Goal: Task Accomplishment & Management: Manage account settings

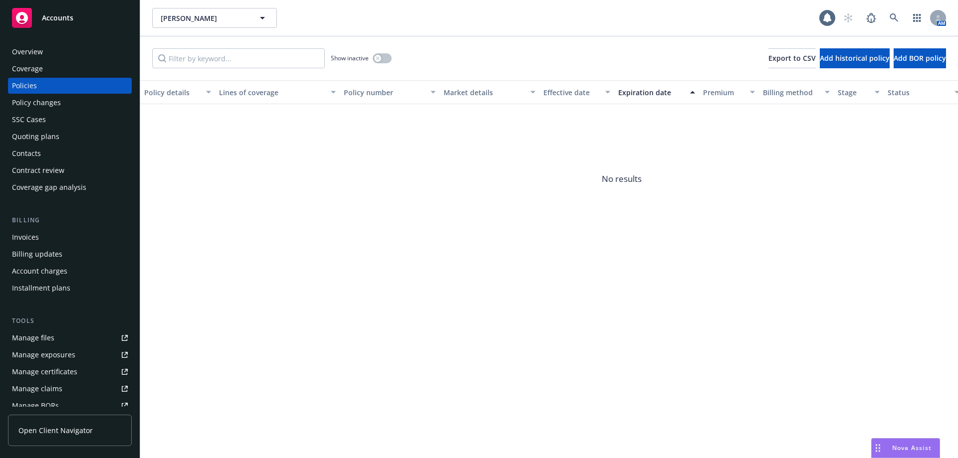
click at [66, 140] on div "Quoting plans" at bounding box center [70, 137] width 116 height 16
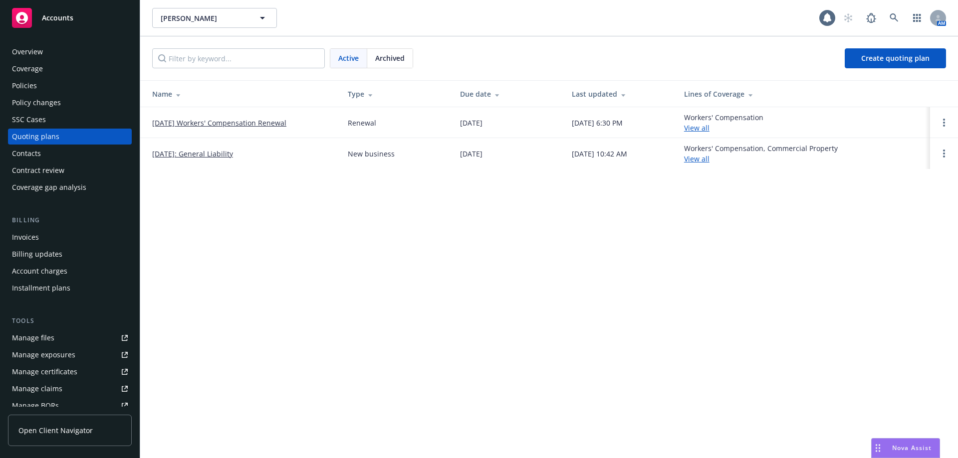
click at [219, 127] on link "08/24/25 Workers' Compensation Renewal" at bounding box center [219, 123] width 134 height 10
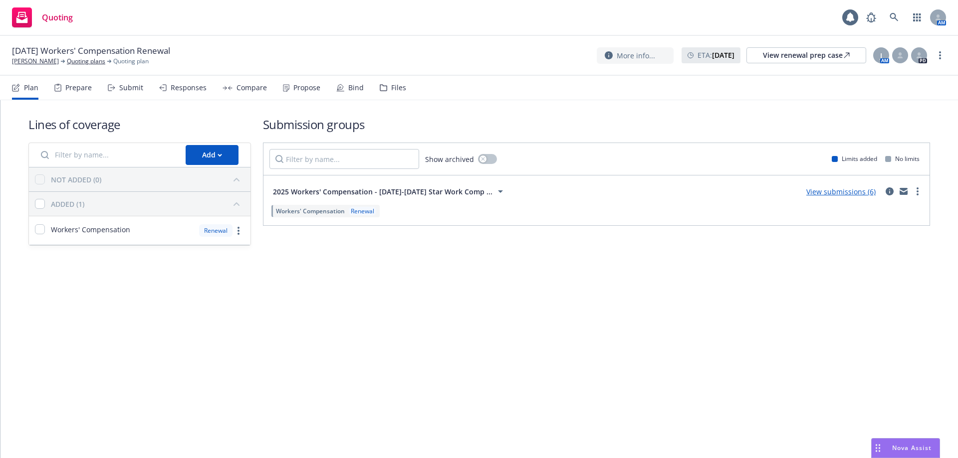
click at [181, 92] on div "Responses" at bounding box center [189, 88] width 36 height 8
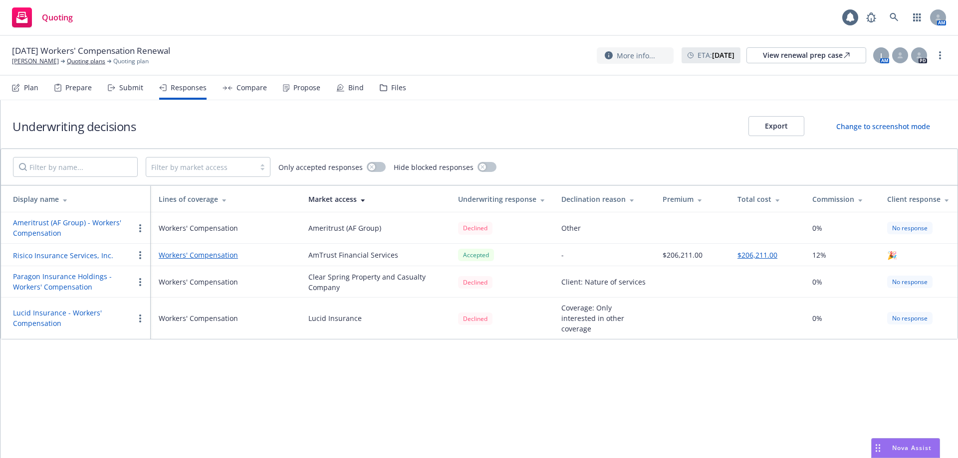
click at [39, 253] on button "Risico Insurance Services, Inc." at bounding box center [63, 255] width 100 height 10
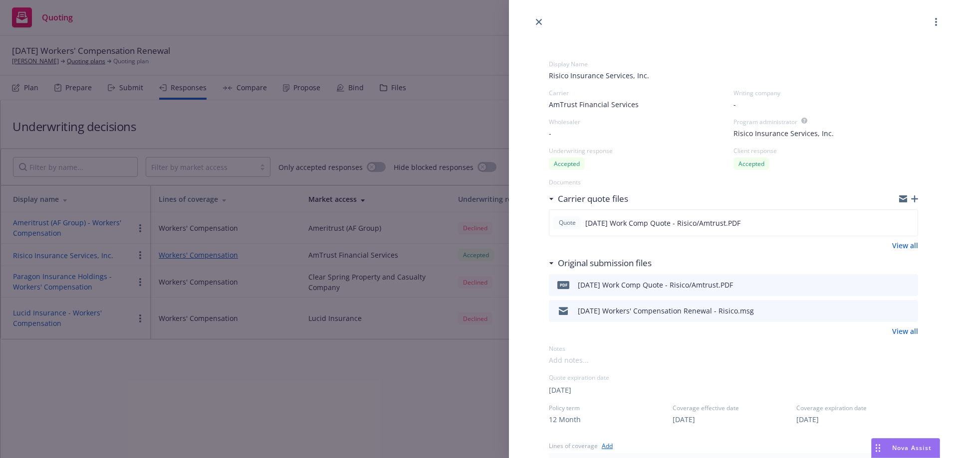
click at [904, 285] on icon "preview file" at bounding box center [908, 284] width 9 height 7
click at [906, 311] on div "08/24/25 Workers' Compensation Renewal - Risico.msg" at bounding box center [733, 311] width 369 height 22
click at [904, 312] on icon "preview file" at bounding box center [908, 310] width 9 height 7
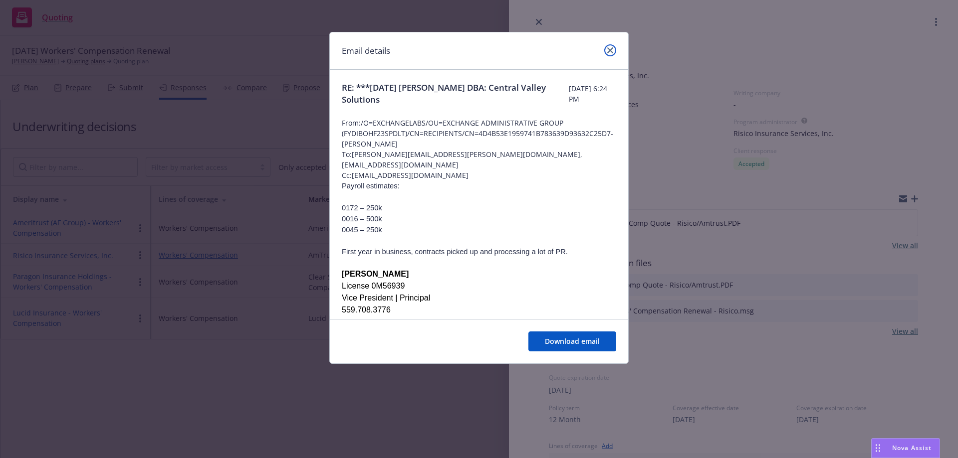
click at [608, 50] on icon "close" at bounding box center [610, 50] width 6 height 6
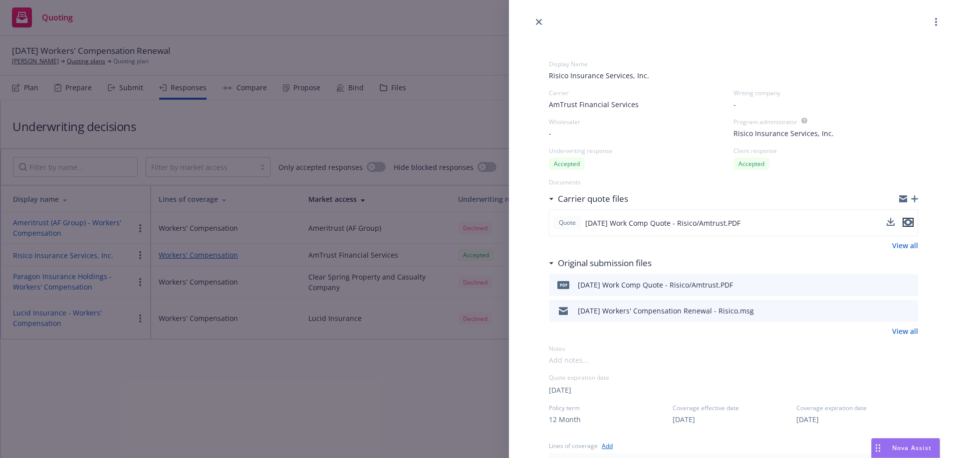
click at [903, 223] on icon "preview file" at bounding box center [907, 222] width 9 height 7
click at [540, 27] on link "close" at bounding box center [539, 22] width 12 height 12
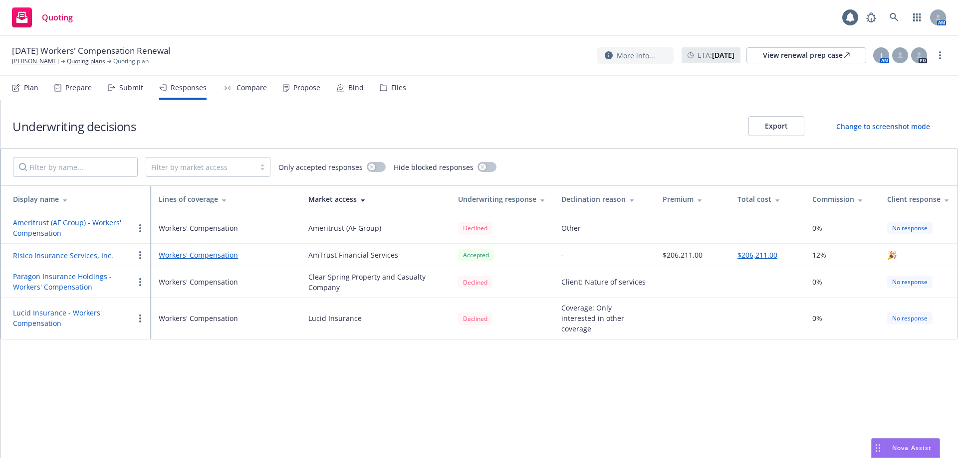
click at [70, 256] on button "Risico Insurance Services, Inc." at bounding box center [63, 255] width 100 height 10
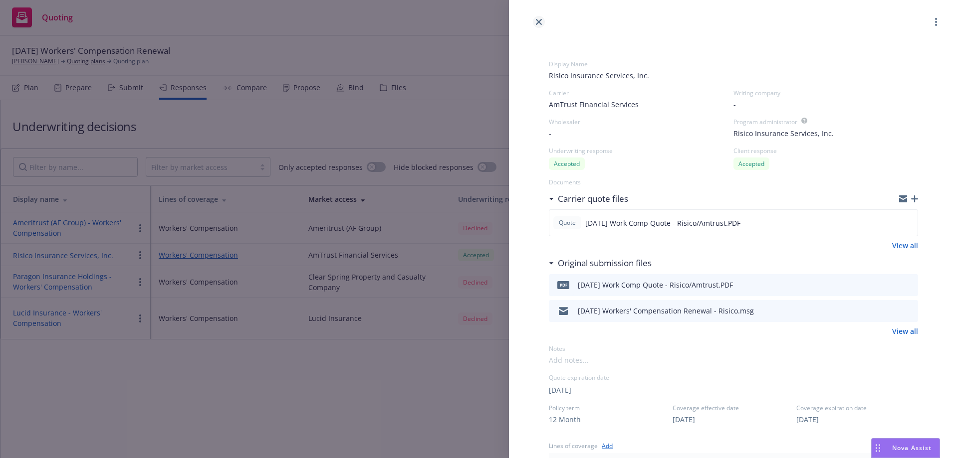
click at [538, 22] on icon "close" at bounding box center [539, 22] width 6 height 6
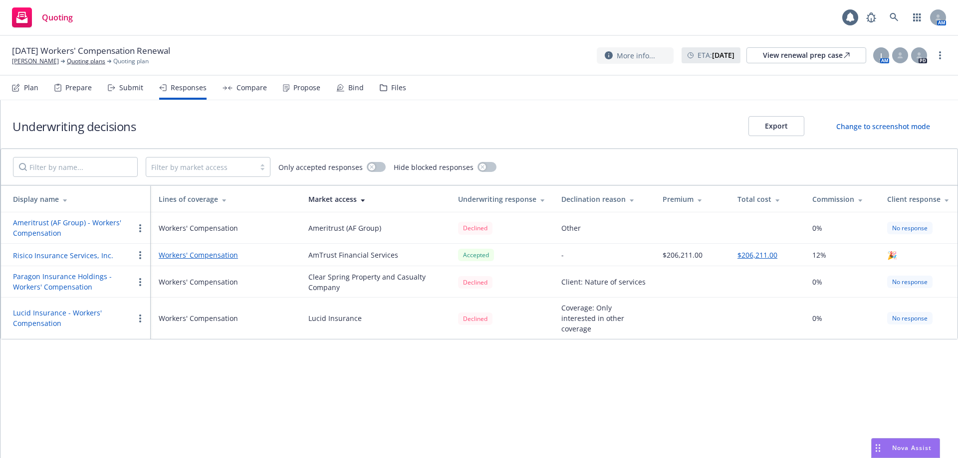
click at [252, 89] on div "Compare" at bounding box center [251, 88] width 30 height 8
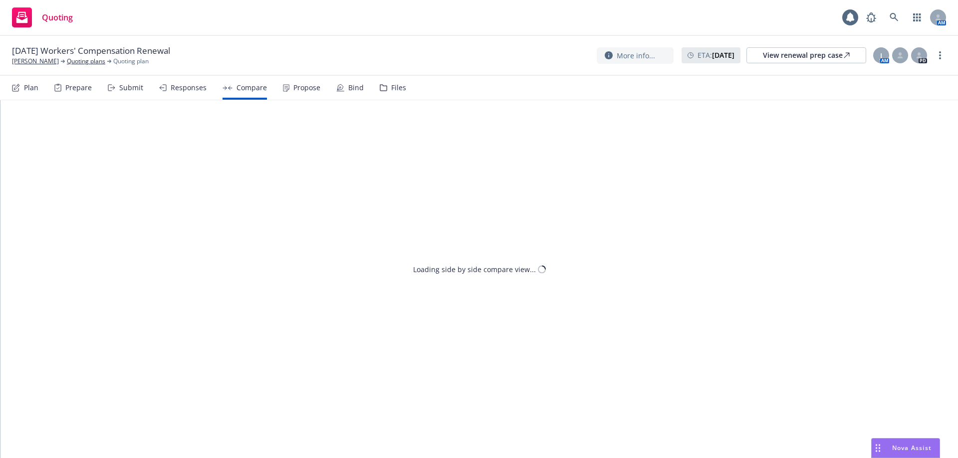
click at [331, 84] on div "Plan Prepare Submit Responses Compare Propose Bind Files" at bounding box center [209, 88] width 394 height 24
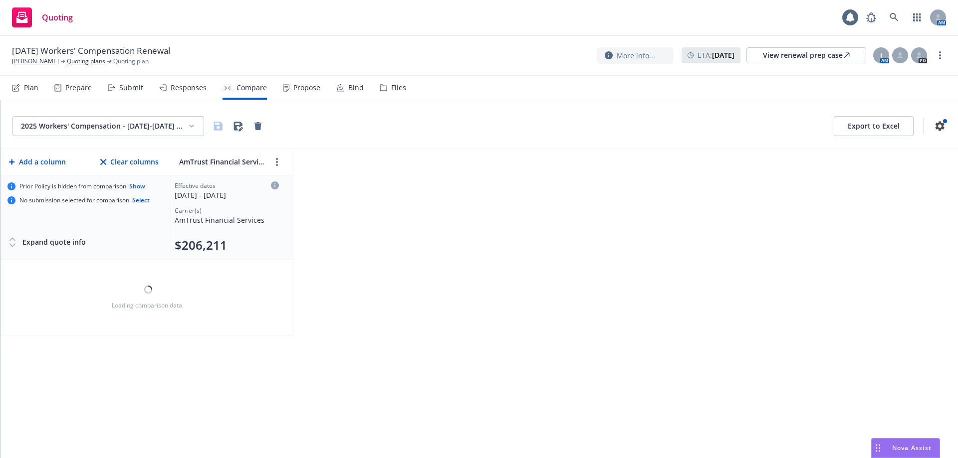
click at [354, 99] on div "Bind" at bounding box center [349, 88] width 27 height 24
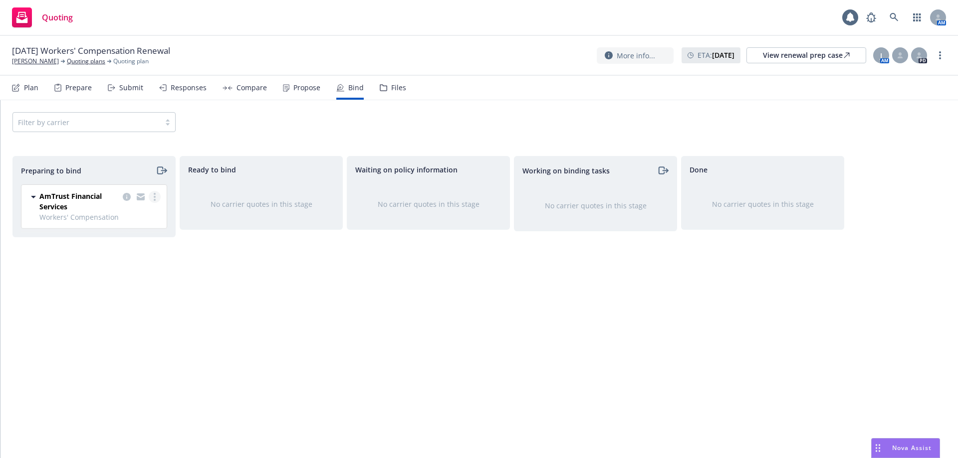
click at [157, 196] on link "more" at bounding box center [155, 197] width 12 height 12
click at [111, 239] on span "Log bind order" at bounding box center [98, 236] width 73 height 9
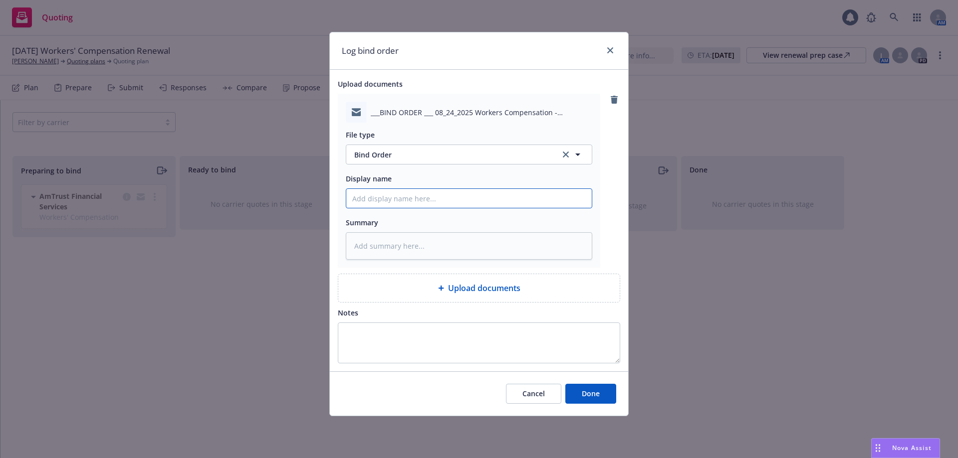
click at [390, 204] on input "Display name" at bounding box center [468, 198] width 245 height 19
type input "Bind Order to Carrier - CRC"
drag, startPoint x: 443, startPoint y: 197, endPoint x: 428, endPoint y: 199, distance: 15.1
click at [428, 199] on input "Bind Order to Carrier - CRC" at bounding box center [468, 198] width 245 height 19
type textarea "x"
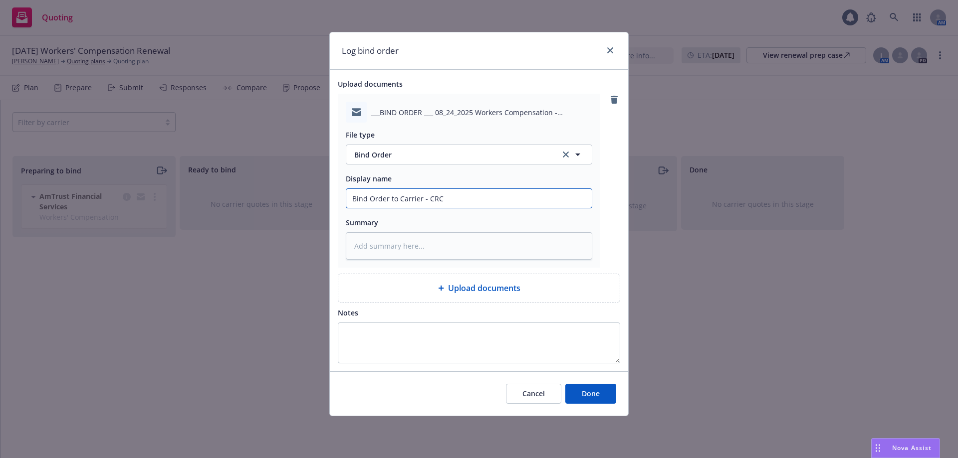
type input "Bind Order to Carrier - R"
type textarea "x"
type input "Bind Order to Carrier - Ri"
type textarea "x"
type input "Bind Order to Carrier - Ris"
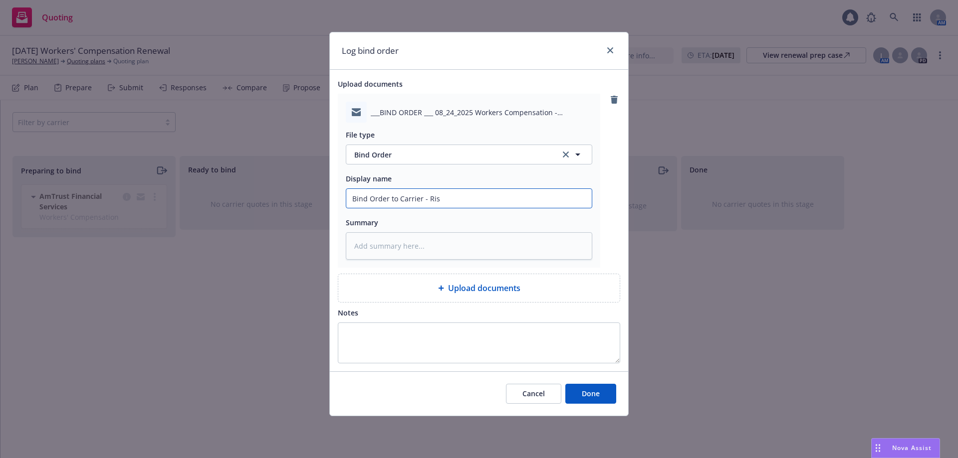
type textarea "x"
type input "Bind Order to Carrier - Risi"
type textarea "x"
type input "Bind Order to Carrier - Risic"
type textarea "x"
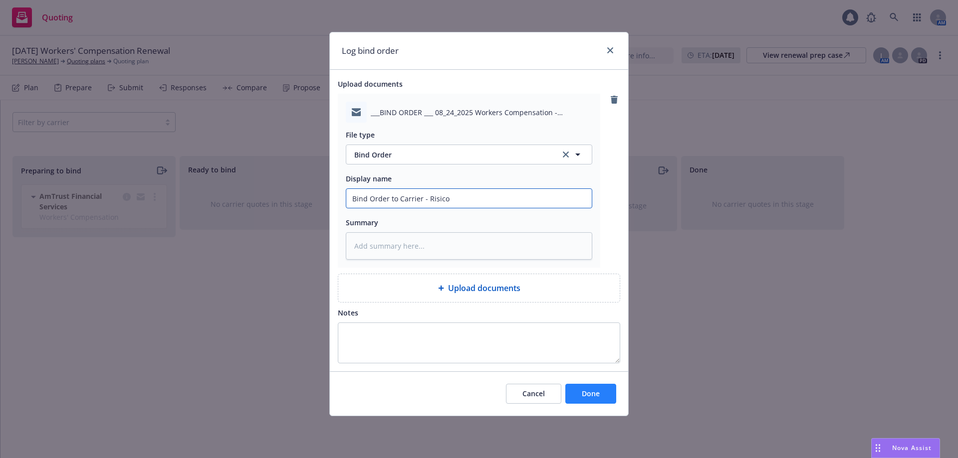
type input "Bind Order to Carrier - Risico"
click at [590, 389] on span "Done" at bounding box center [591, 393] width 18 height 9
type textarea "x"
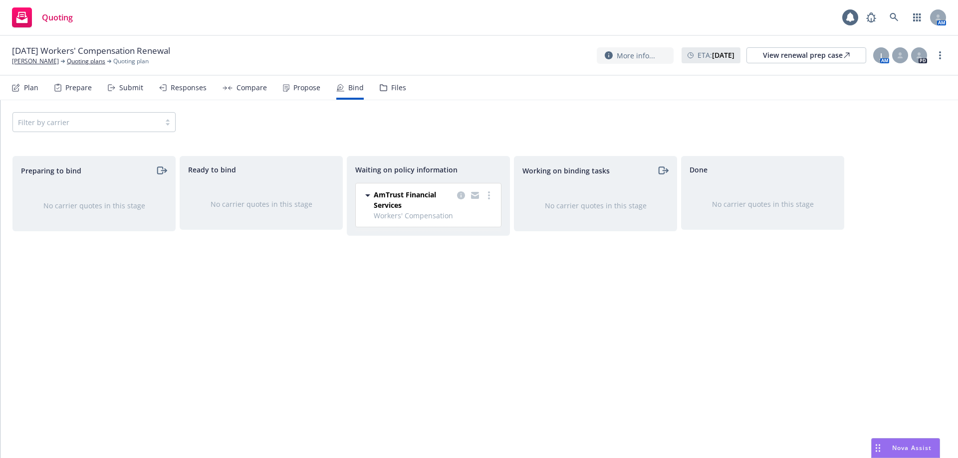
click at [283, 39] on div "08/24/25 Workers' Compensation Renewal Daniel Garica Quoting plans Quoting plan…" at bounding box center [479, 56] width 958 height 40
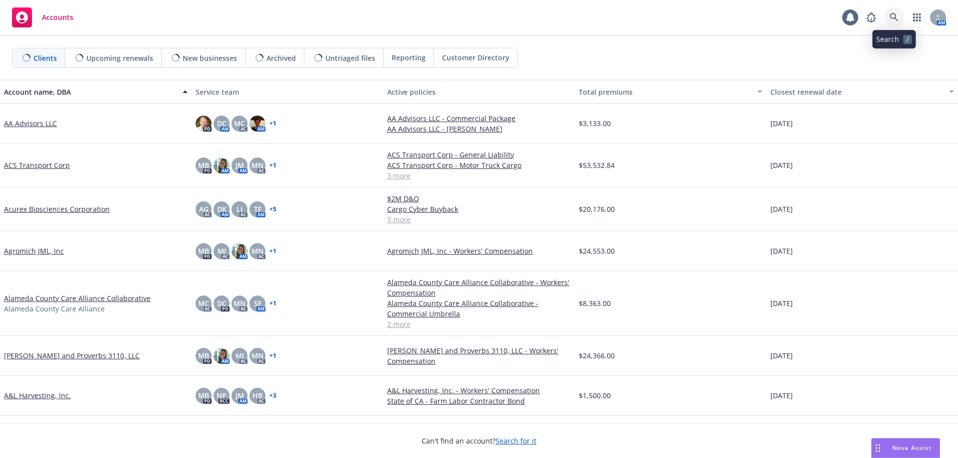
click at [891, 17] on icon at bounding box center [893, 17] width 9 height 9
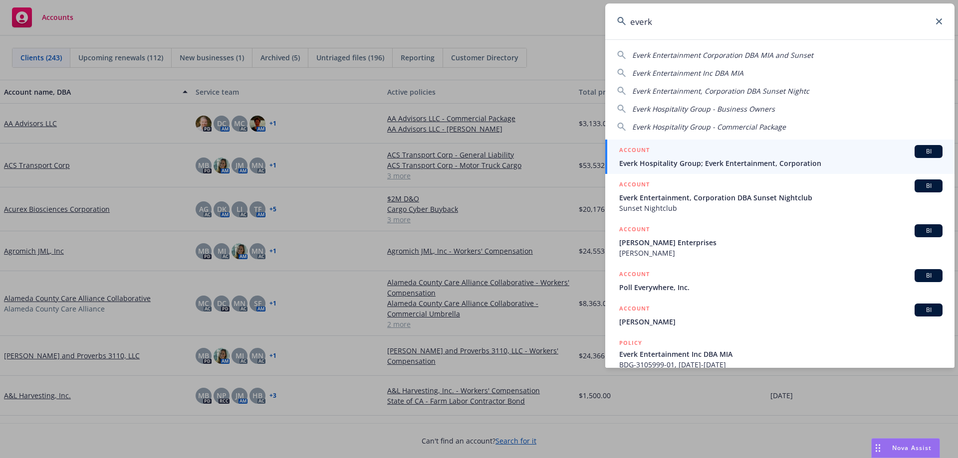
type input "everk"
click at [710, 159] on span "Everk Hospitality Group; Everk Entertainment, Corporation" at bounding box center [780, 163] width 323 height 10
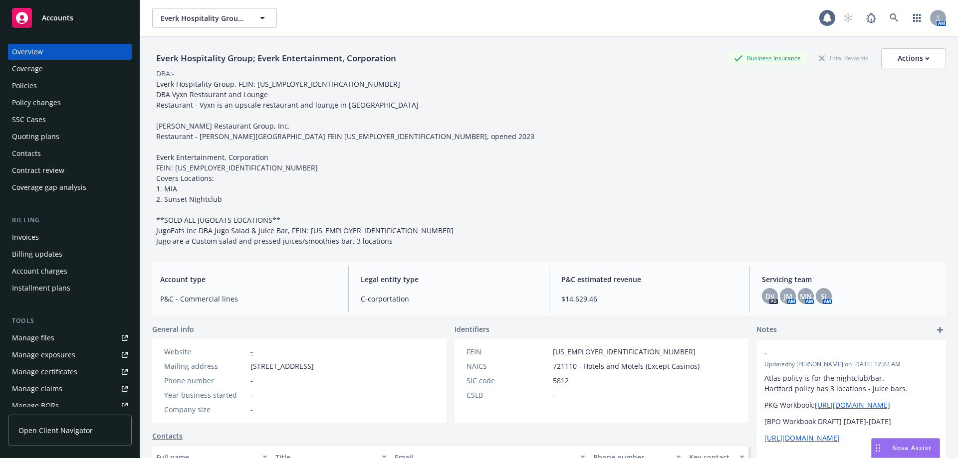
click at [52, 237] on div "Invoices" at bounding box center [70, 237] width 116 height 16
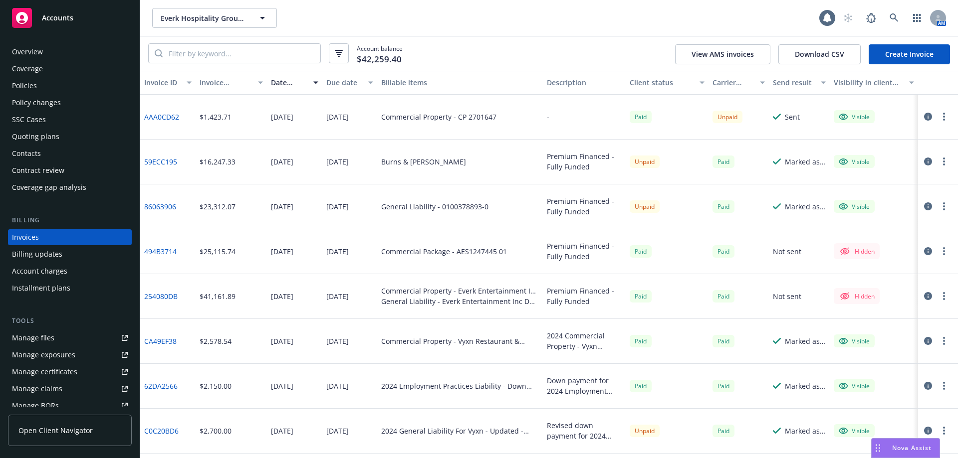
click at [56, 54] on div "Overview" at bounding box center [70, 52] width 116 height 16
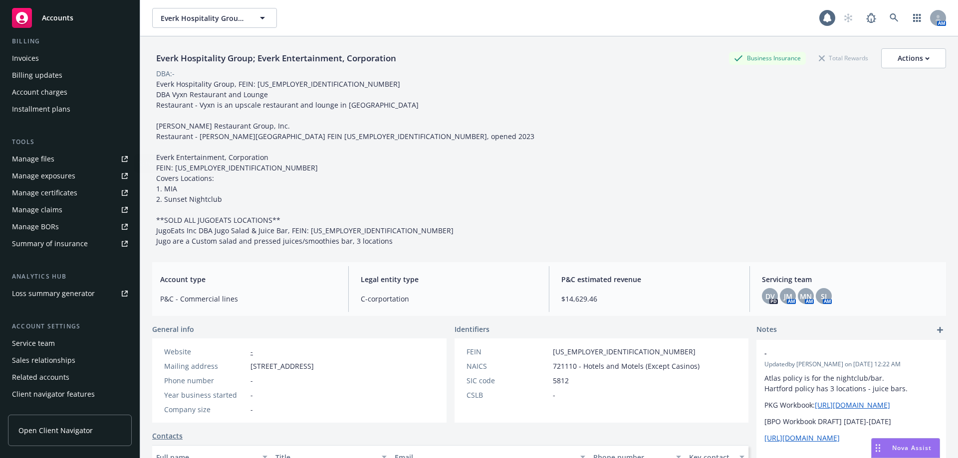
scroll to position [192, 0]
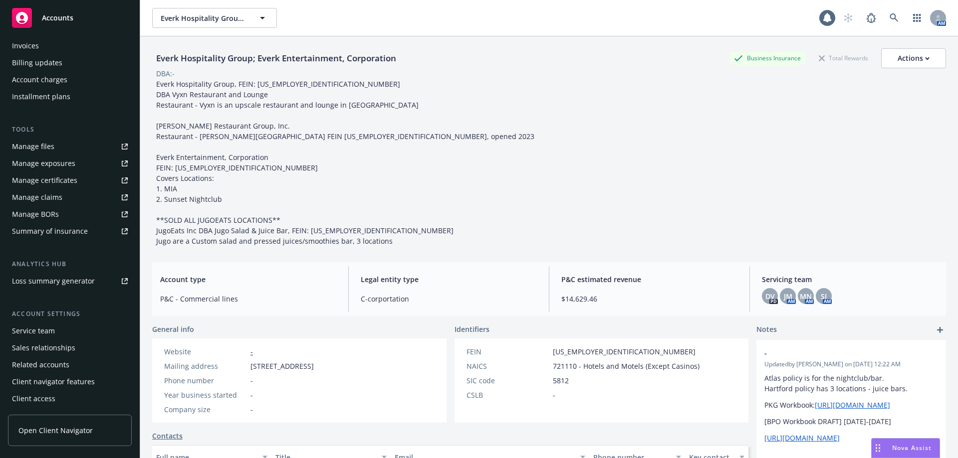
click at [66, 333] on div "Service team" at bounding box center [70, 331] width 116 height 16
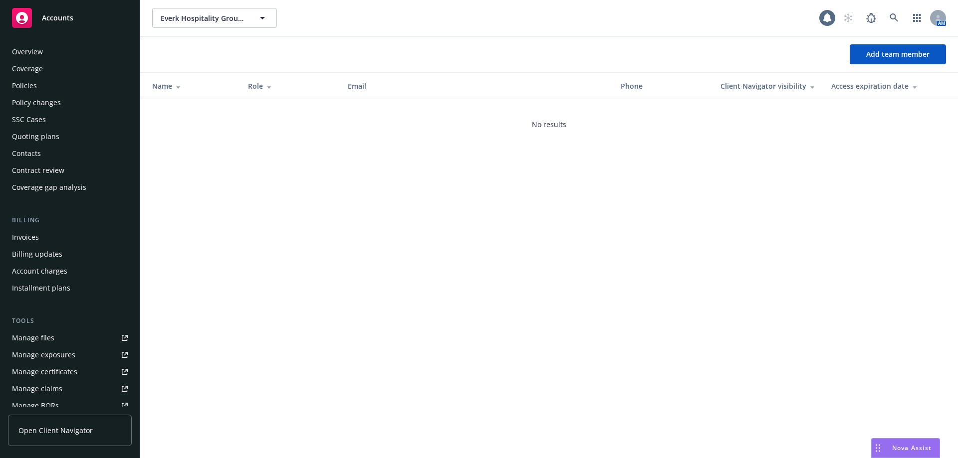
scroll to position [192, 0]
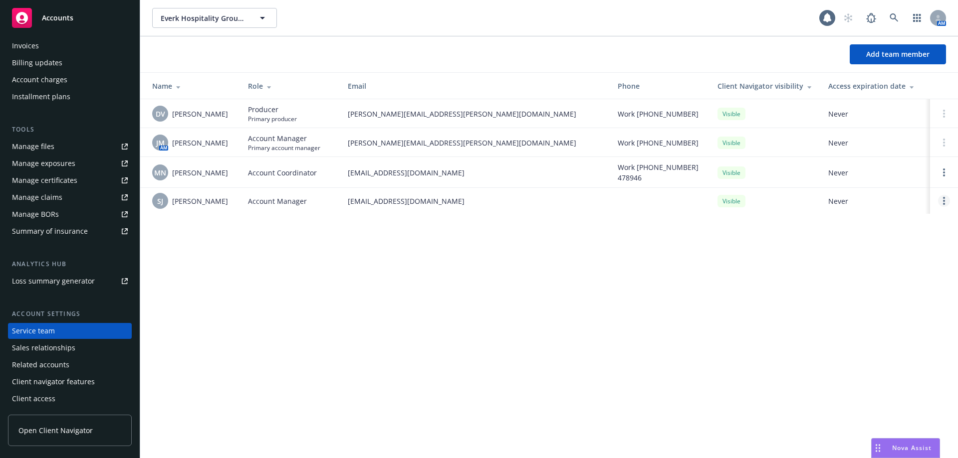
click at [938, 202] on link "Open options" at bounding box center [944, 201] width 12 height 12
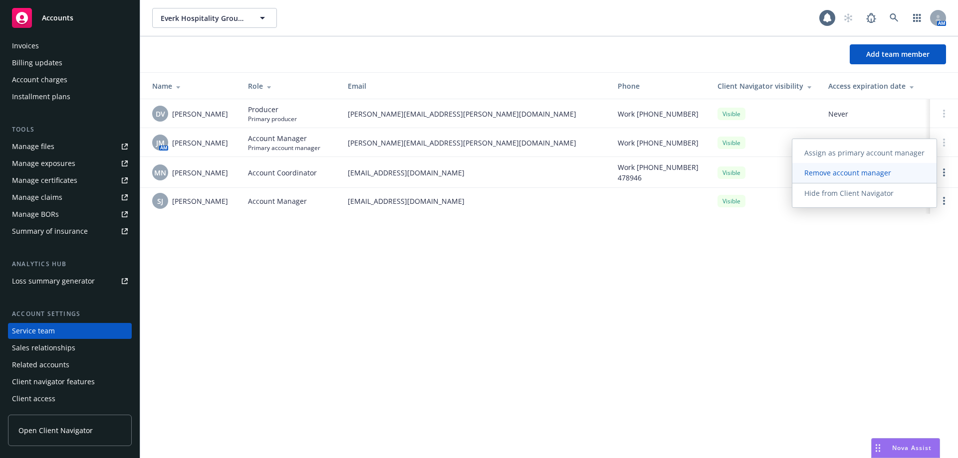
click at [840, 165] on link "Remove account manager" at bounding box center [864, 173] width 144 height 20
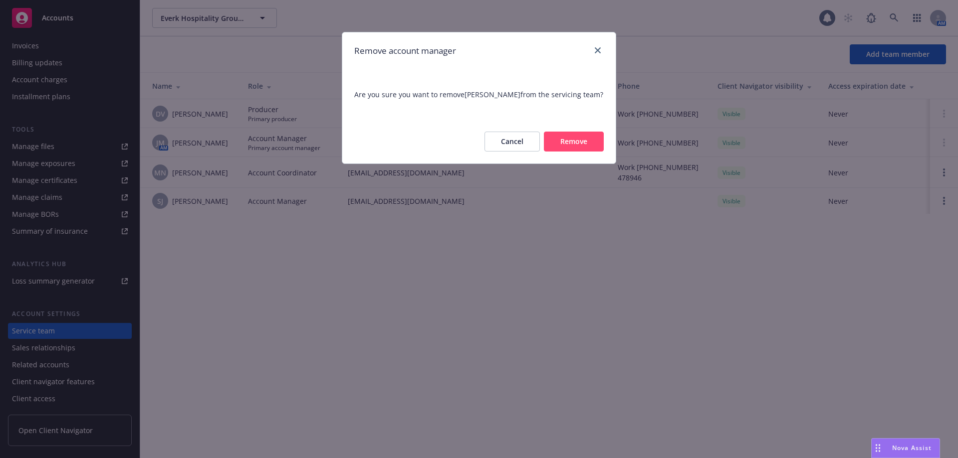
click at [586, 136] on button "Remove" at bounding box center [574, 142] width 60 height 20
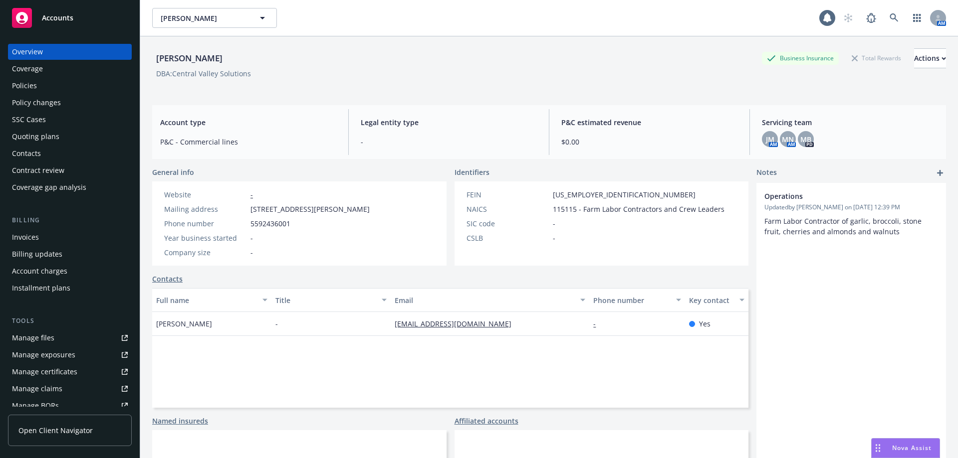
click at [43, 159] on div "Contacts" at bounding box center [70, 154] width 116 height 16
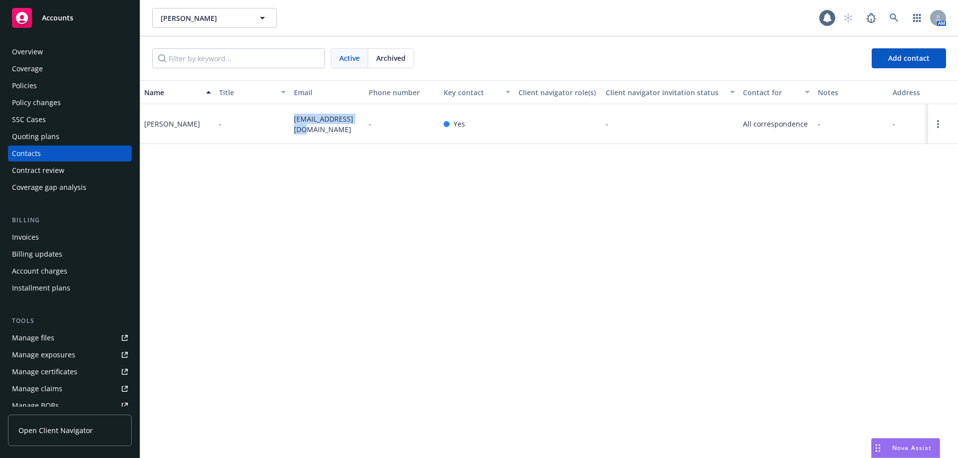
drag, startPoint x: 300, startPoint y: 130, endPoint x: 288, endPoint y: 120, distance: 15.3
click at [288, 120] on div "Felipe Garcia - fema7134@gmail.com - Yes - All correspondence - - -" at bounding box center [549, 124] width 818 height 40
copy div "fema7134@gmail.com"
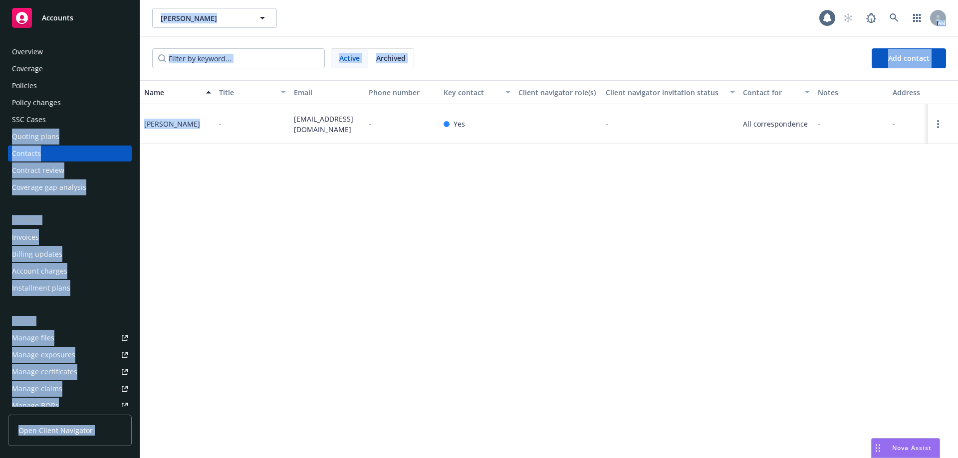
drag, startPoint x: 187, startPoint y: 124, endPoint x: 134, endPoint y: 125, distance: 53.4
click at [134, 125] on div "Accounts Overview Coverage Policies Policy changes SSC Cases Quoting plans Cont…" at bounding box center [479, 229] width 958 height 458
click at [155, 125] on div "Felipe Garcia" at bounding box center [172, 124] width 56 height 10
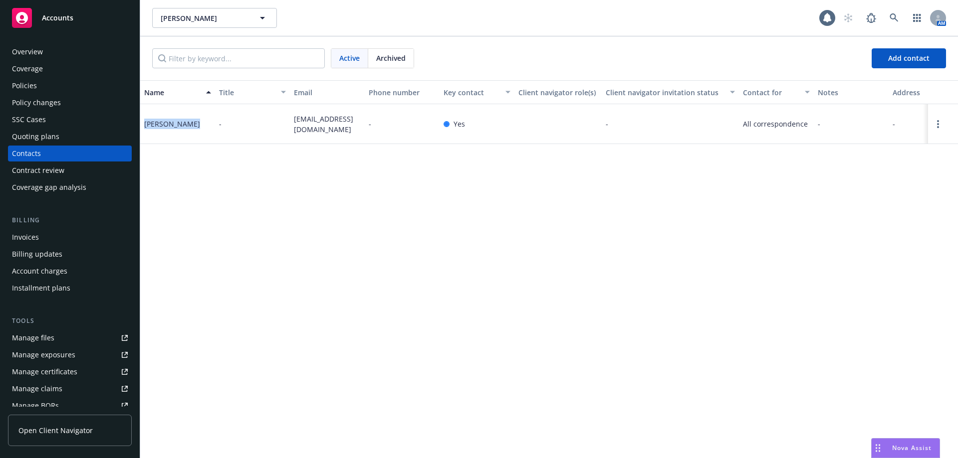
drag, startPoint x: 145, startPoint y: 122, endPoint x: 188, endPoint y: 126, distance: 43.5
click at [188, 126] on div "Felipe Garcia" at bounding box center [177, 124] width 75 height 40
copy div "Felipe Garcia"
click at [96, 42] on div "Overview Coverage Policies Policy changes SSC Cases Quoting plans Contacts Cont…" at bounding box center [70, 245] width 140 height 426
click at [68, 58] on div "Overview" at bounding box center [70, 52] width 116 height 16
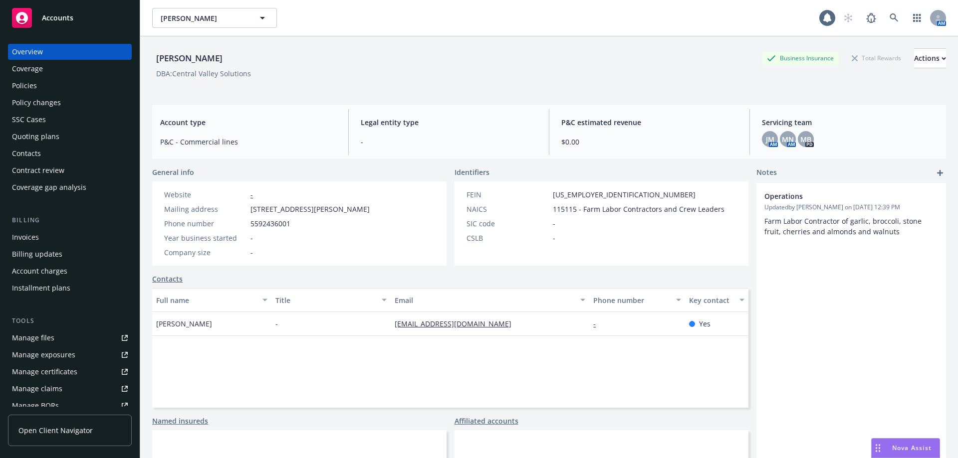
click at [68, 55] on div "Overview" at bounding box center [70, 52] width 116 height 16
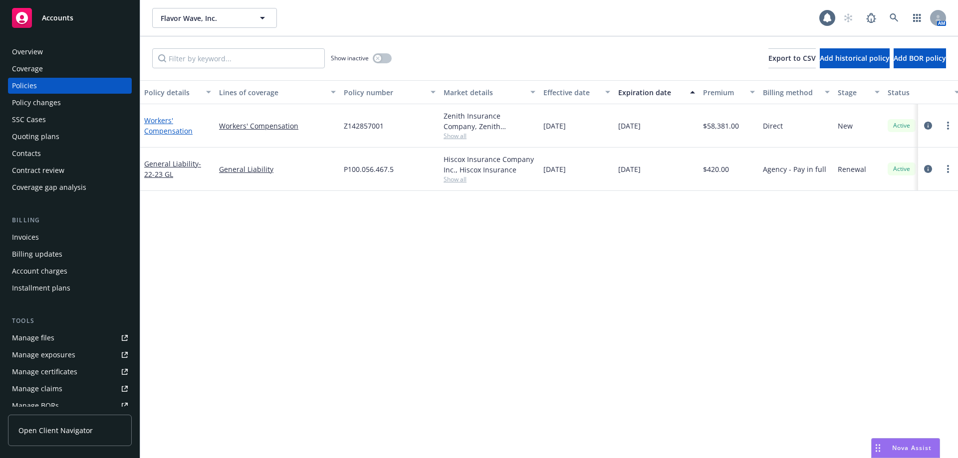
click at [153, 135] on link "Workers' Compensation" at bounding box center [168, 126] width 48 height 20
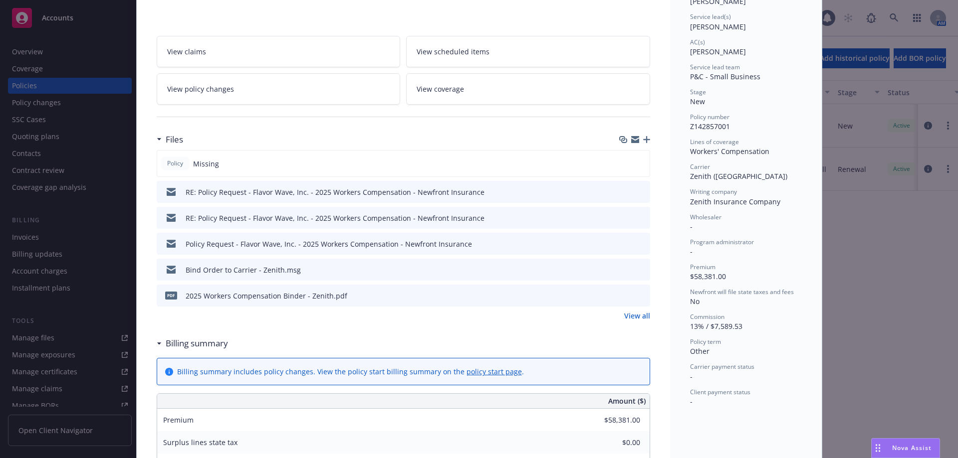
scroll to position [150, 0]
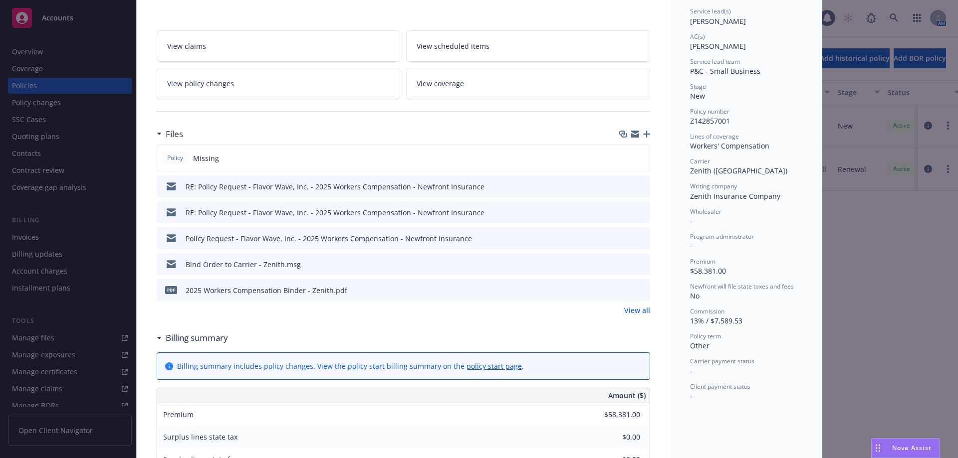
click at [643, 133] on icon "button" at bounding box center [646, 134] width 7 height 7
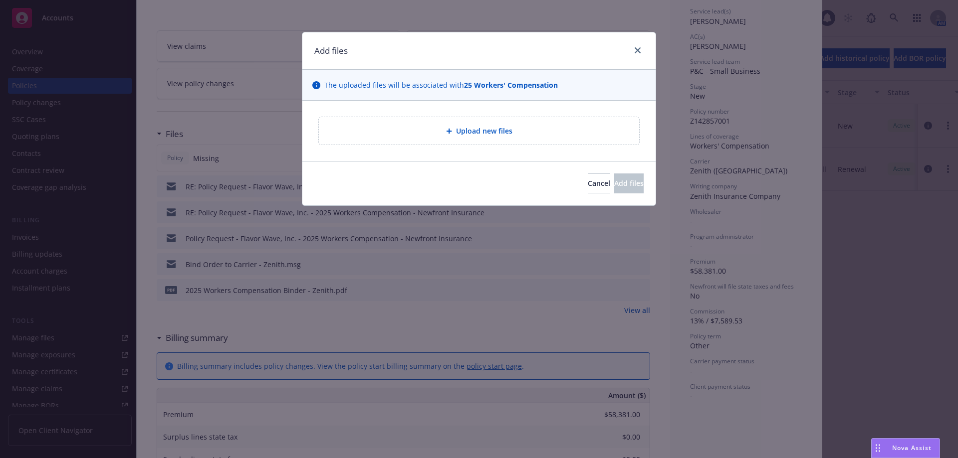
click at [427, 135] on div "Upload new files" at bounding box center [479, 130] width 304 height 11
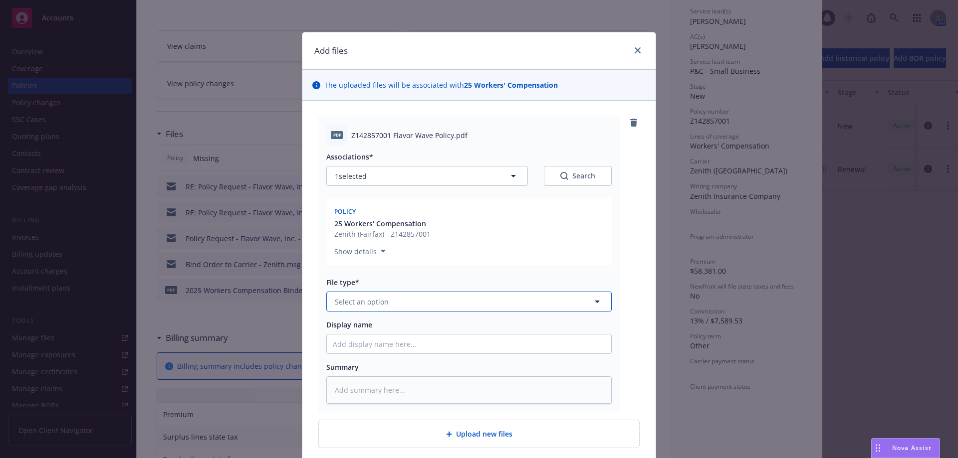
click at [395, 301] on button "Select an option" at bounding box center [468, 302] width 285 height 20
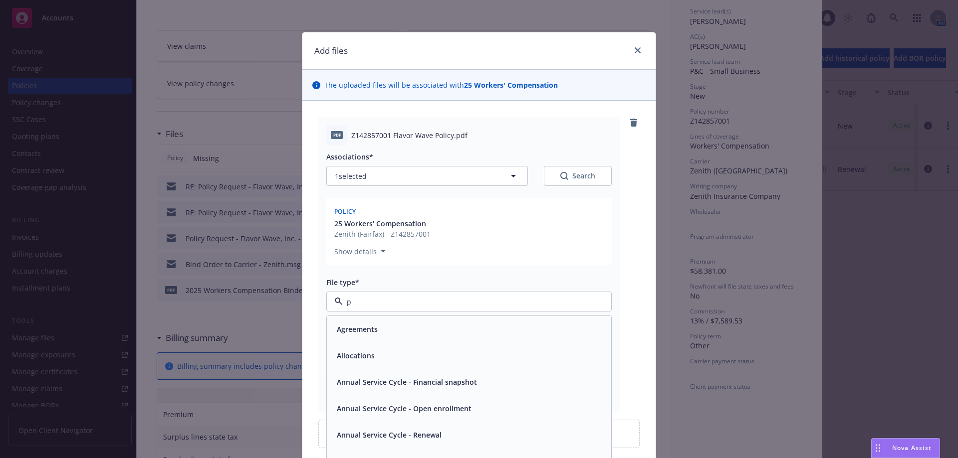
type input "po"
click at [352, 326] on span "Policy" at bounding box center [347, 329] width 20 height 10
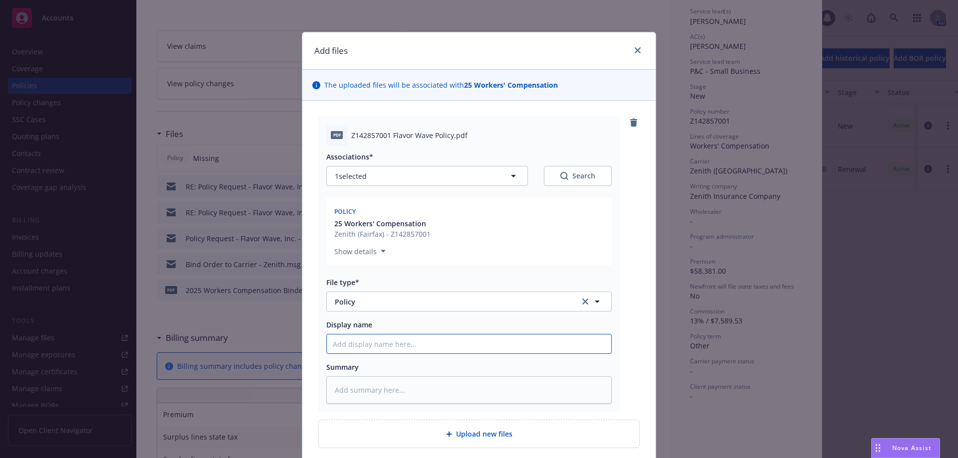
click at [354, 351] on input "Display name" at bounding box center [469, 344] width 284 height 19
type textarea "x"
type input "2"
type textarea "x"
type input "20"
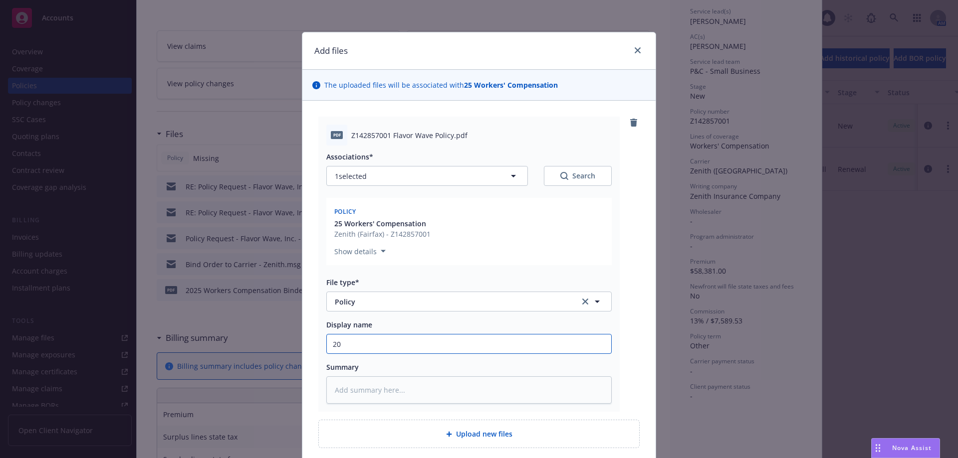
type textarea "x"
type input "202"
type textarea "x"
type input "2025"
type textarea "x"
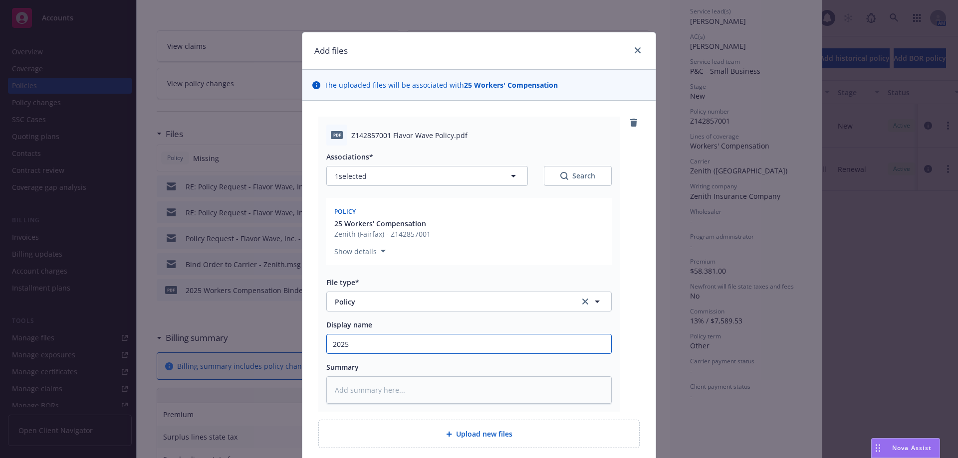
type input "2025"
type textarea "x"
type input "2025 W"
type textarea "x"
type input "2025 Wo"
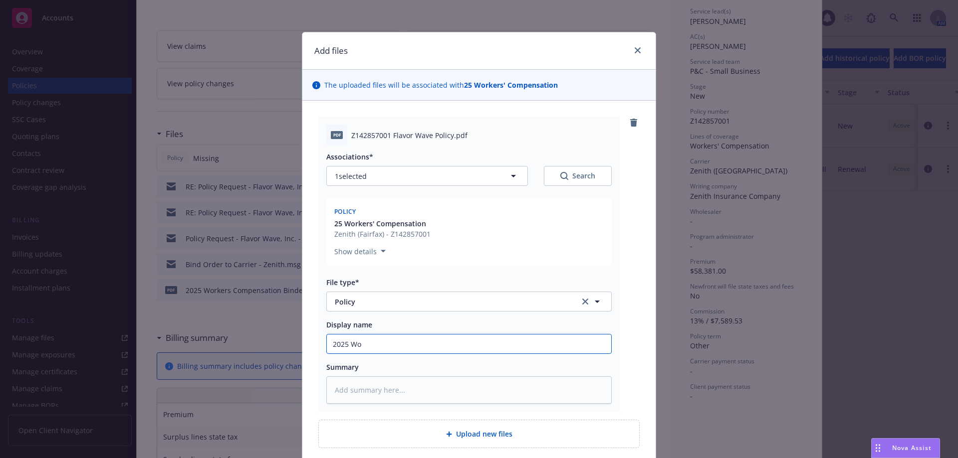
type textarea "x"
type input "2025 Wor"
type textarea "x"
type input "2025 Work"
type textarea "x"
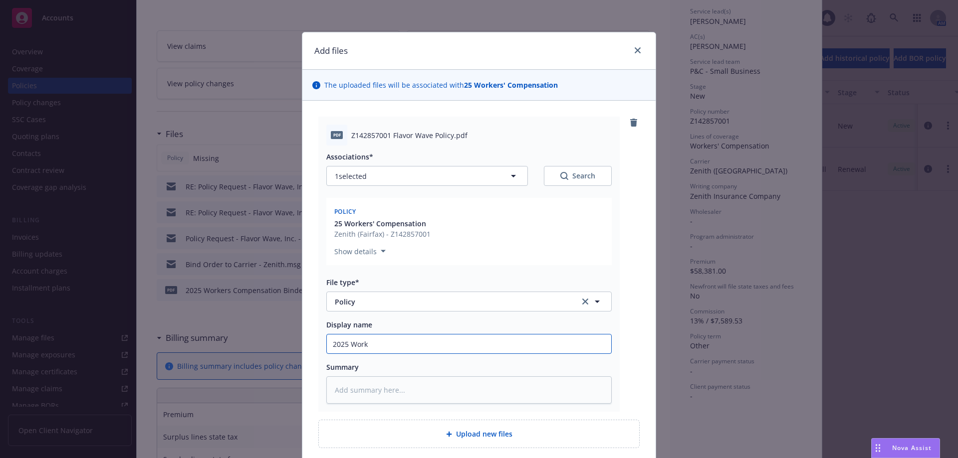
type input "2025 Worke"
type textarea "x"
type input "2025 Worker"
type textarea "x"
type input "2025 Workers"
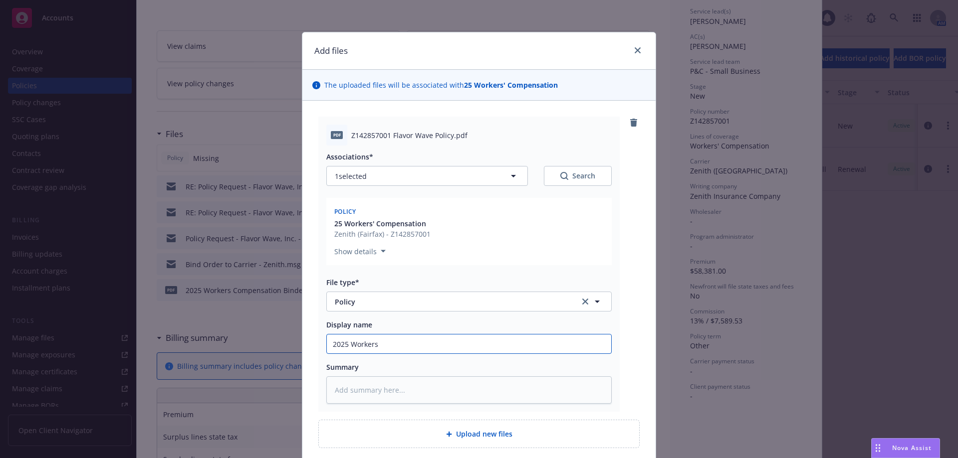
type textarea "x"
type input "2025 Workers"
type textarea "x"
type input "2025 Workers C"
type textarea "x"
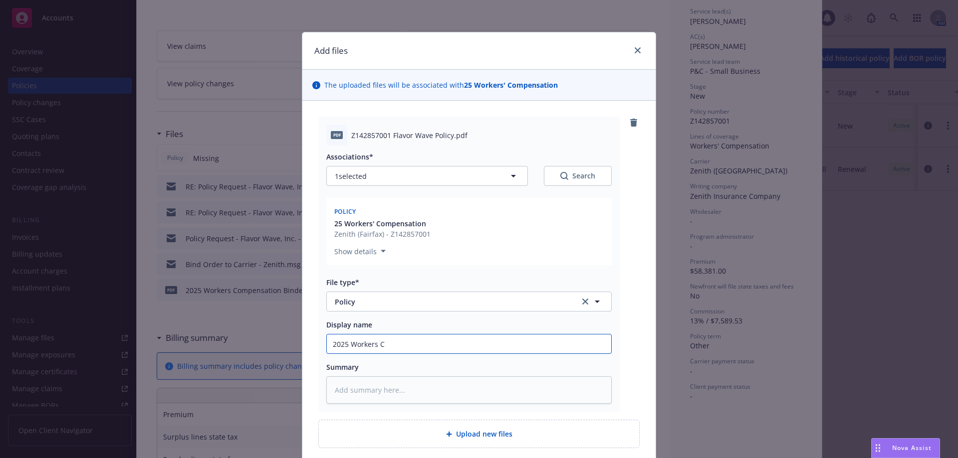
type input "2025 Workers Co"
type textarea "x"
type input "2025 Workers Com"
type textarea "x"
type input "2025 Workers Comp"
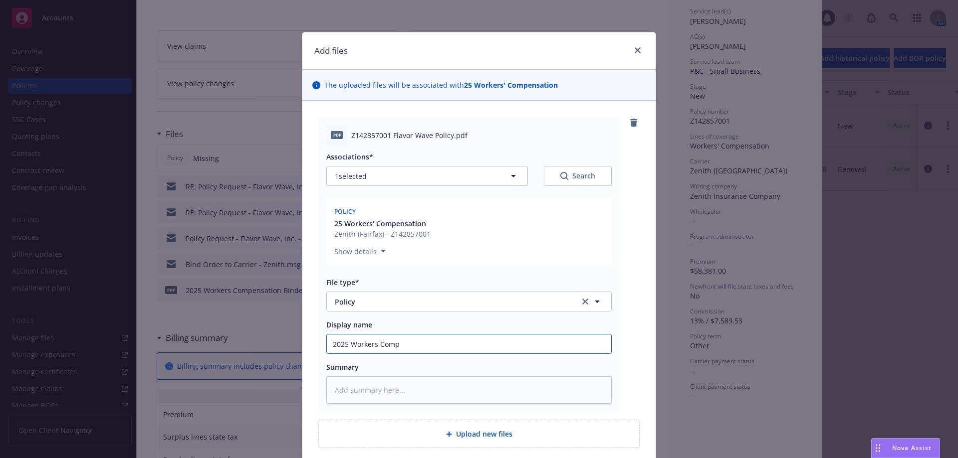
type textarea "x"
type input "2025 Workers Compe"
type textarea "x"
type input "2025 Workers Compen"
type textarea "x"
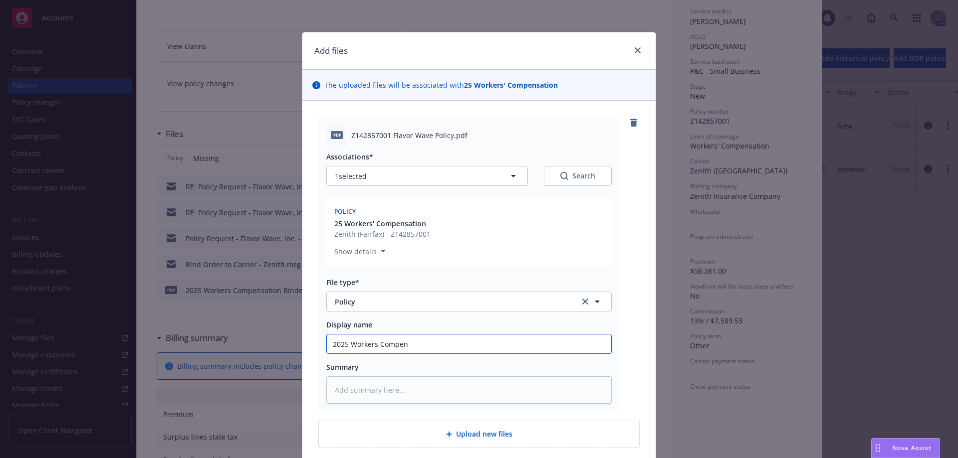
type input "2025 Workers Compens"
type textarea "x"
type input "2025 Workers Compensa"
type textarea "x"
type input "2025 Workers Compensat"
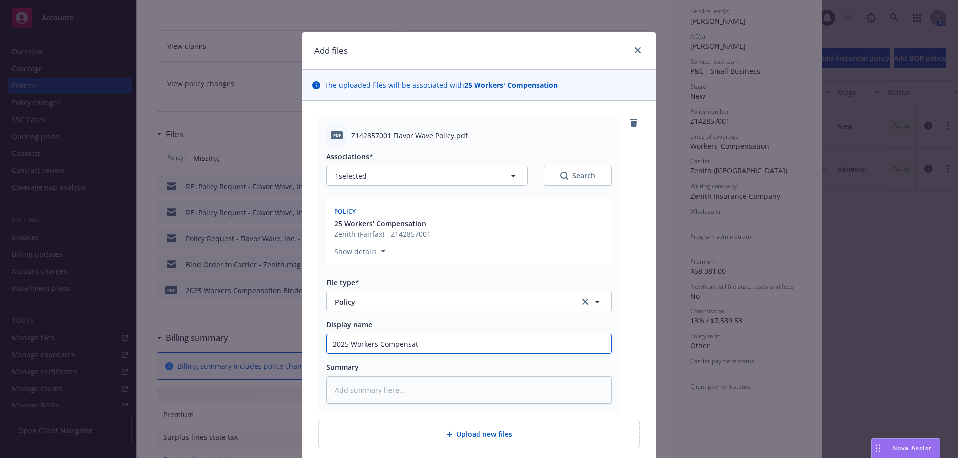
type textarea "x"
type input "2025 Workers Compensati"
type textarea "x"
type input "2025 Workers Compensatio"
type textarea "x"
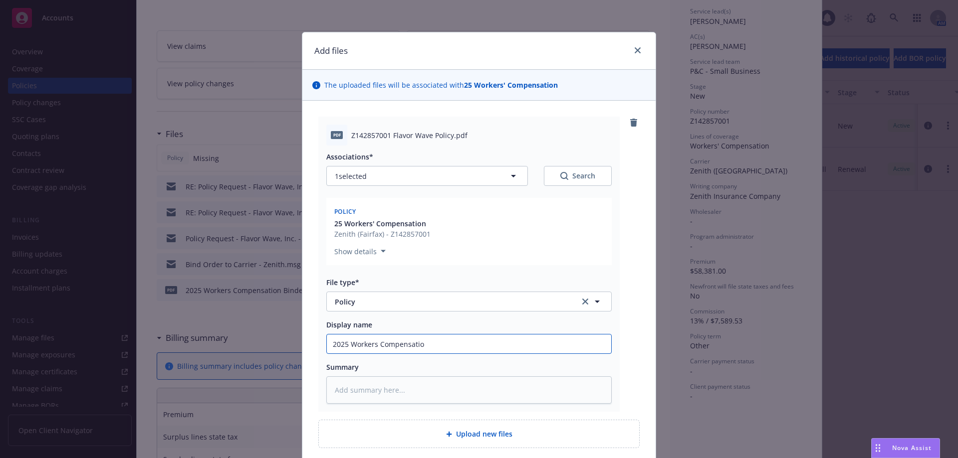
type input "2025 Workers Compensation"
type textarea "x"
type input "2025 Workers Compensation"
type textarea "x"
type input "2025 Workers Compensation P"
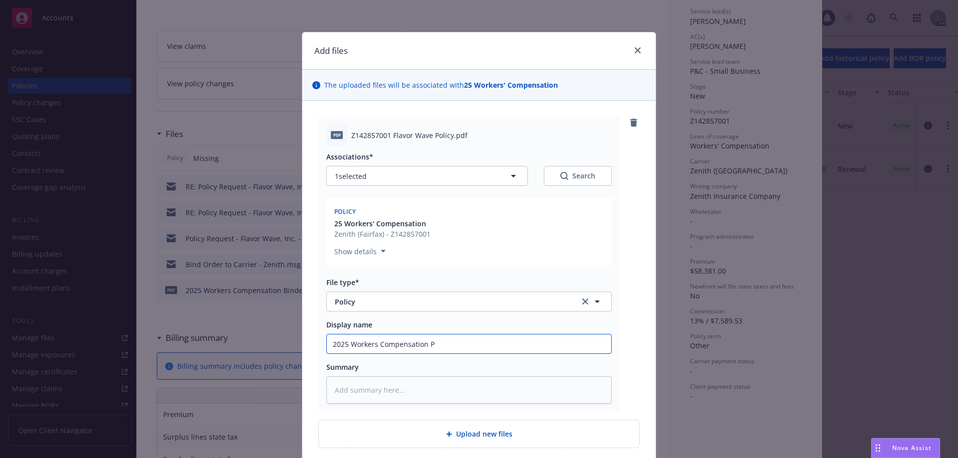
type textarea "x"
type input "2025 Workers Compensation Po"
type textarea "x"
type input "2025 Workers Compensation Pol"
type textarea "x"
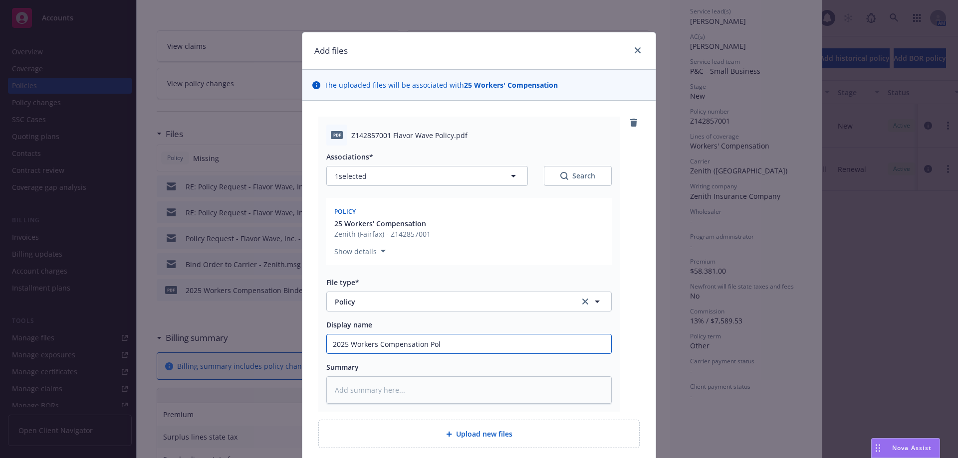
type input "2025 Workers Compensation Poli"
type textarea "x"
type input "2025 Workers Compensation Polic"
type textarea "x"
type input "2025 Workers Compensation Policy"
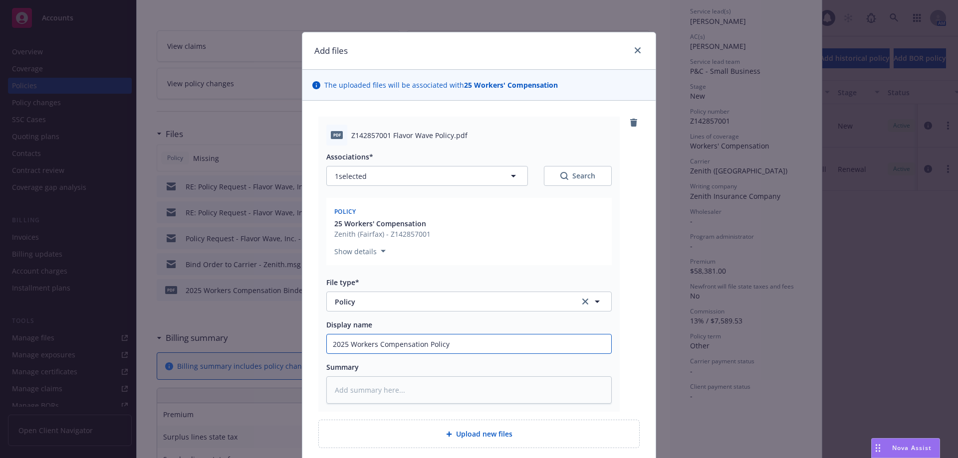
type textarea "x"
type input "2025 Workers Compensation Policy"
type textarea "x"
type input "2025 Workers Compensation Policy -"
type textarea "x"
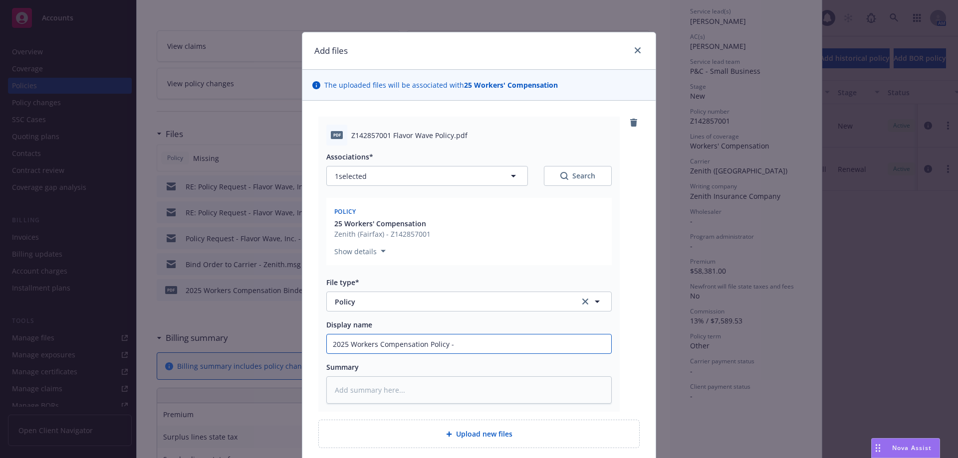
type input "2025 Workers Compensation Policy -"
type textarea "x"
type input "2025 Workers Compensation Policy - Z"
type textarea "x"
type input "2025 Workers Compensation Policy - Ze"
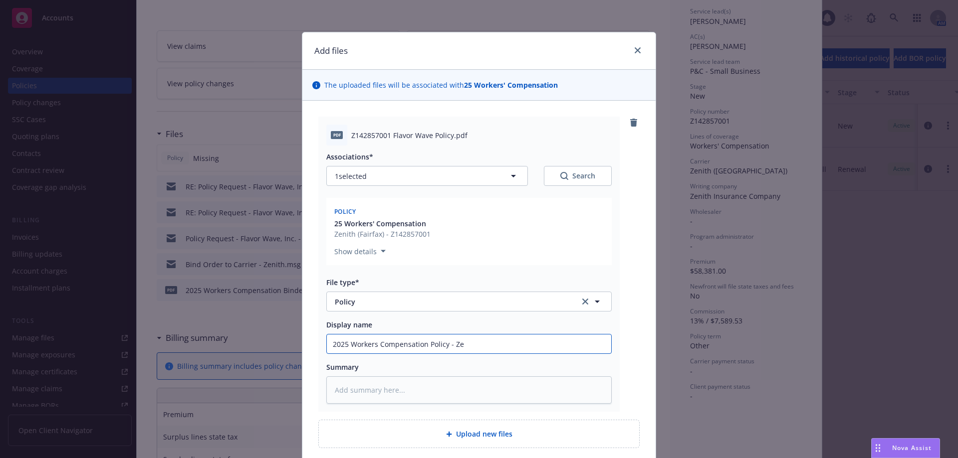
type textarea "x"
type input "2025 Workers Compensation Policy - Zen"
type textarea "x"
type input "2025 Workers Compensation Policy - Zeni"
type textarea "x"
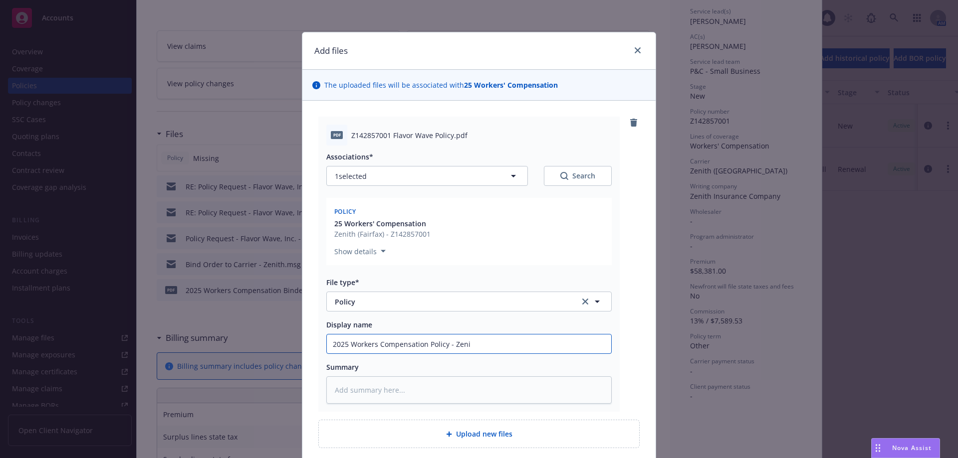
type input "2025 Workers Compensation Policy - Zenit"
type textarea "x"
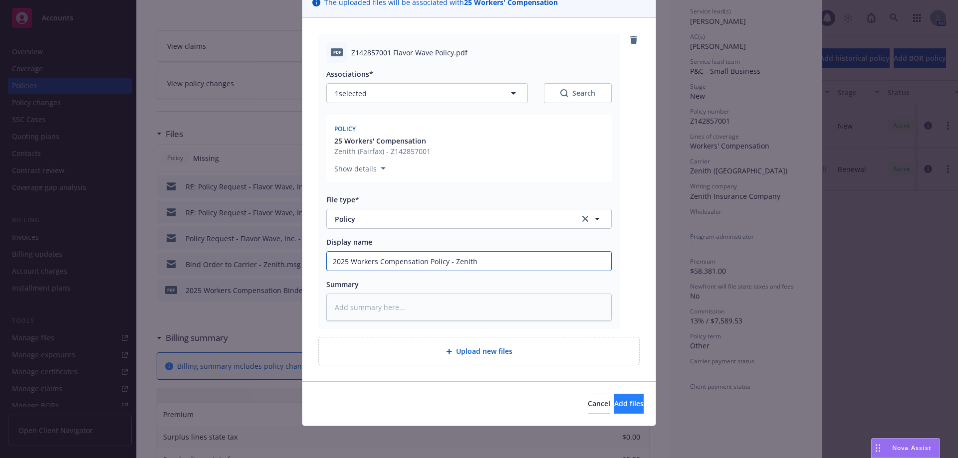
type input "2025 Workers Compensation Policy - Zenith"
click at [614, 407] on span "Add files" at bounding box center [628, 403] width 29 height 9
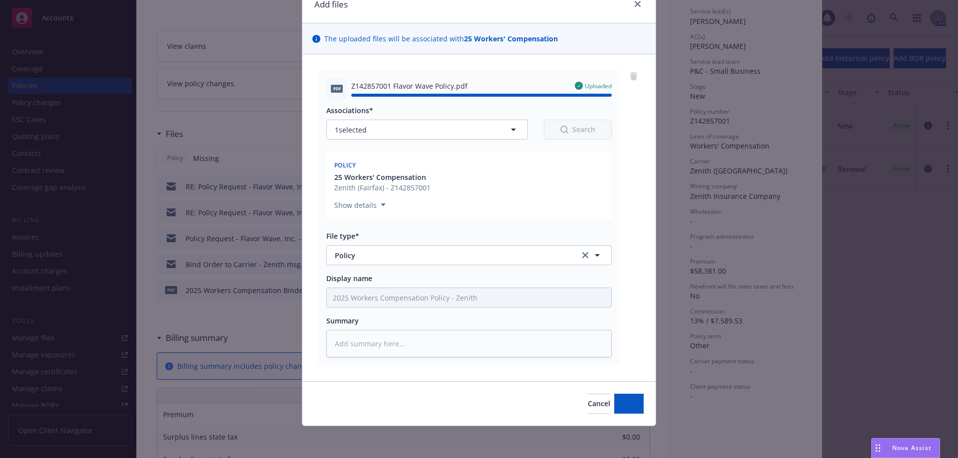
type textarea "x"
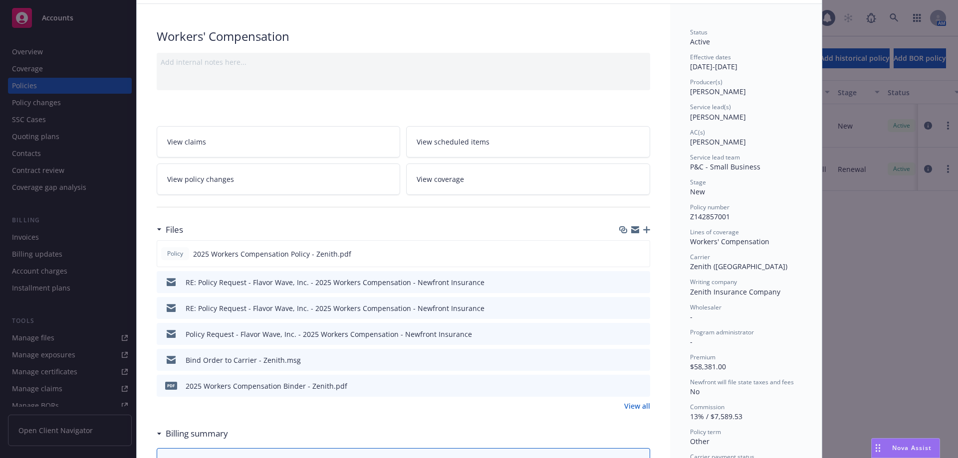
scroll to position [0, 0]
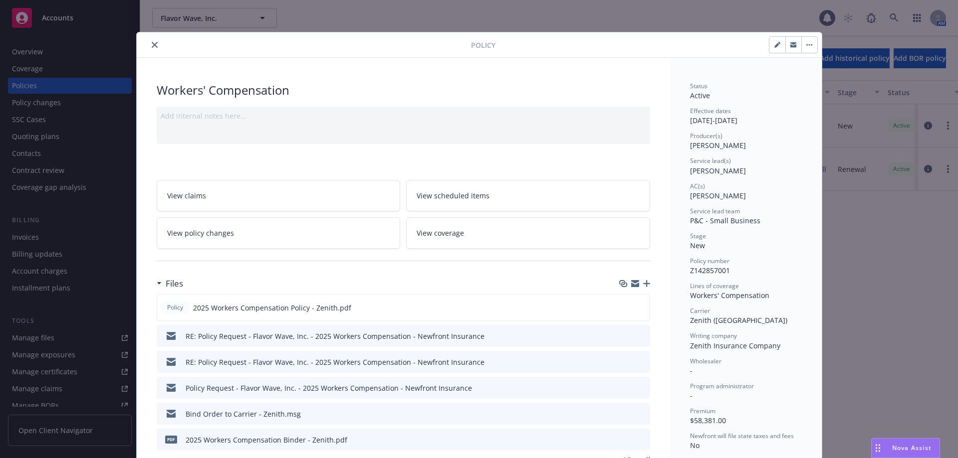
click at [149, 41] on button "close" at bounding box center [155, 45] width 12 height 12
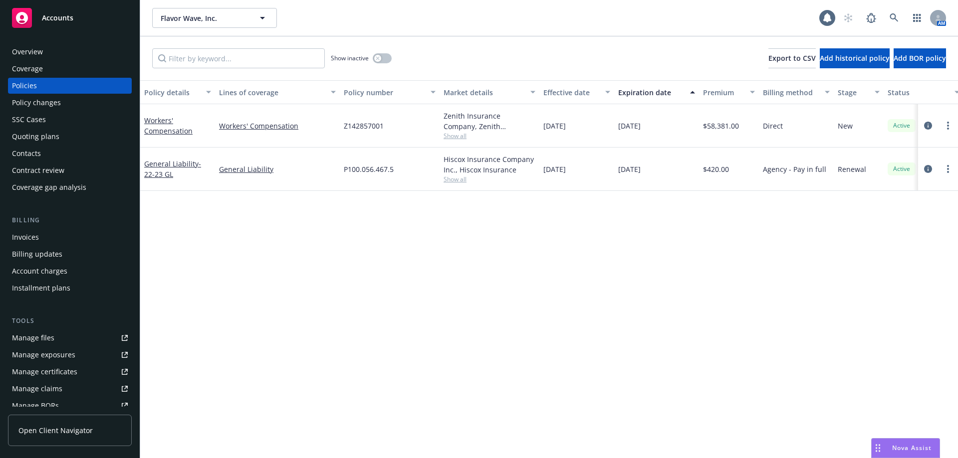
click at [44, 147] on div "Contacts" at bounding box center [70, 154] width 116 height 16
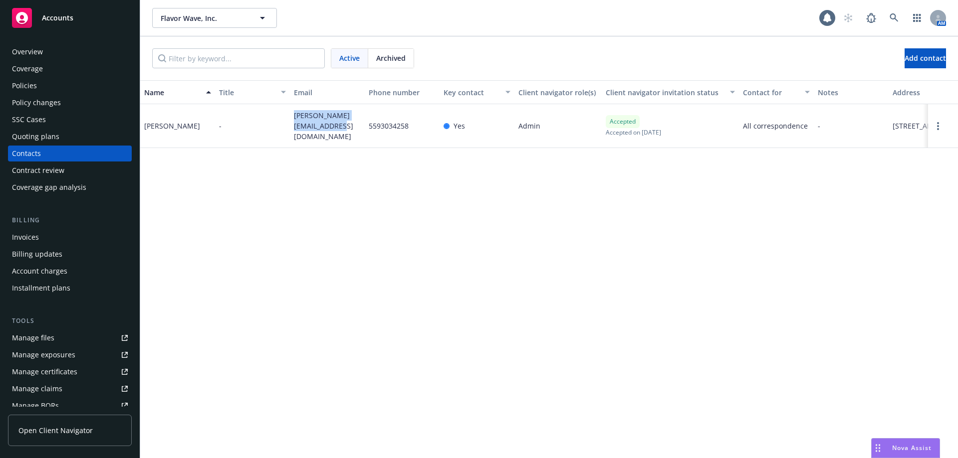
drag, startPoint x: 326, startPoint y: 130, endPoint x: 292, endPoint y: 121, distance: 34.7
click at [292, 121] on div "chavez@flavorwavefresh.com" at bounding box center [327, 126] width 75 height 44
copy span "chavez@flavorwavefresh.com"
click at [36, 90] on div "Policies" at bounding box center [70, 86] width 116 height 16
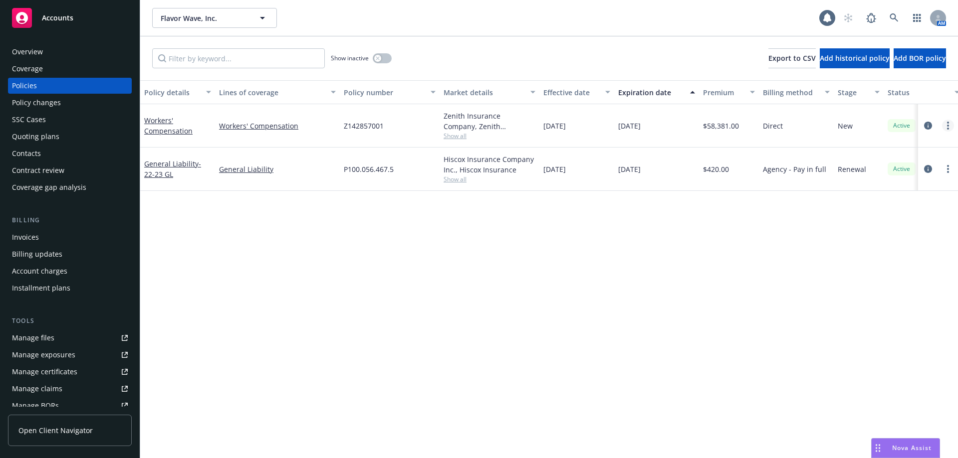
click at [944, 125] on link "more" at bounding box center [948, 126] width 12 height 12
click at [909, 264] on link "Copy logging email" at bounding box center [894, 266] width 117 height 20
drag, startPoint x: 396, startPoint y: 126, endPoint x: 342, endPoint y: 128, distance: 53.9
click at [342, 128] on div "Z142857001" at bounding box center [390, 125] width 100 height 43
copy span "Z142857001"
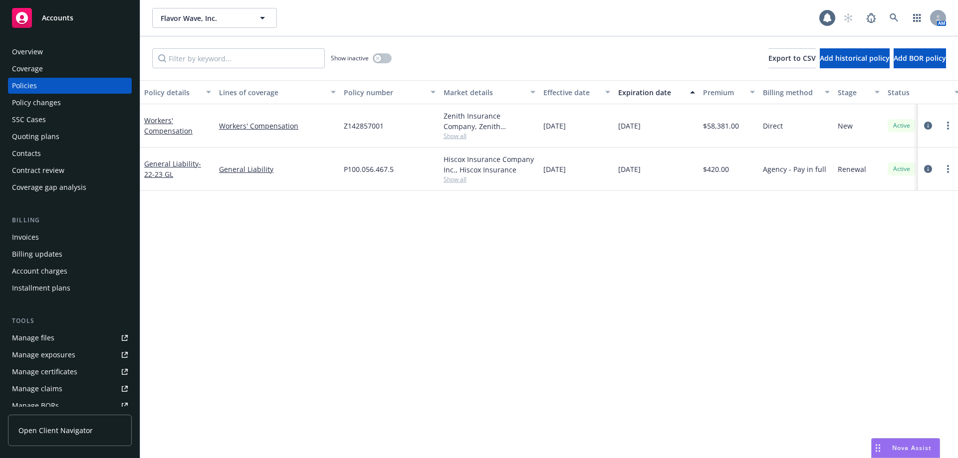
click at [76, 429] on span "Open Client Navigator" at bounding box center [55, 430] width 74 height 10
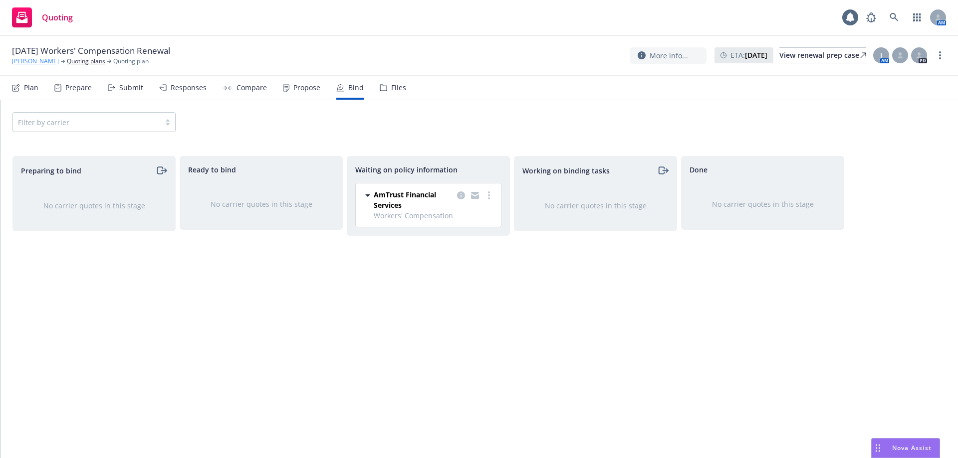
click at [31, 60] on link "[PERSON_NAME]" at bounding box center [35, 61] width 47 height 9
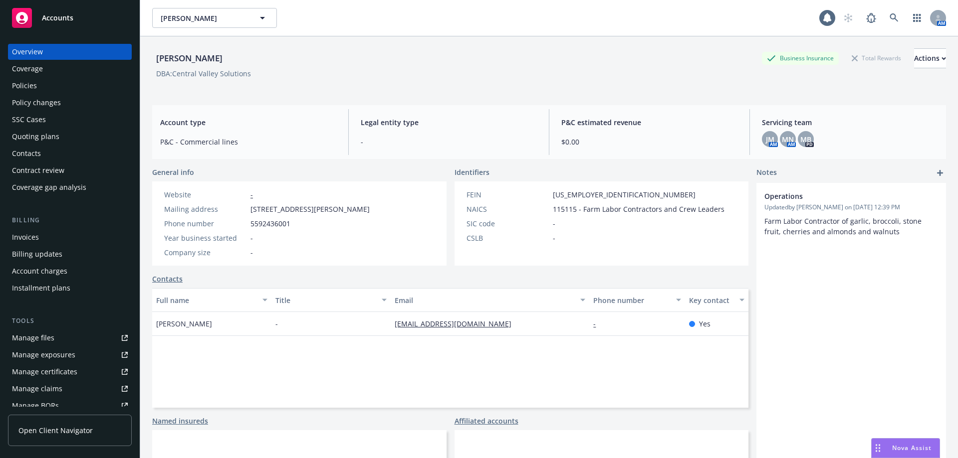
click at [48, 159] on div "Contacts" at bounding box center [70, 154] width 116 height 16
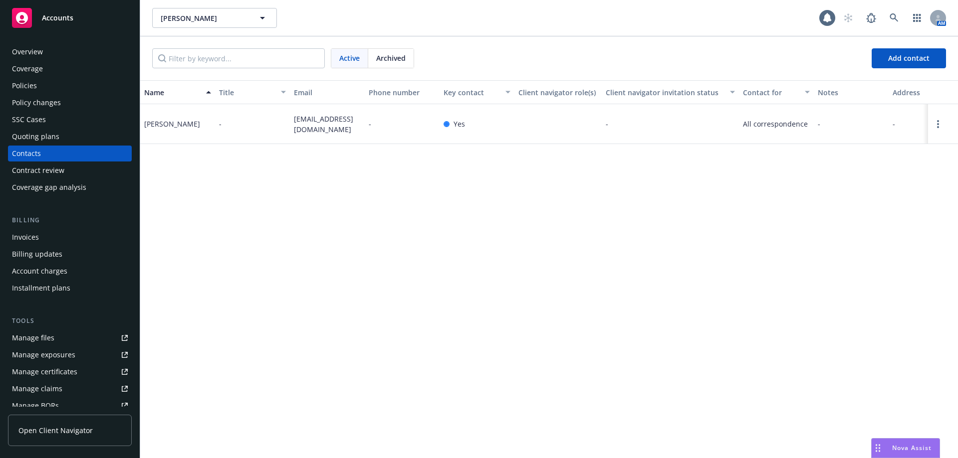
click at [55, 55] on div "Overview" at bounding box center [70, 52] width 116 height 16
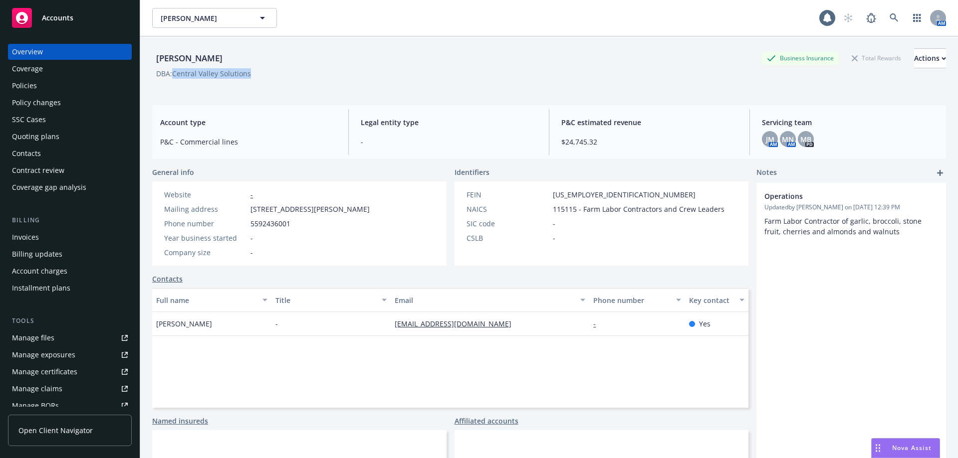
drag, startPoint x: 258, startPoint y: 72, endPoint x: 174, endPoint y: 71, distance: 84.3
click at [174, 71] on div "DBA: Central Valley Solutions" at bounding box center [549, 73] width 794 height 10
copy div "Central Valley Solutions"
click at [49, 144] on div "Quoting plans" at bounding box center [35, 137] width 47 height 16
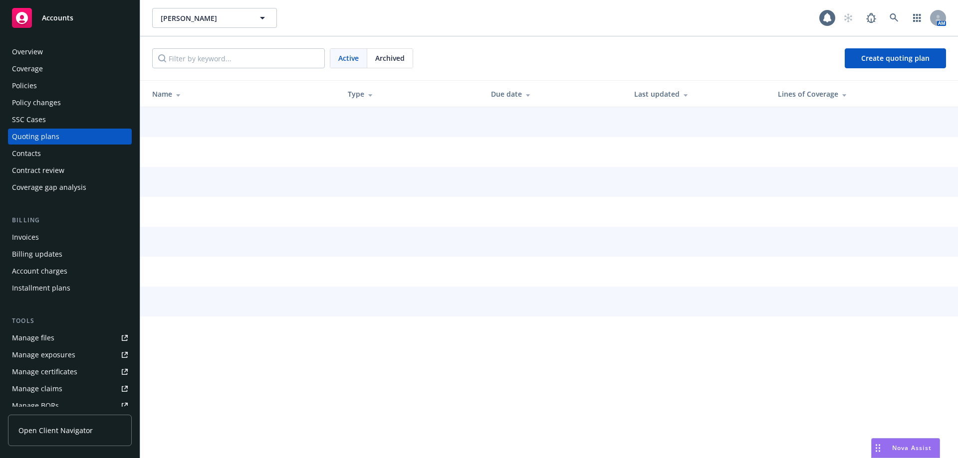
click at [46, 156] on div "Contacts" at bounding box center [70, 154] width 116 height 16
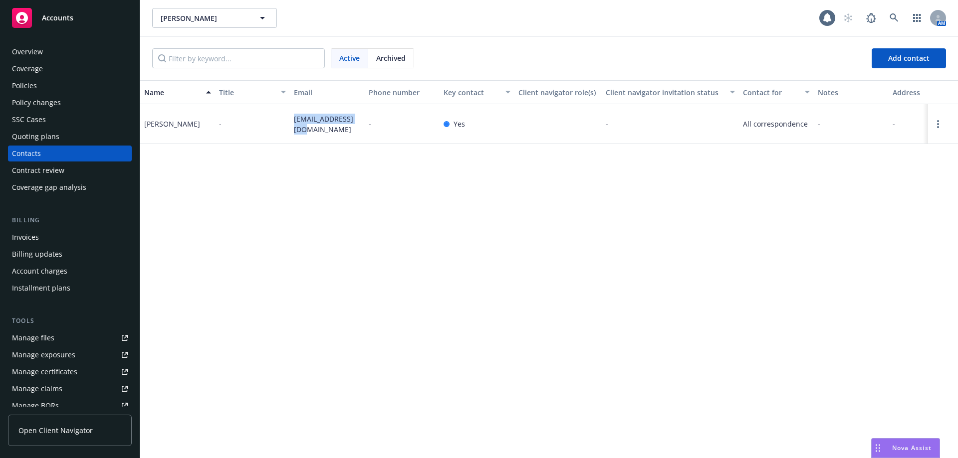
drag, startPoint x: 299, startPoint y: 133, endPoint x: 295, endPoint y: 119, distance: 14.7
click at [295, 119] on span "[EMAIL_ADDRESS][DOMAIN_NAME]" at bounding box center [327, 124] width 67 height 21
copy span "[EMAIL_ADDRESS][DOMAIN_NAME]"
click at [69, 41] on div "Overview Coverage Policies Policy changes SSC Cases Quoting plans Contacts Cont…" at bounding box center [70, 245] width 140 height 426
click at [60, 50] on div "Overview" at bounding box center [70, 52] width 116 height 16
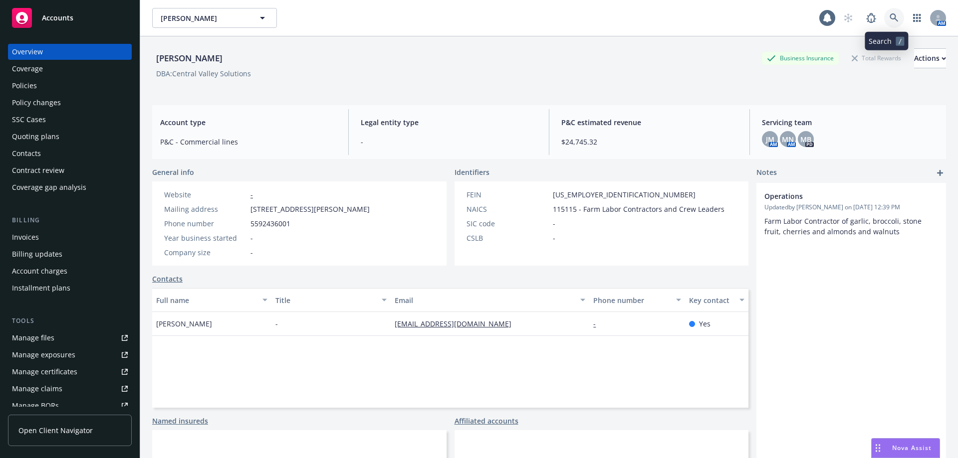
click at [889, 19] on link at bounding box center [894, 18] width 20 height 20
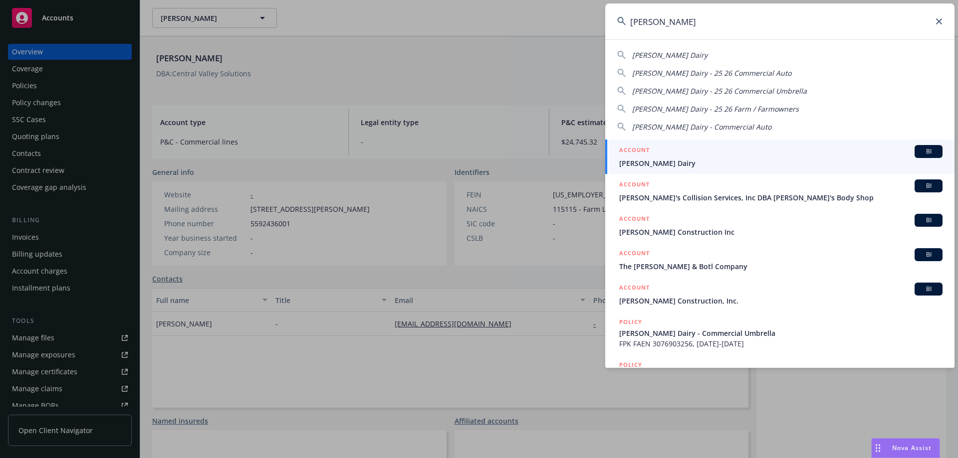
type input "tony cox"
click at [648, 159] on span "Tony Cox Dairy" at bounding box center [780, 163] width 323 height 10
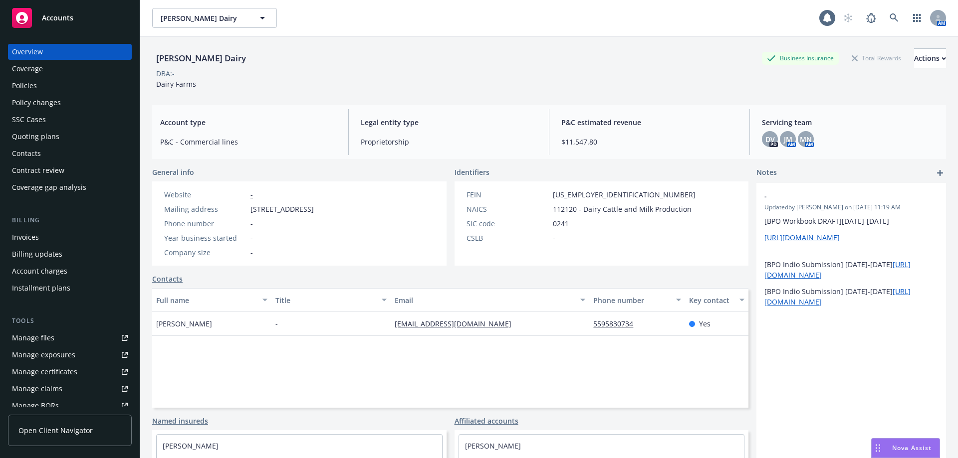
click at [52, 89] on div "Policies" at bounding box center [70, 86] width 116 height 16
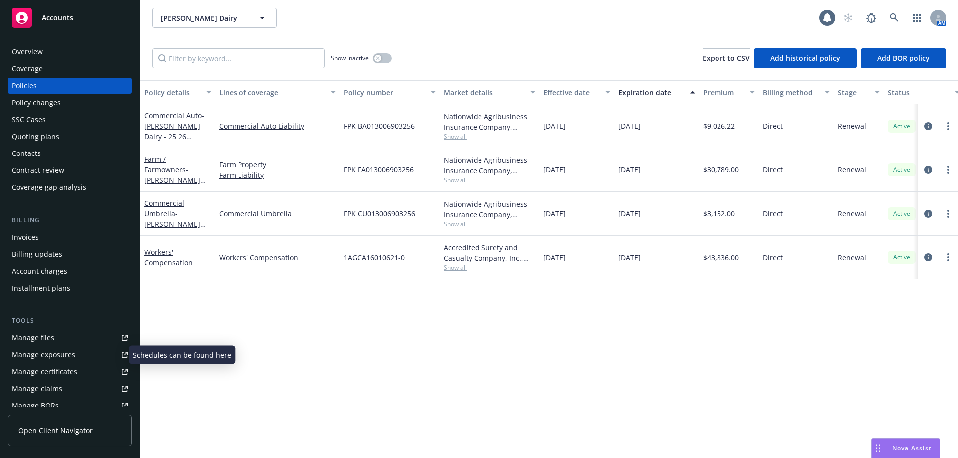
click at [52, 358] on div "Manage exposures" at bounding box center [43, 355] width 63 height 16
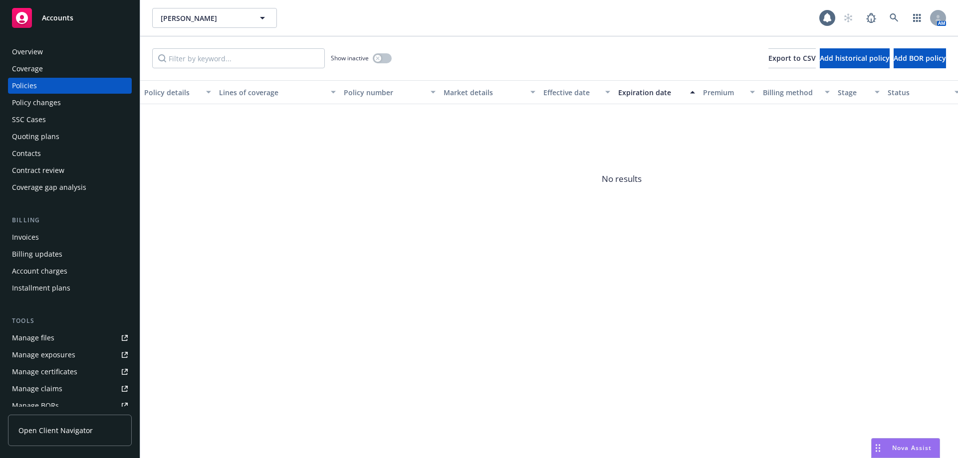
click at [63, 143] on div "Quoting plans" at bounding box center [70, 137] width 116 height 16
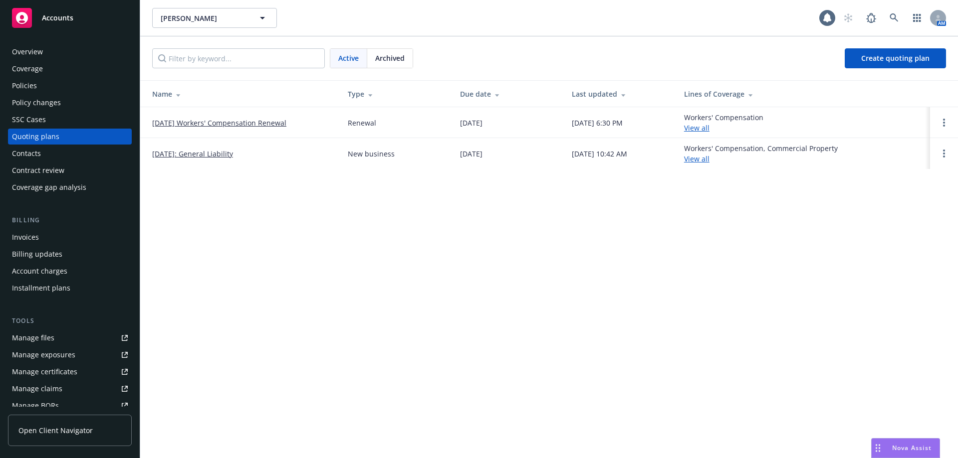
click at [182, 123] on link "[DATE] Workers' Compensation Renewal" at bounding box center [219, 123] width 134 height 10
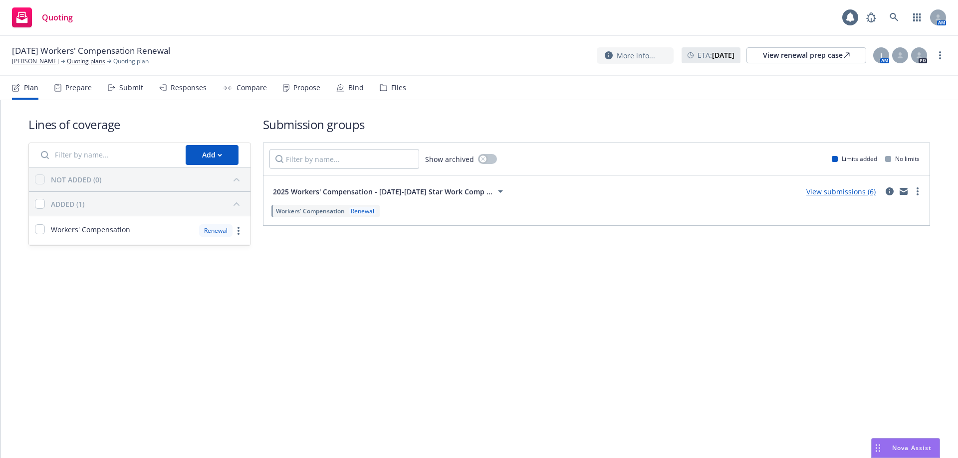
click at [345, 96] on div "Bind" at bounding box center [349, 88] width 27 height 24
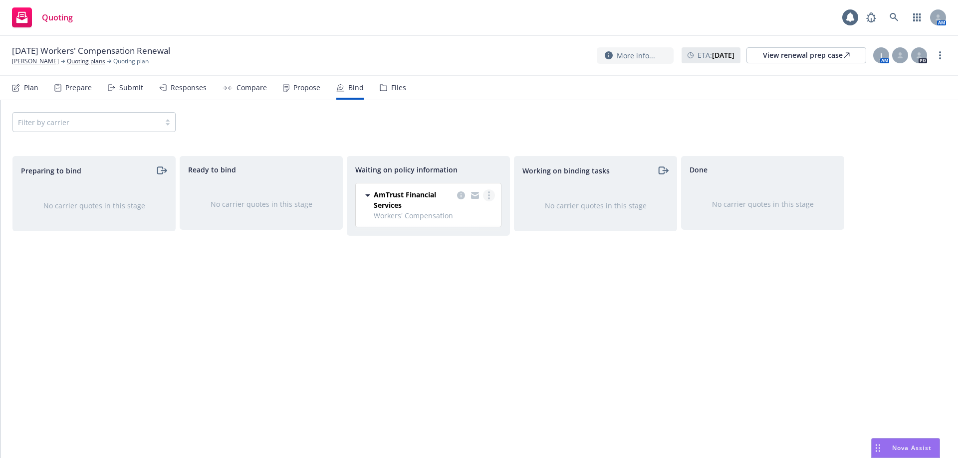
click at [488, 194] on icon "more" at bounding box center [489, 196] width 2 height 8
click at [444, 215] on span "Create policies" at bounding box center [440, 215] width 73 height 9
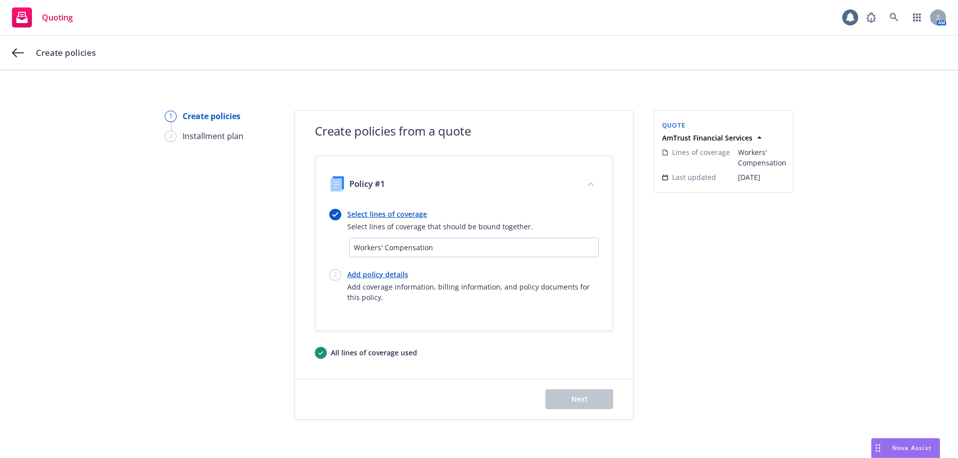
click at [366, 275] on link "Add policy details" at bounding box center [472, 274] width 251 height 10
select select "12"
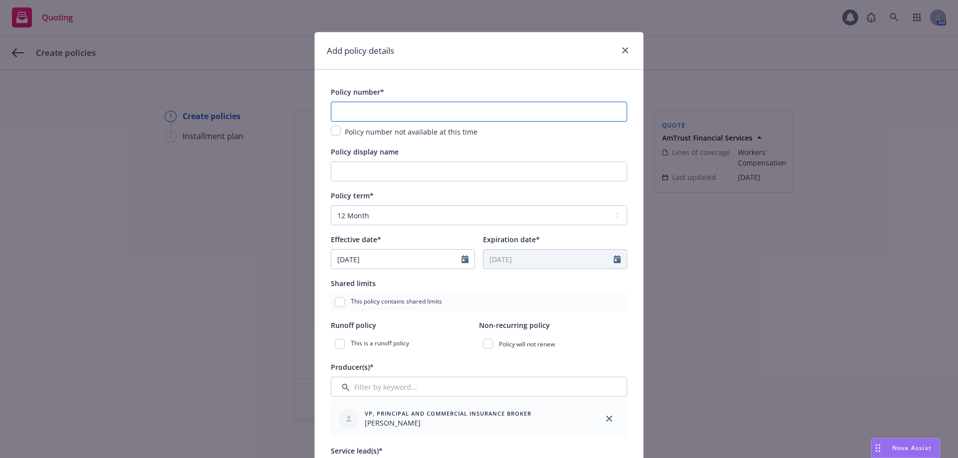
click at [353, 117] on input "text" at bounding box center [479, 112] width 296 height 20
paste input "OWP1012585"
type input "OWP1012585"
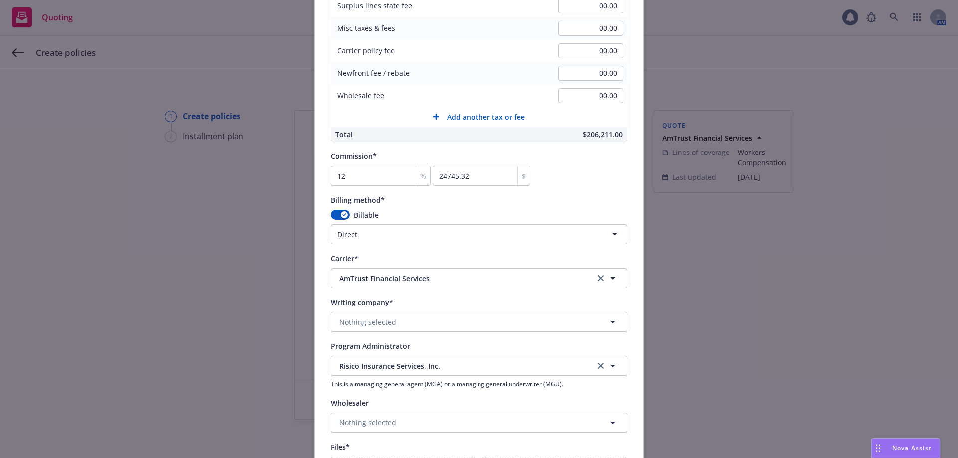
scroll to position [748, 0]
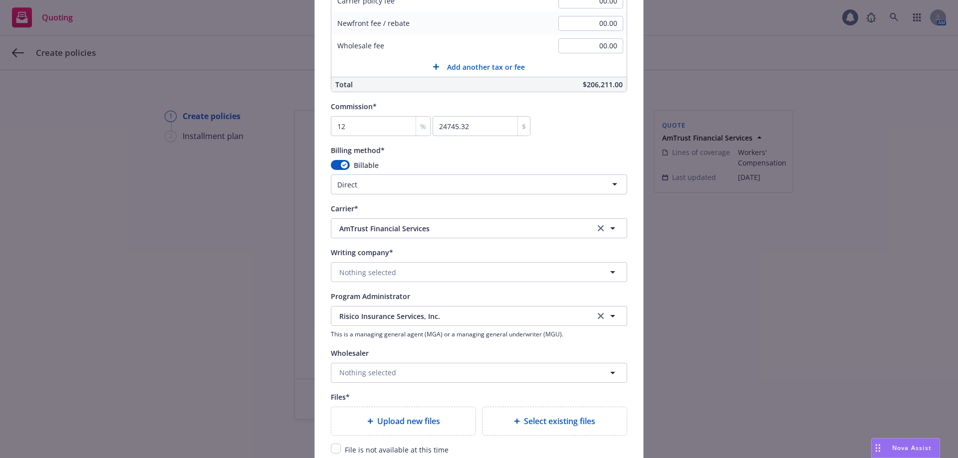
click at [398, 190] on html "Quoting 1 AM Create policies 1 Create policies 2 Installment plan Create polici…" at bounding box center [479, 229] width 958 height 458
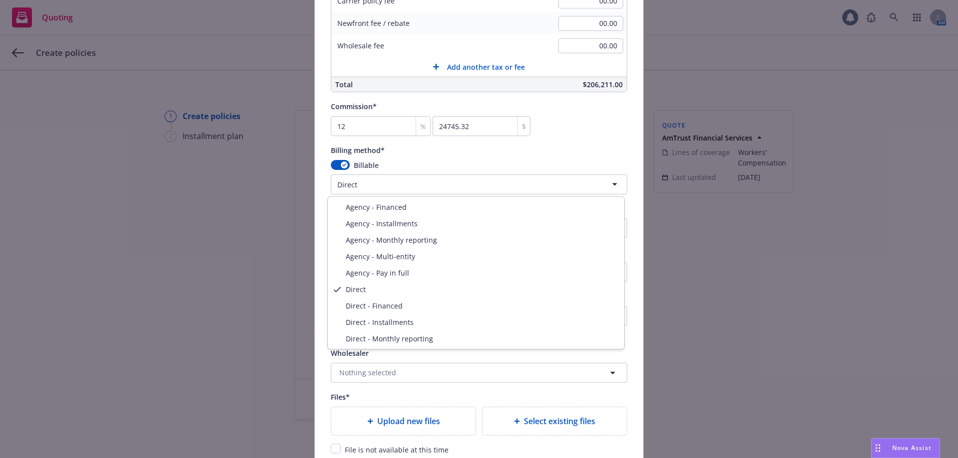
select select "DIRECT_MONTHLY_REPORTING"
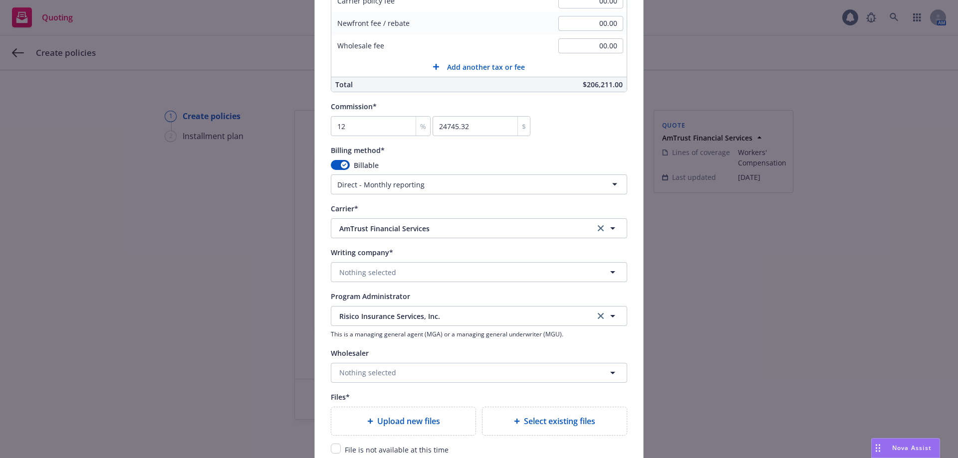
click at [439, 155] on div "Billing method*" at bounding box center [479, 150] width 296 height 12
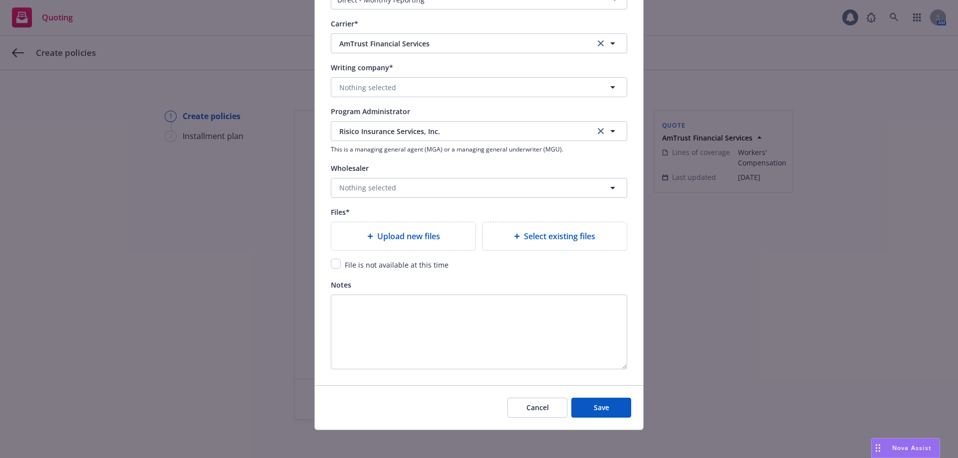
scroll to position [937, 0]
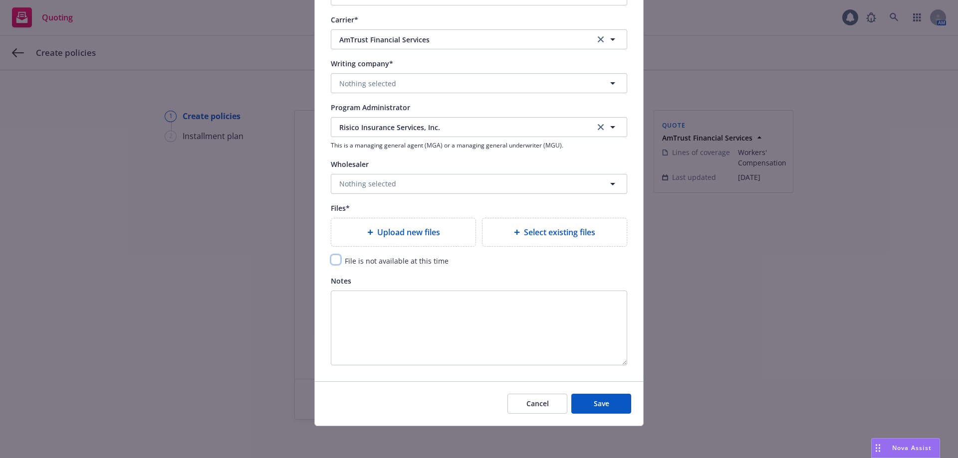
click at [336, 259] on input "checkbox" at bounding box center [336, 260] width 10 height 10
checkbox input "true"
click at [591, 411] on button "Save" at bounding box center [601, 404] width 60 height 20
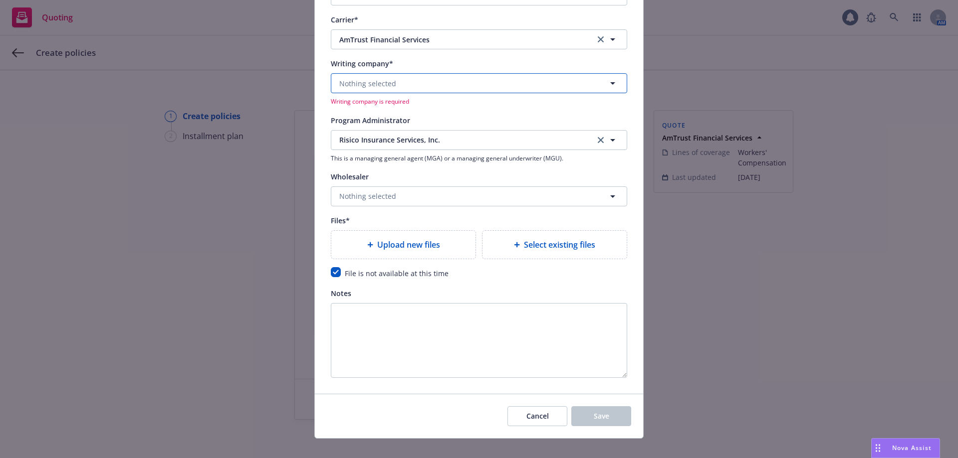
click at [353, 81] on span "Nothing selected" at bounding box center [367, 83] width 57 height 10
drag, startPoint x: 386, startPoint y: 141, endPoint x: 385, endPoint y: 132, distance: 8.5
click at [386, 141] on span "Risico Insurance Services, Inc." at bounding box center [459, 140] width 240 height 10
click at [383, 84] on span "Nothing selected" at bounding box center [367, 83] width 57 height 10
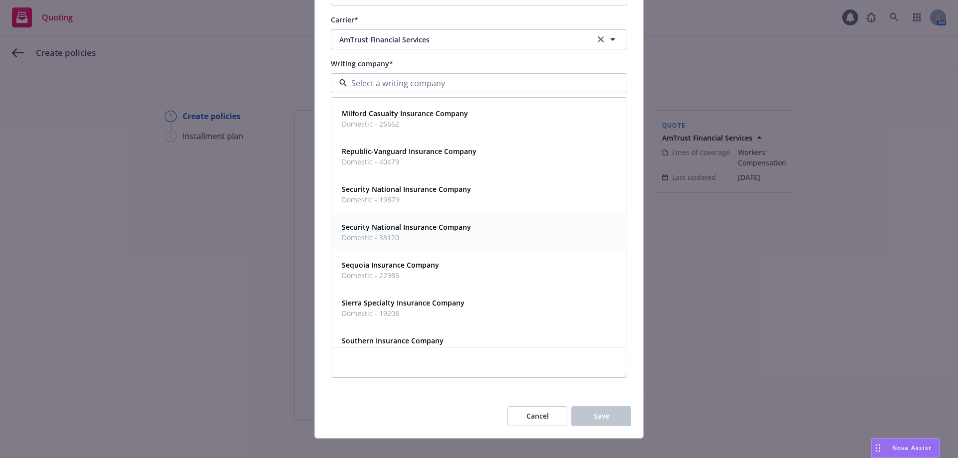
scroll to position [243, 0]
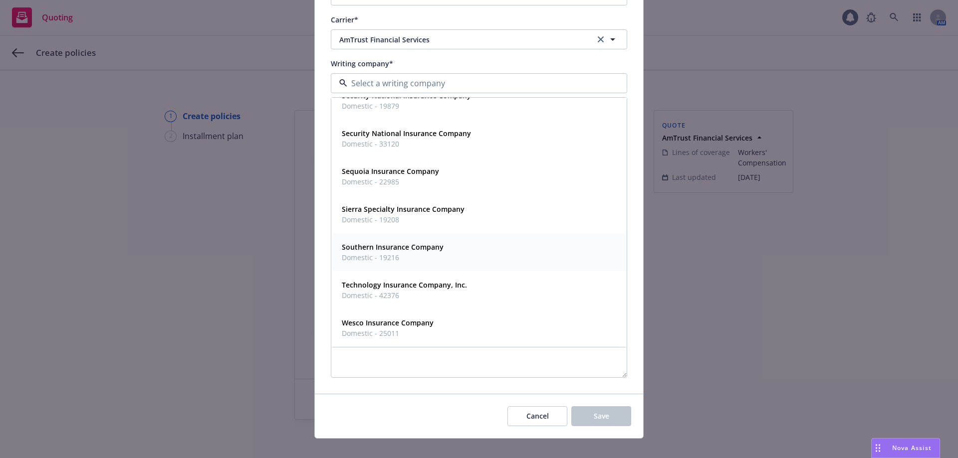
click at [383, 254] on span "Domestic - 19216" at bounding box center [393, 257] width 102 height 10
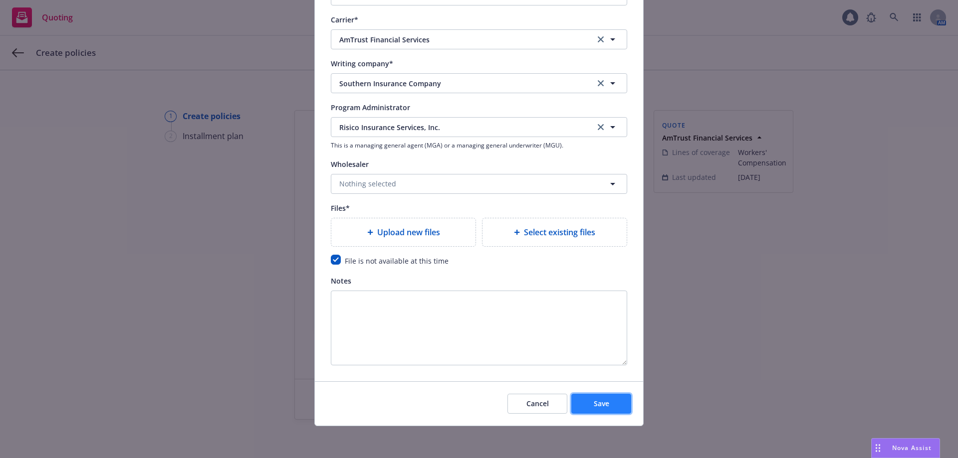
click at [606, 402] on button "Save" at bounding box center [601, 404] width 60 height 20
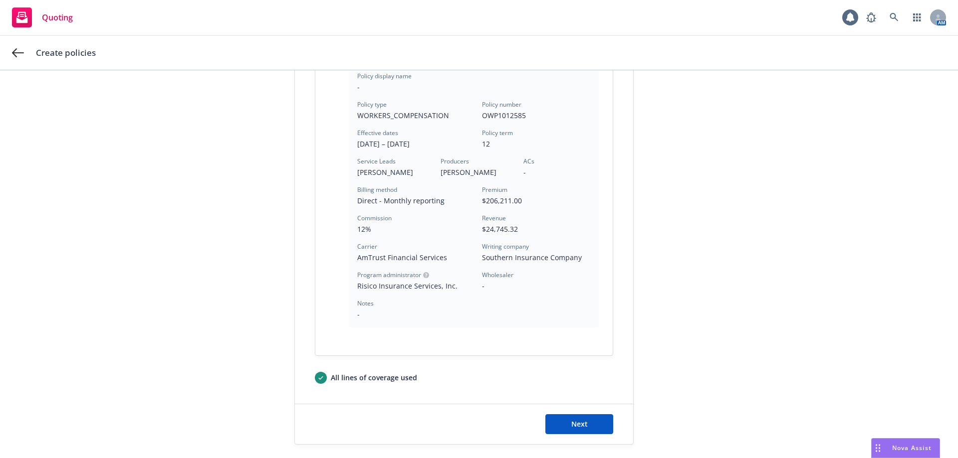
scroll to position [271, 0]
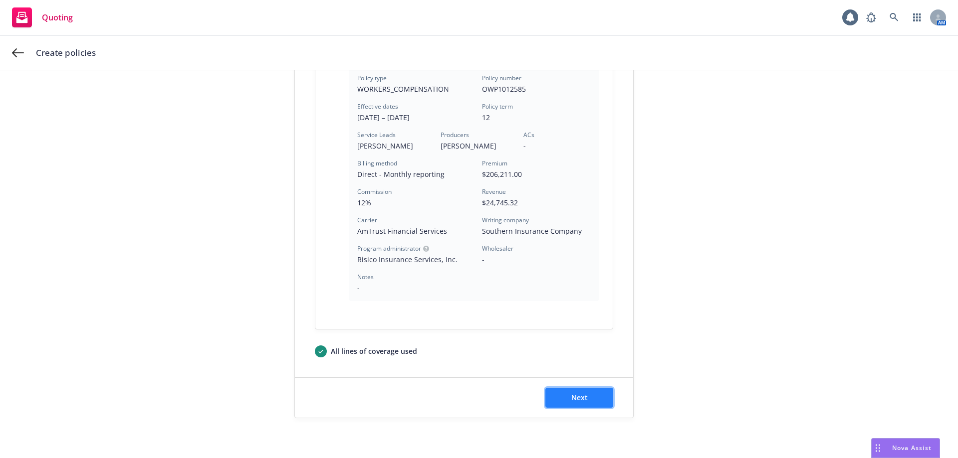
click at [558, 399] on button "Next" at bounding box center [579, 398] width 68 height 20
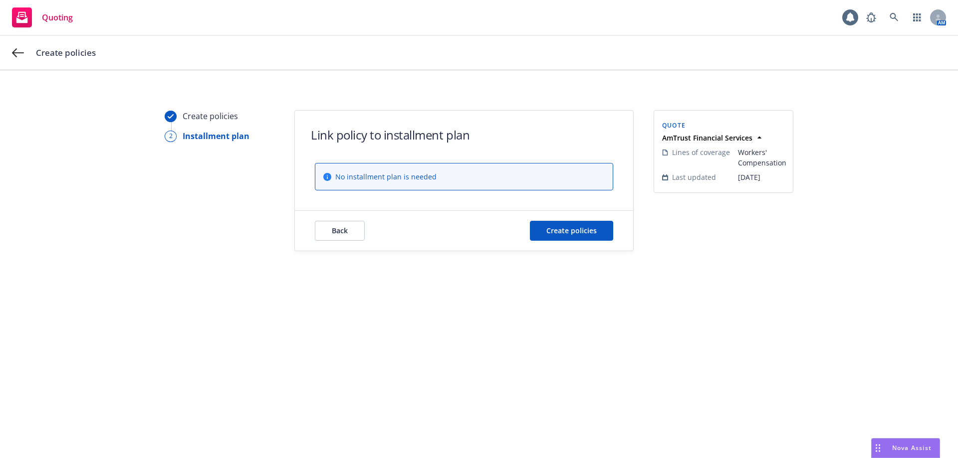
scroll to position [0, 0]
click at [561, 230] on span "Create policies" at bounding box center [571, 230] width 50 height 9
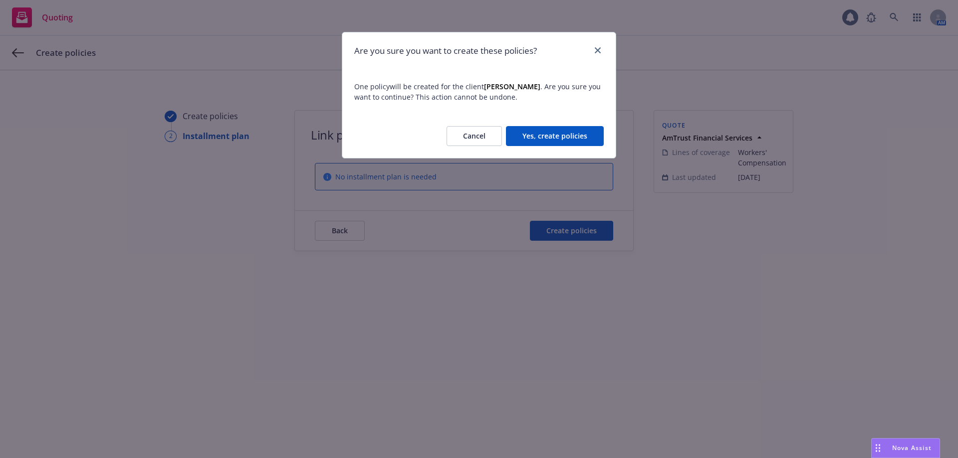
click at [543, 130] on button "Yes, create policies" at bounding box center [555, 136] width 98 height 20
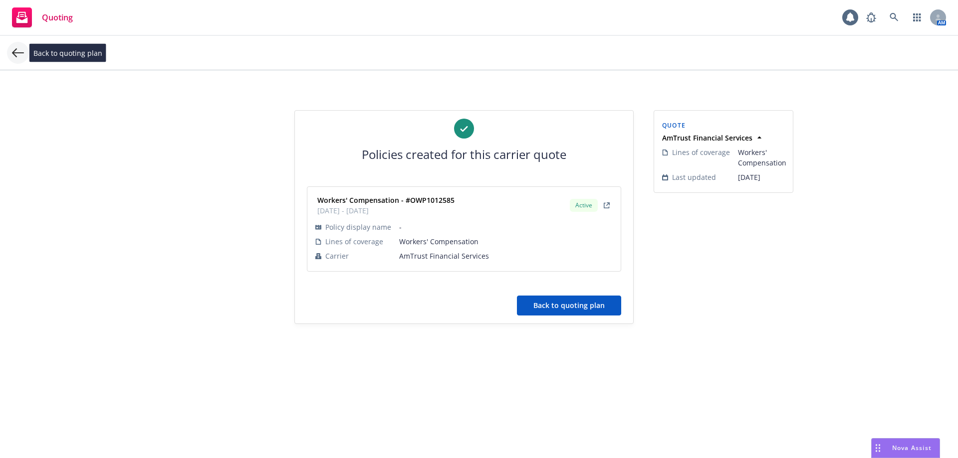
click at [20, 53] on icon at bounding box center [18, 52] width 12 height 9
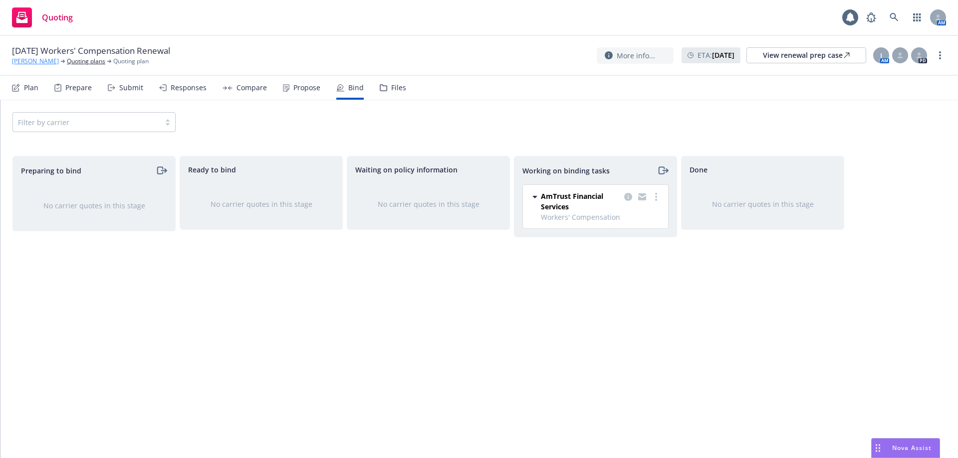
click at [37, 64] on link "Daniel Garica" at bounding box center [35, 61] width 47 height 9
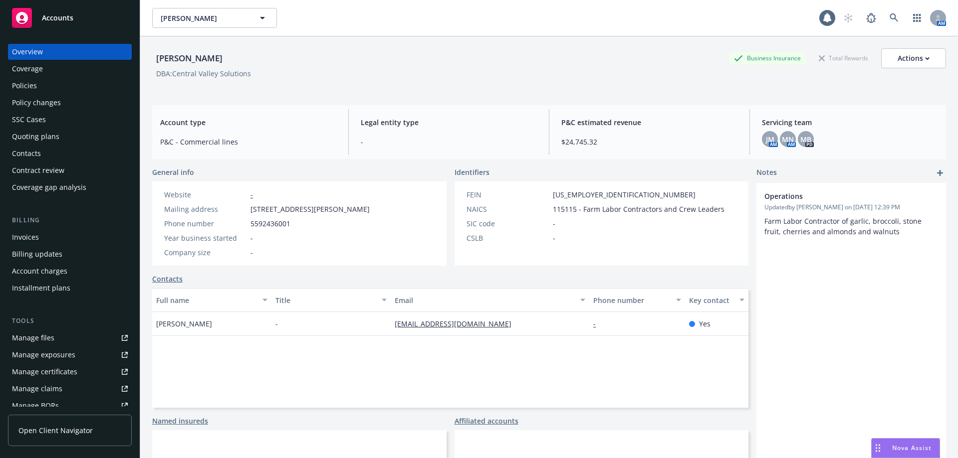
click at [51, 89] on div "Policies" at bounding box center [70, 86] width 116 height 16
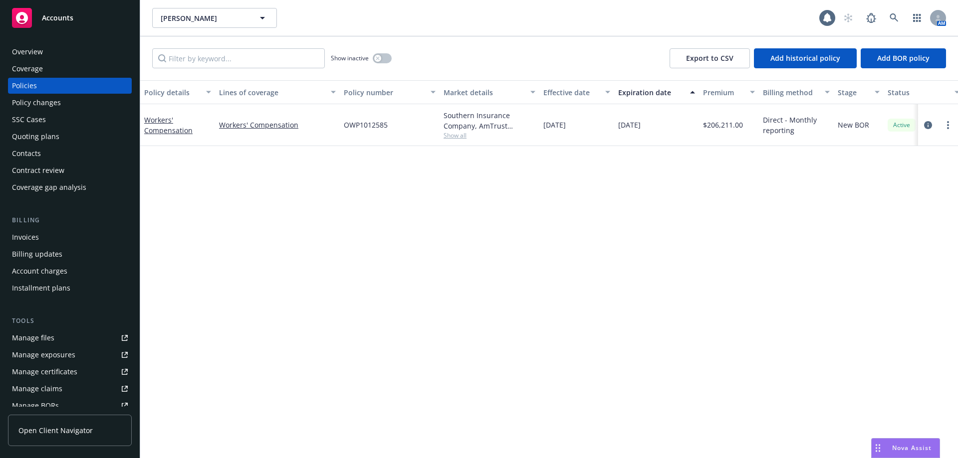
click at [954, 124] on div at bounding box center [938, 125] width 40 height 42
click at [947, 126] on icon "more" at bounding box center [948, 125] width 2 height 8
click at [889, 268] on link "Copy logging email" at bounding box center [894, 265] width 117 height 20
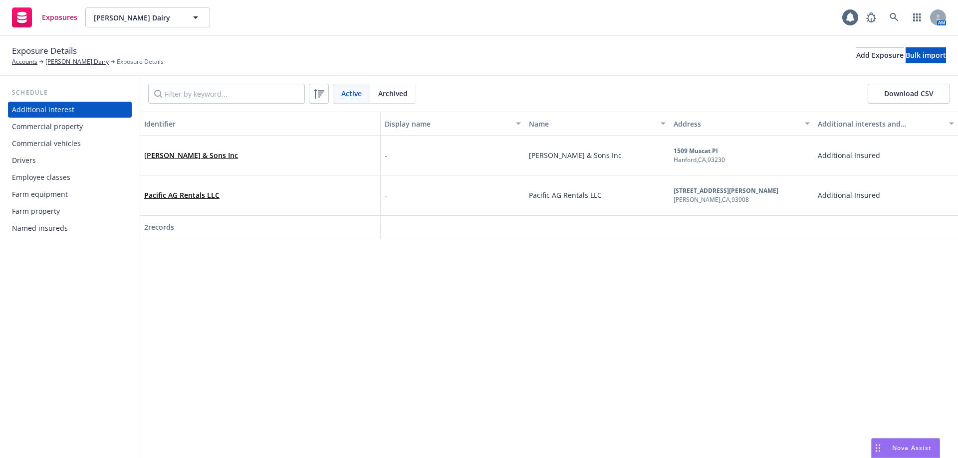
click at [60, 143] on div "Commercial vehicles" at bounding box center [46, 144] width 69 height 16
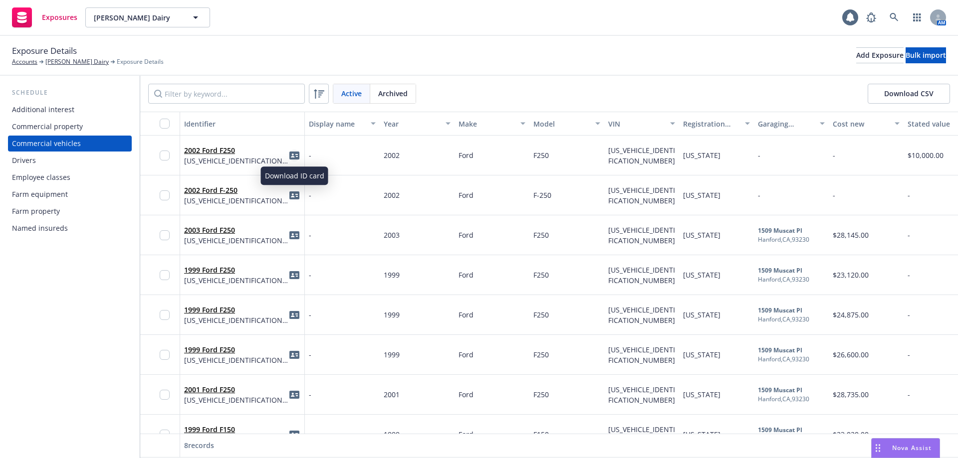
click at [295, 160] on icon "idCard" at bounding box center [294, 156] width 10 height 10
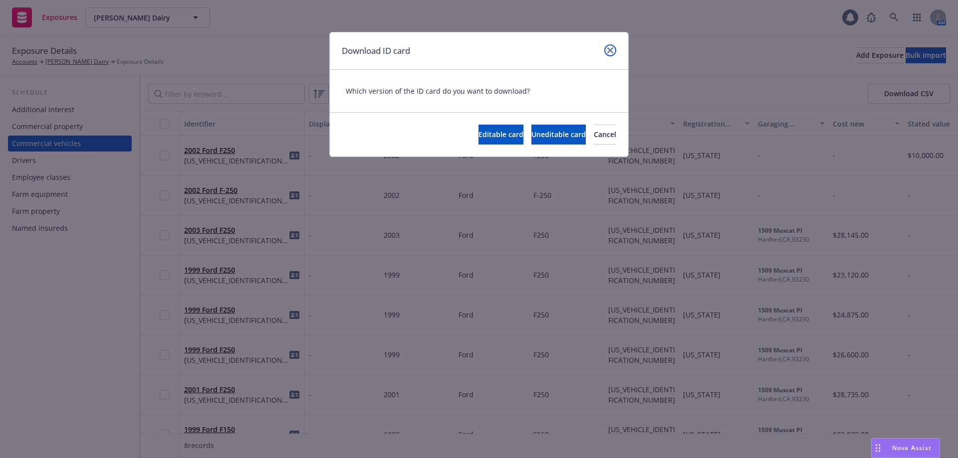
click at [610, 47] on icon "close" at bounding box center [610, 50] width 6 height 6
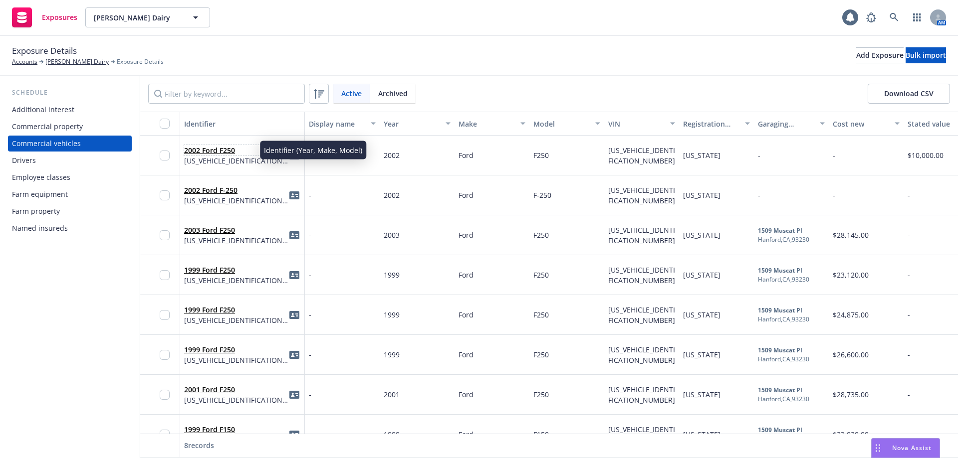
click at [197, 149] on link "2002 Ford F250" at bounding box center [209, 150] width 51 height 9
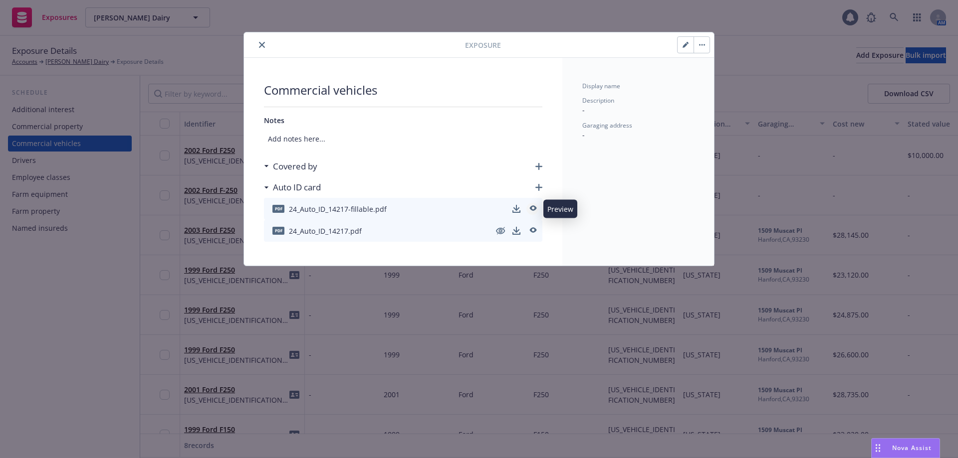
click at [532, 209] on icon "preview" at bounding box center [532, 209] width 9 height 7
click at [261, 45] on icon "close" at bounding box center [262, 45] width 6 height 6
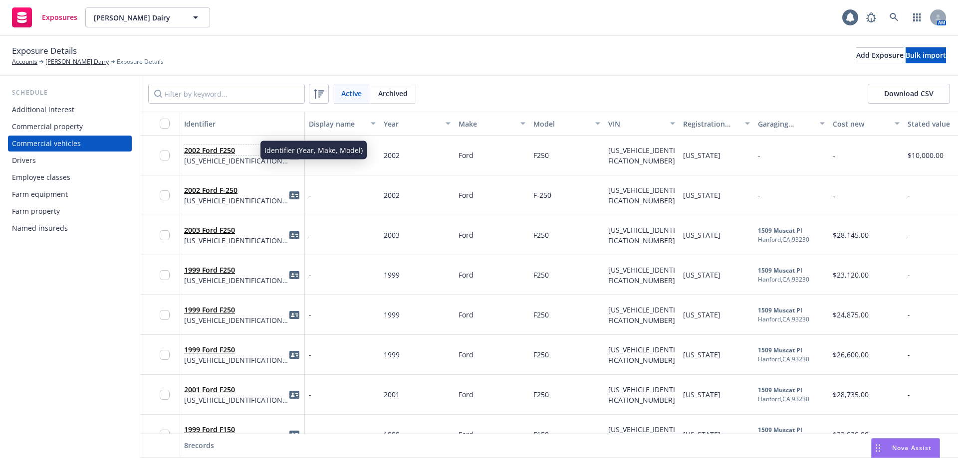
click at [209, 153] on link "2002 Ford F250" at bounding box center [209, 150] width 51 height 9
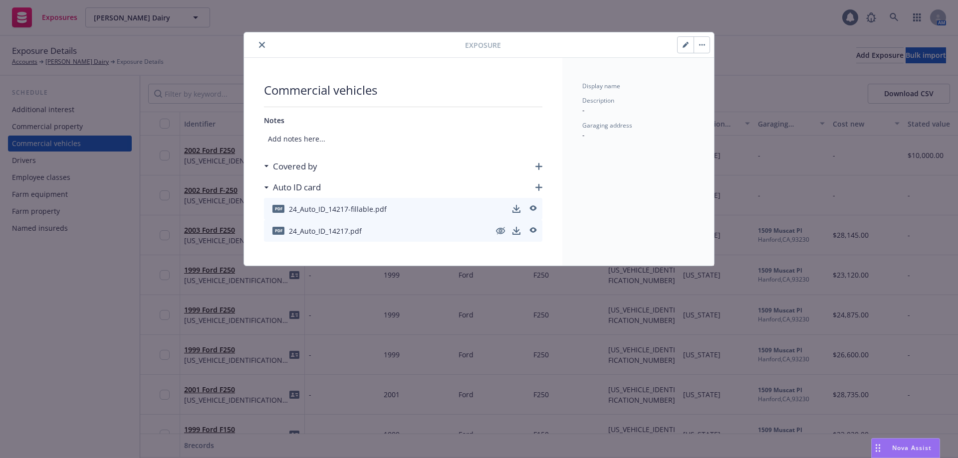
click at [538, 169] on icon "button" at bounding box center [538, 166] width 7 height 7
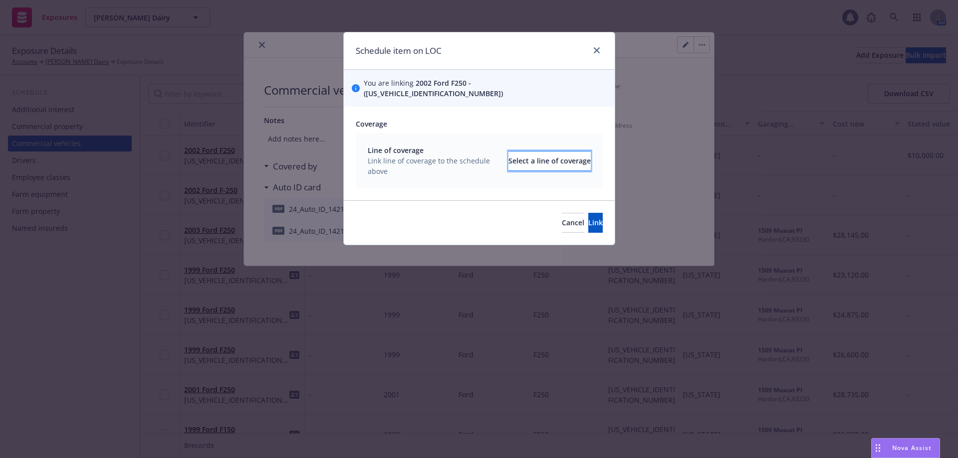
click at [531, 155] on div "Select a line of coverage" at bounding box center [549, 161] width 82 height 19
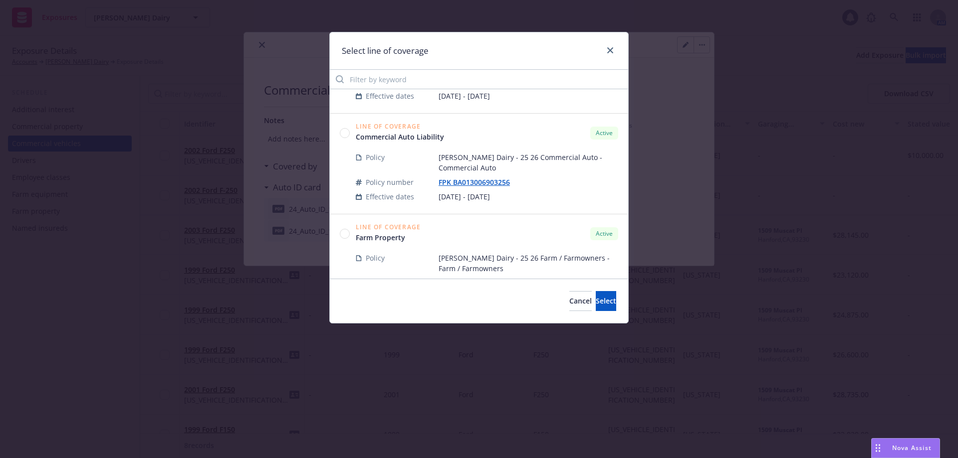
scroll to position [50, 0]
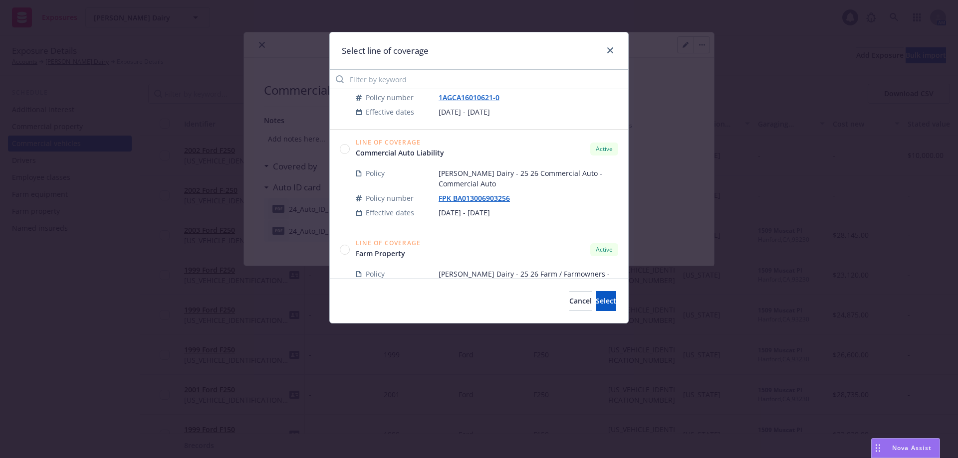
click at [346, 148] on circle at bounding box center [344, 148] width 9 height 9
click at [596, 300] on button "Select" at bounding box center [606, 301] width 20 height 20
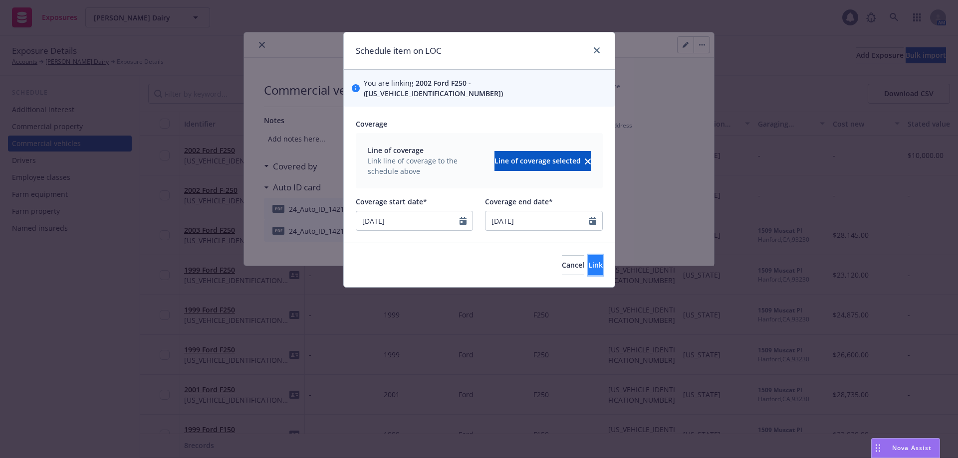
click at [588, 260] on span "Link" at bounding box center [595, 264] width 14 height 9
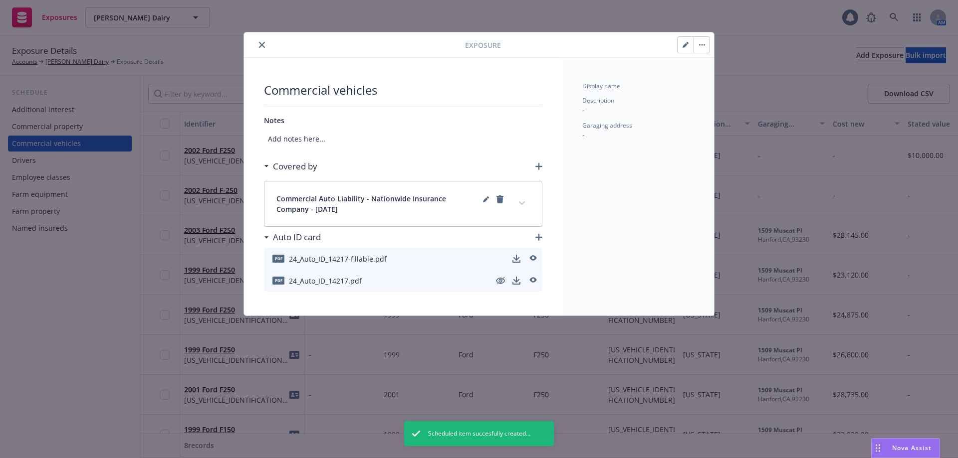
click at [261, 45] on icon "close" at bounding box center [262, 45] width 6 height 6
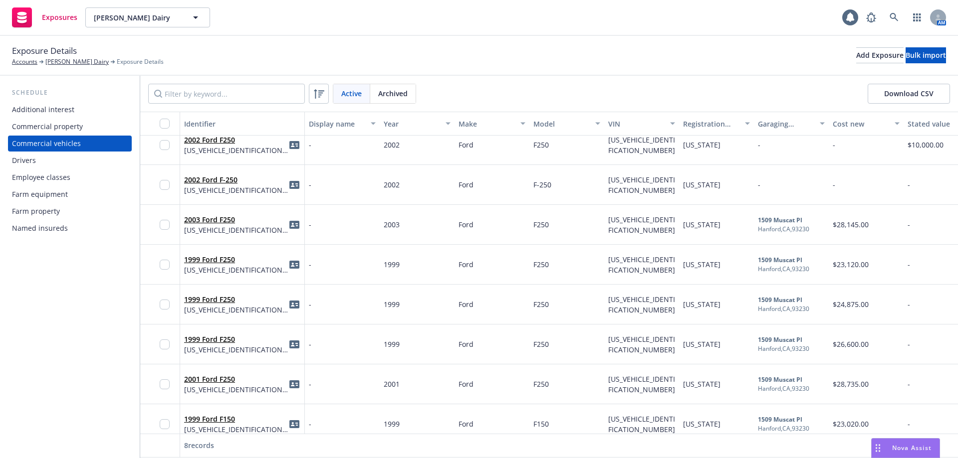
scroll to position [28, 0]
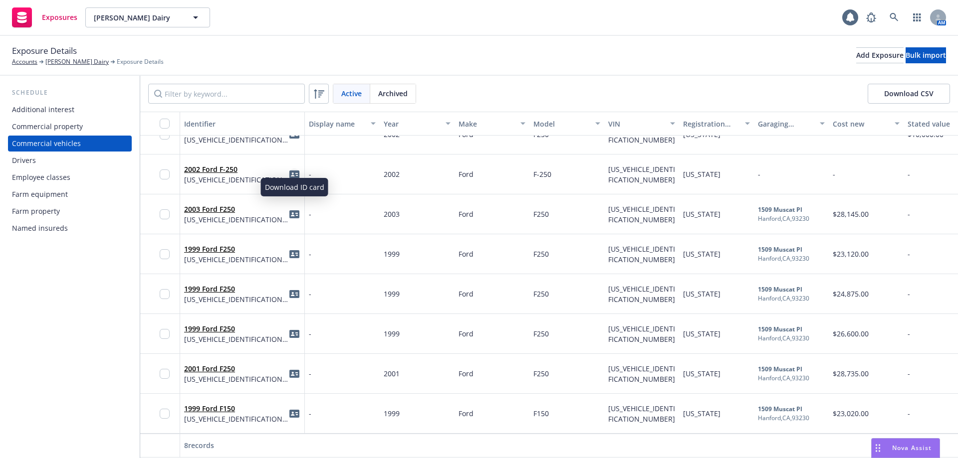
click at [293, 170] on icon "idCard" at bounding box center [294, 175] width 10 height 10
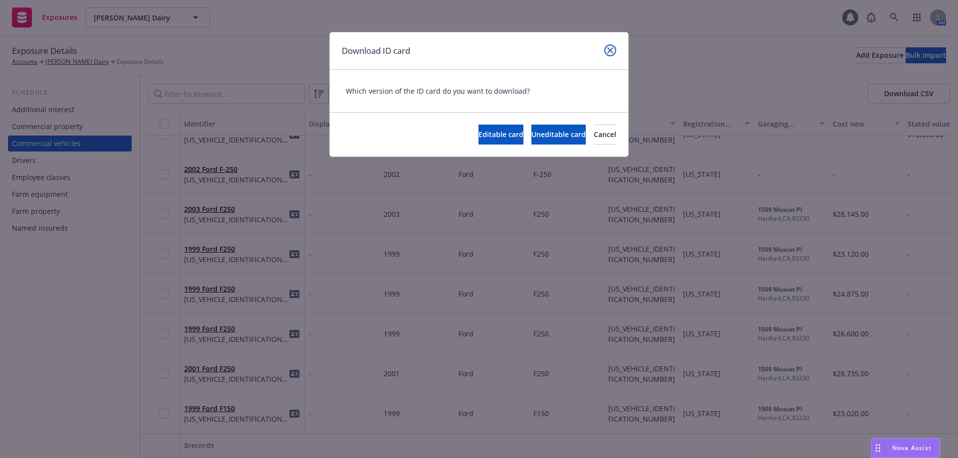
click at [609, 48] on icon "close" at bounding box center [610, 50] width 6 height 6
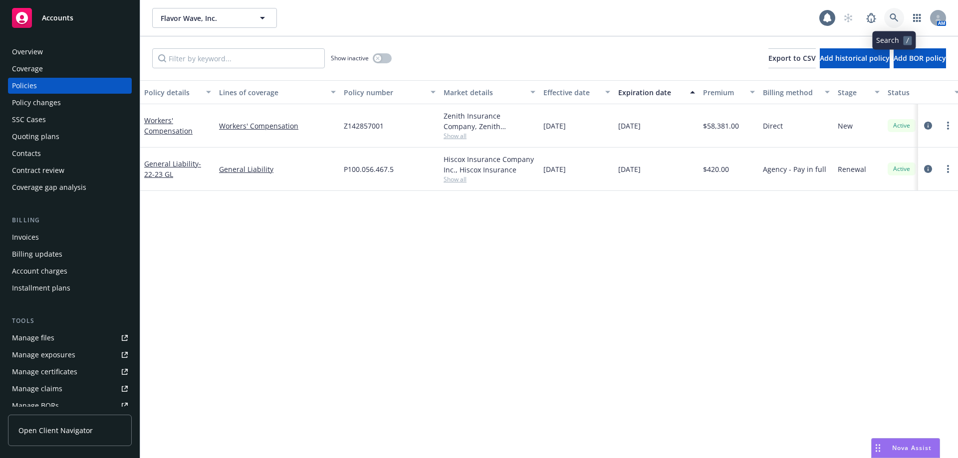
click at [888, 16] on link at bounding box center [894, 18] width 20 height 20
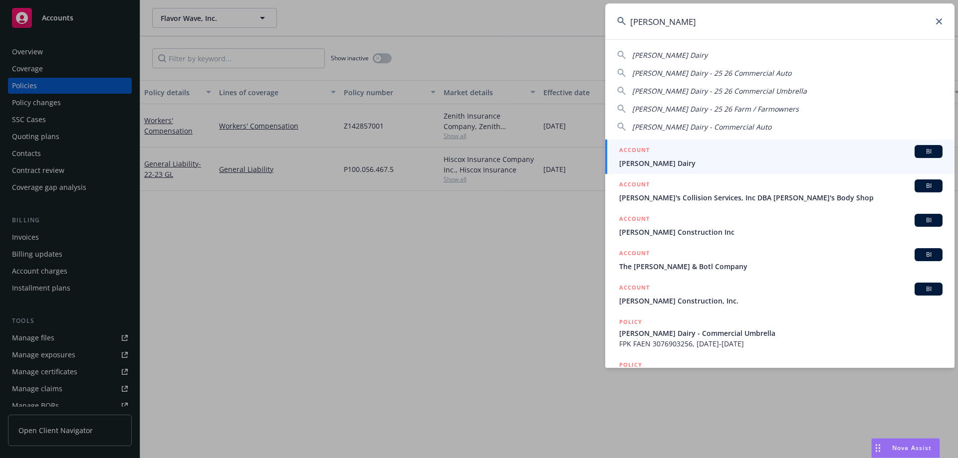
type input "[PERSON_NAME]"
click at [653, 159] on span "[PERSON_NAME] Dairy" at bounding box center [780, 163] width 323 height 10
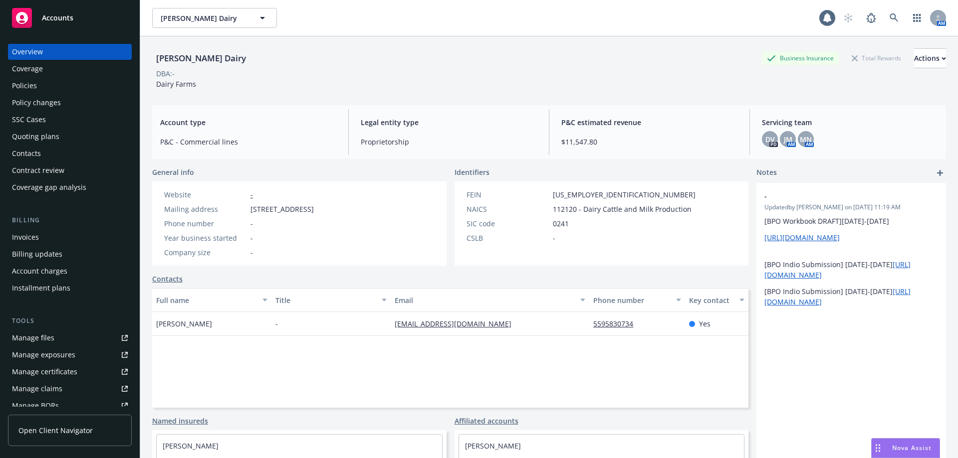
click at [55, 92] on div "Policies" at bounding box center [70, 86] width 116 height 16
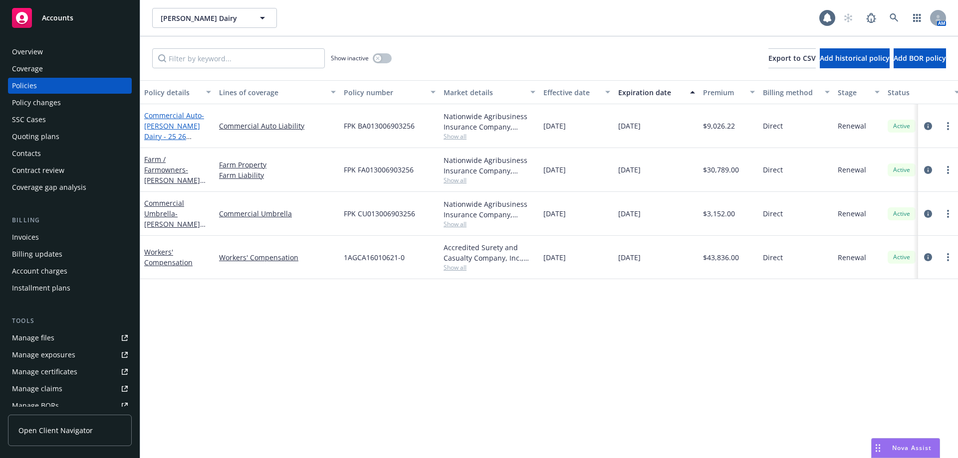
click at [158, 130] on span "- [PERSON_NAME] Dairy - 25 26 Commercial Auto" at bounding box center [174, 131] width 60 height 41
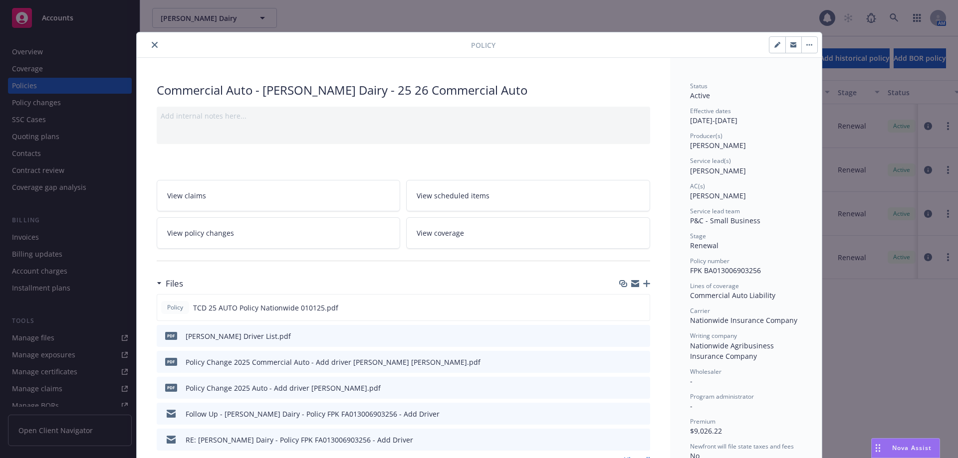
click at [644, 282] on icon "button" at bounding box center [646, 283] width 7 height 7
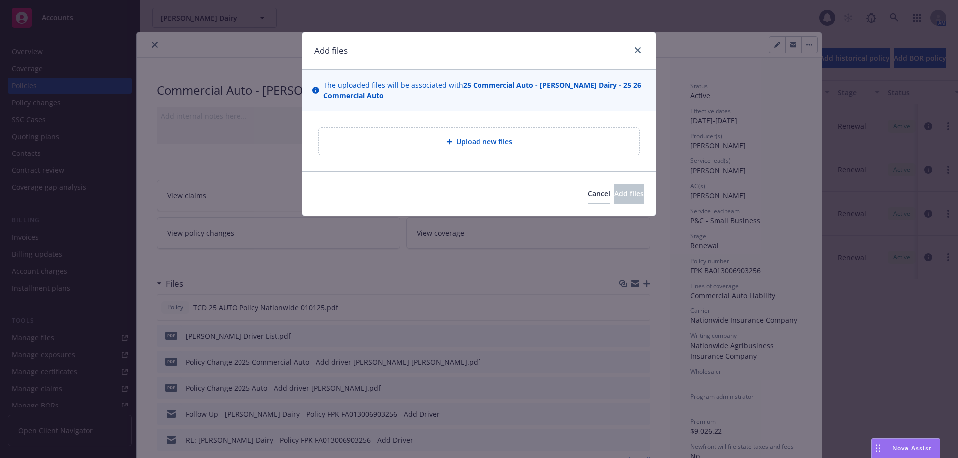
type textarea "x"
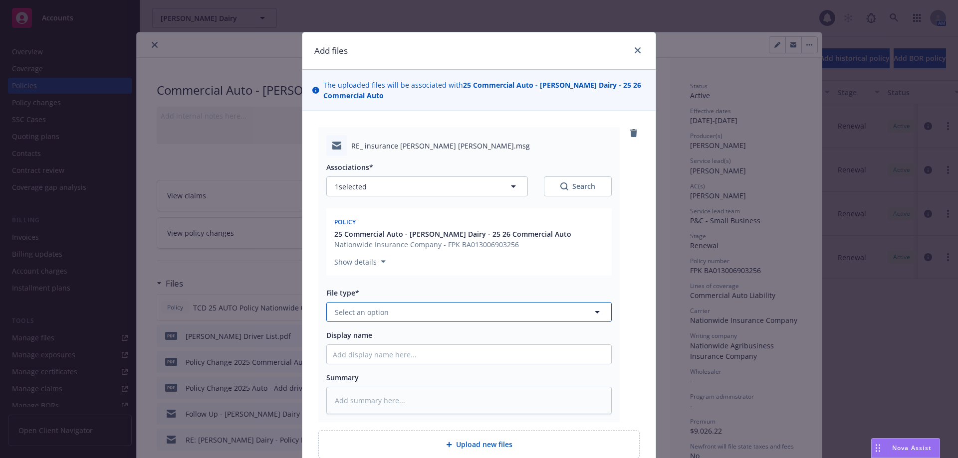
click at [381, 312] on span "Select an option" at bounding box center [362, 312] width 54 height 10
type input "em"
click at [366, 366] on div "Email" at bounding box center [469, 366] width 272 height 14
drag, startPoint x: 366, startPoint y: 363, endPoint x: 365, endPoint y: 346, distance: 17.0
click at [366, 363] on input "Display name" at bounding box center [469, 354] width 284 height 19
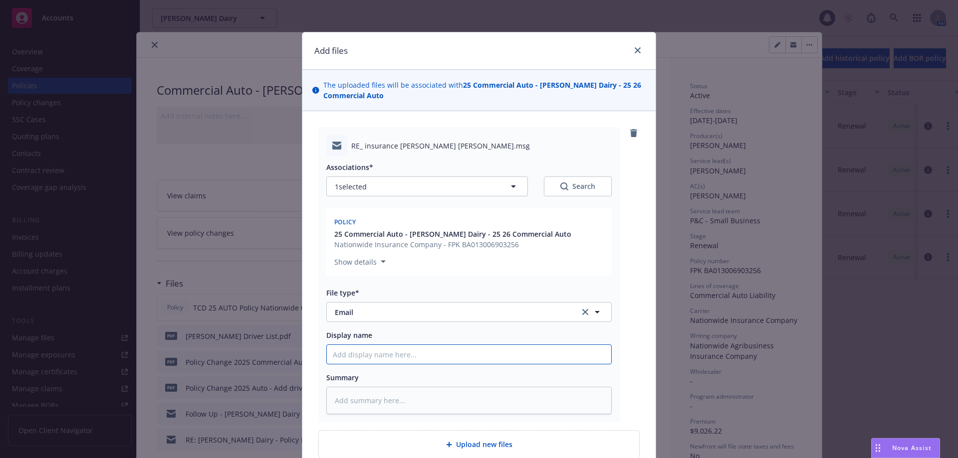
type textarea "x"
type input "A"
type textarea "x"
type input "Au"
type textarea "x"
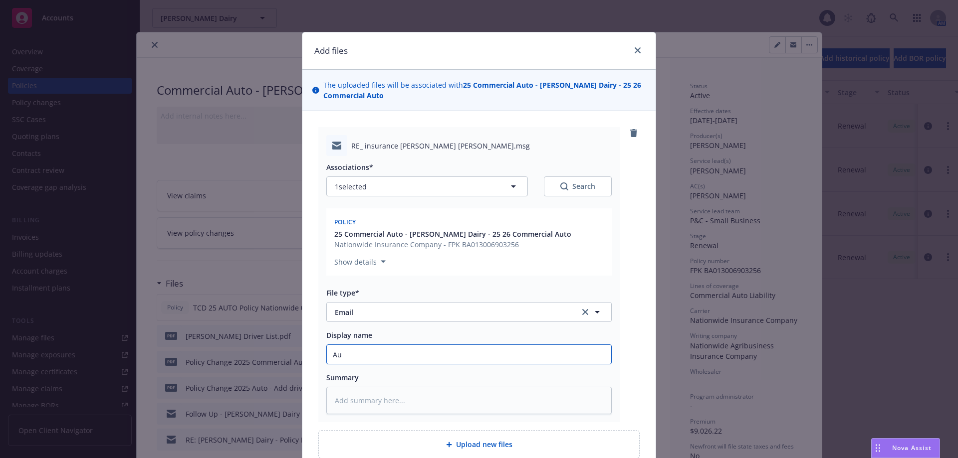
type input "Aut"
type textarea "x"
type input "Auto"
type textarea "x"
type input "Auto"
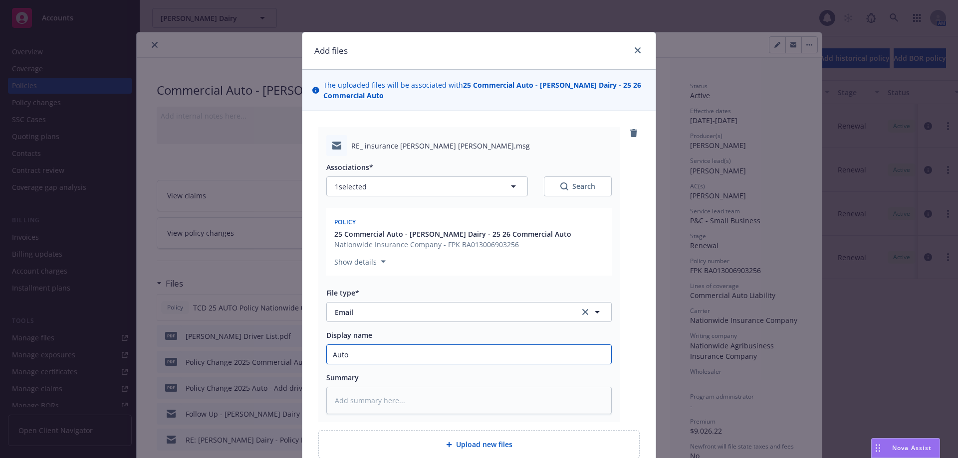
type textarea "x"
type input "Auto I"
type textarea "x"
type input "Auto Id"
type textarea "x"
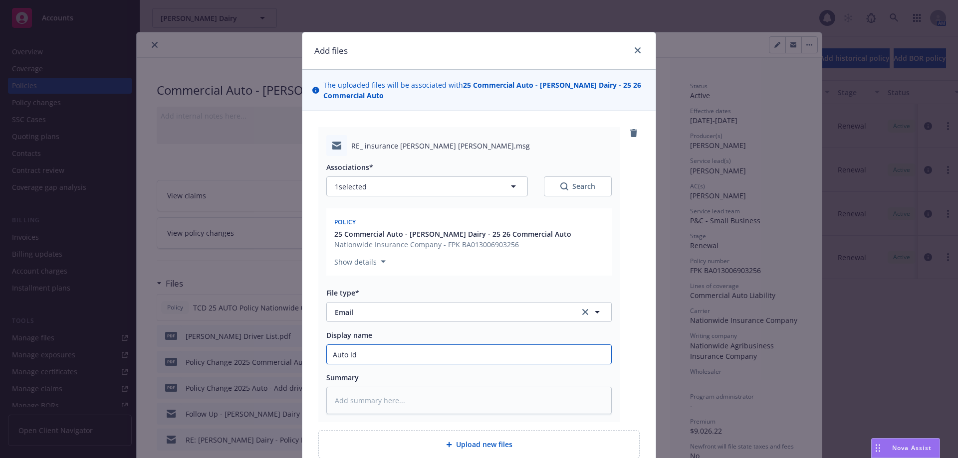
type input "Auto Id"
type textarea "x"
type input "Auto Id C"
type textarea "x"
type input "Auto Id CX"
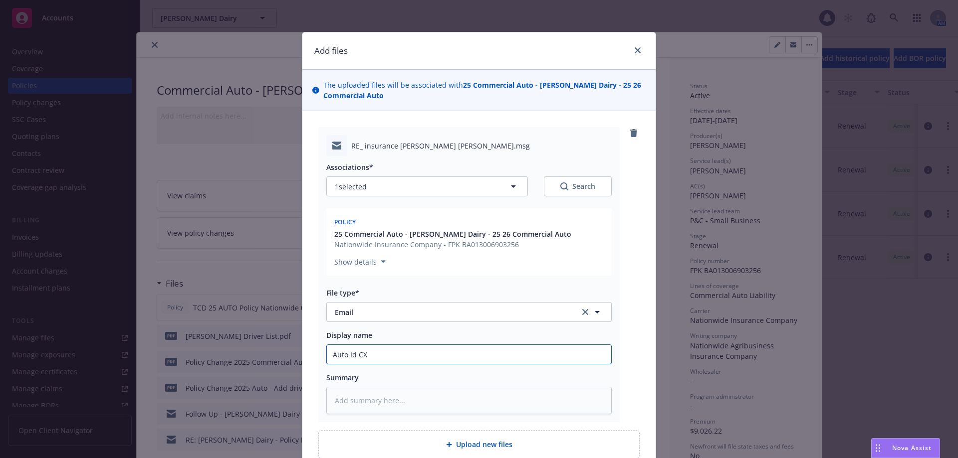
type textarea "x"
type input "Auto Id C"
type textarea "x"
type input "Auto Id"
type textarea "x"
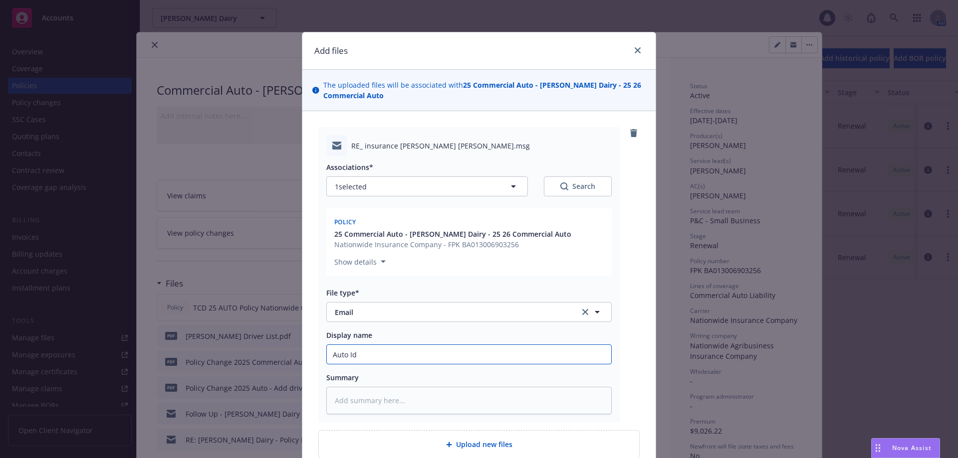
type input "Auto Id"
type textarea "x"
type input "Auto I"
type textarea "x"
type input "Auto ID"
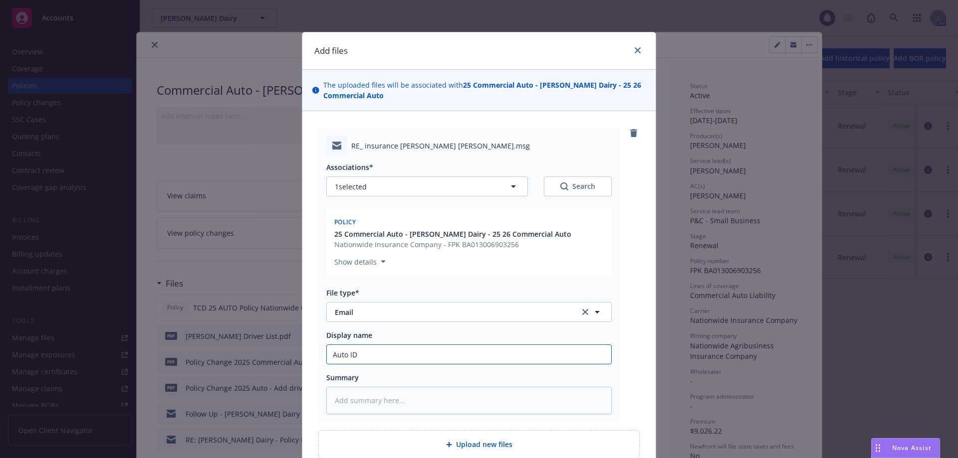
type textarea "x"
type input "Auto ID"
type textarea "x"
type input "Auto ID c"
type textarea "x"
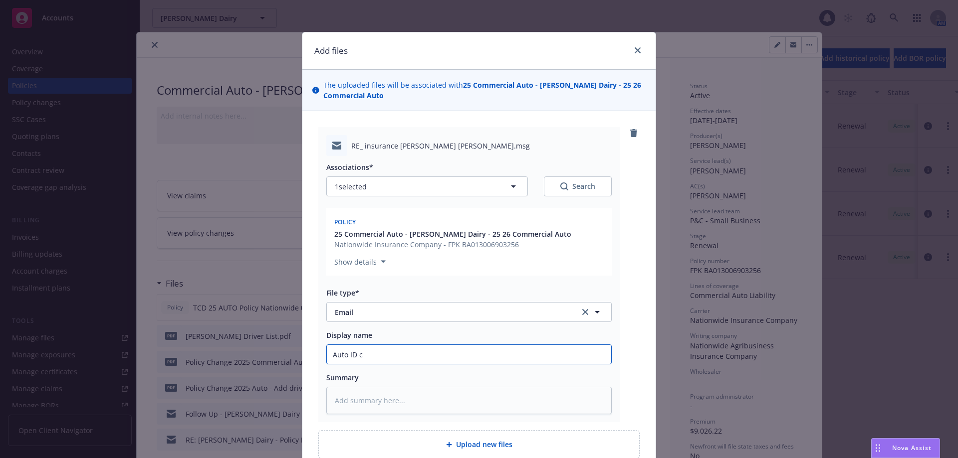
type input "Auto ID ca"
type textarea "x"
type input "Auto ID car"
type textarea "x"
type input "Auto ID cars"
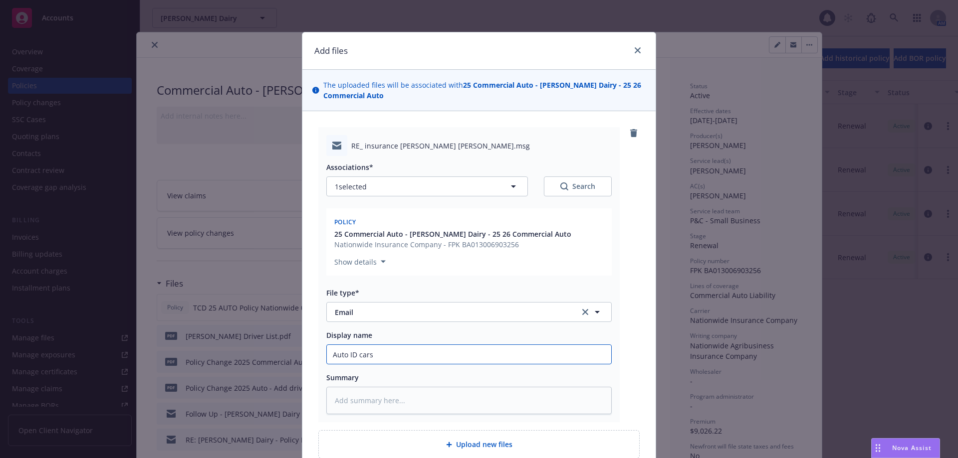
type textarea "x"
type input "Auto ID car"
type textarea "x"
type input "Auto ID card"
type textarea "x"
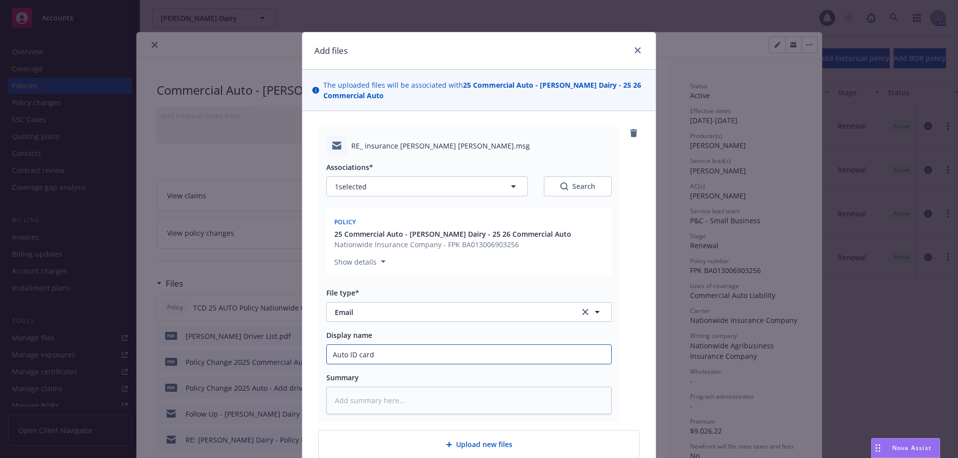
type input "Auto ID cards"
type textarea "x"
type input "Auto ID cards"
type textarea "x"
type input "Auto ID cards to"
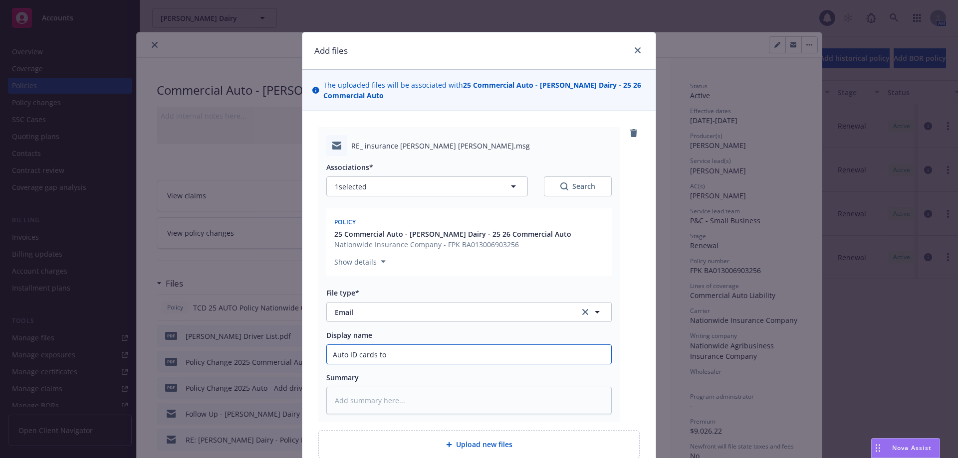
type textarea "x"
type input "Auto ID cards to"
type textarea "x"
type input "Auto ID cards to i"
type textarea "x"
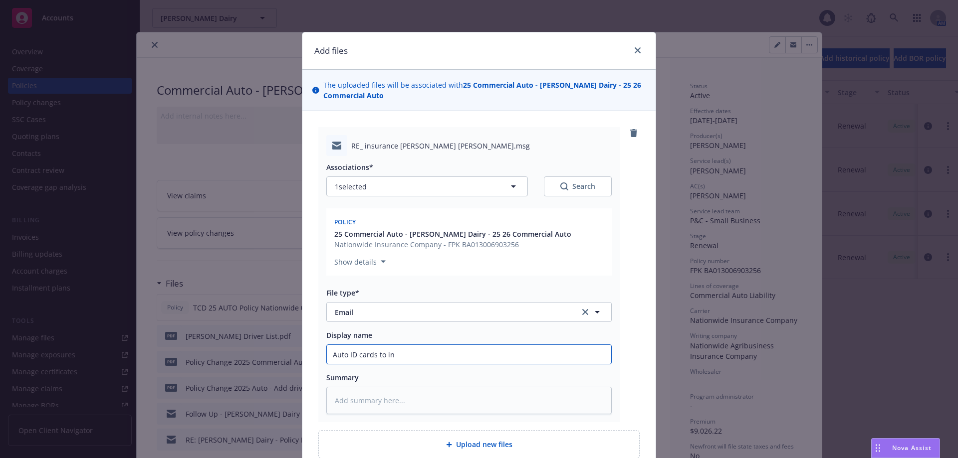
type input "Auto ID cards to ins"
type textarea "x"
type input "Auto ID cards to insu"
type textarea "x"
type input "Auto ID cards to insur"
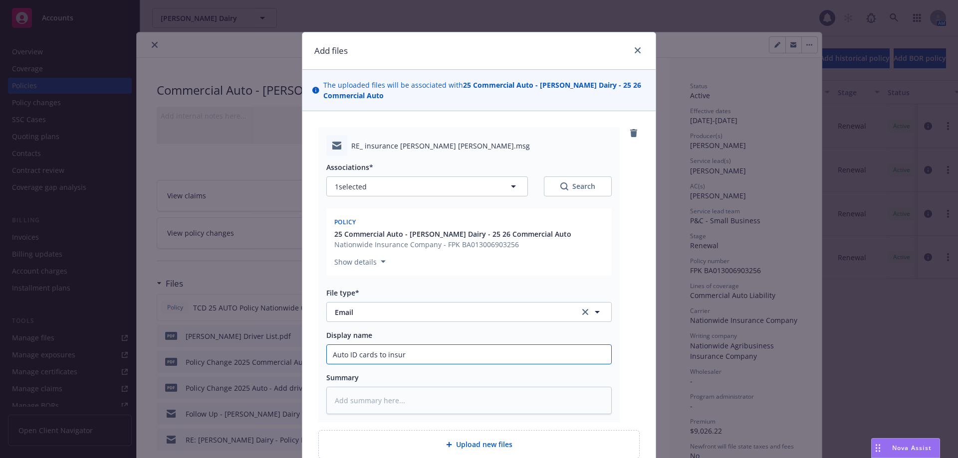
type textarea "x"
type input "Auto ID cards to insure"
type textarea "x"
type input "Auto ID cards to insured"
type textarea "x"
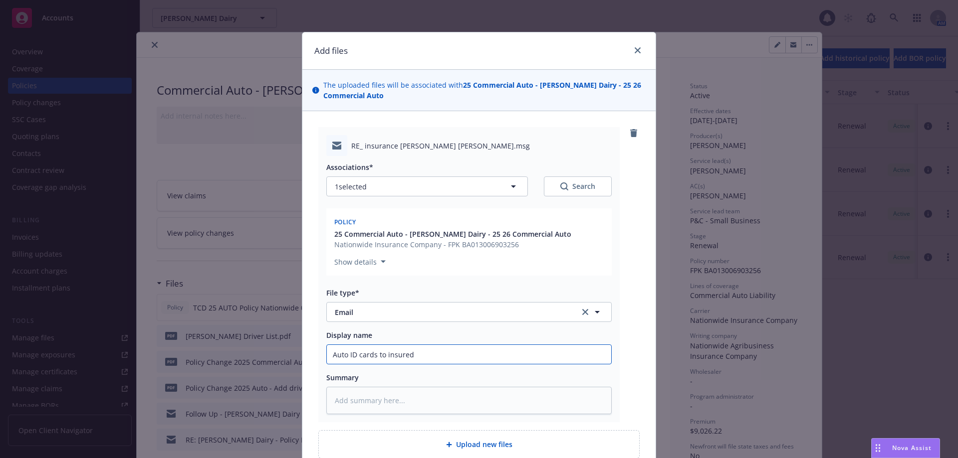
type input "Auto ID cards to insured."
type textarea "x"
type input "Auto ID cards to insured."
type textarea "x"
type input "Auto ID cards to insured."
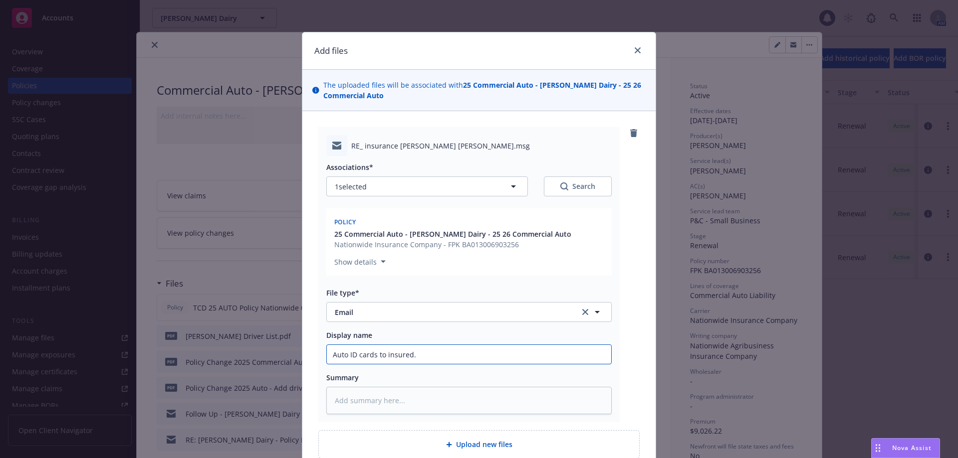
type textarea "x"
type input "Auto ID cards to insured"
type textarea "x"
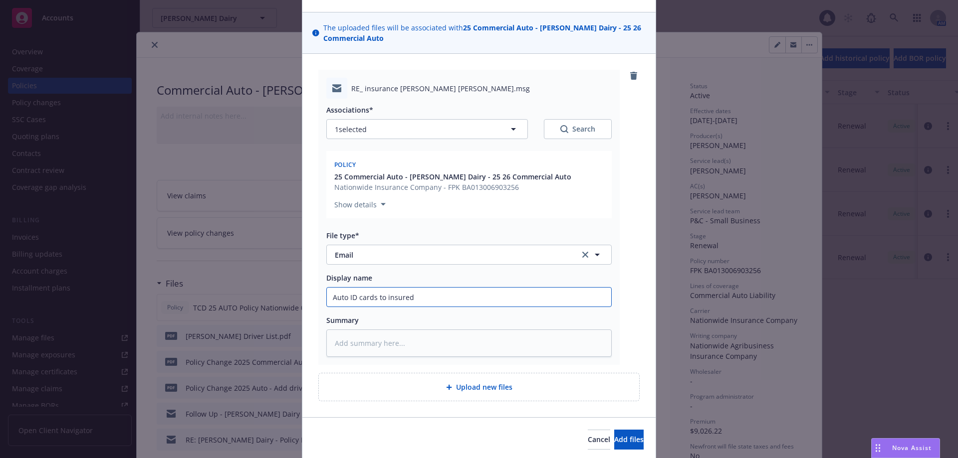
scroll to position [93, 0]
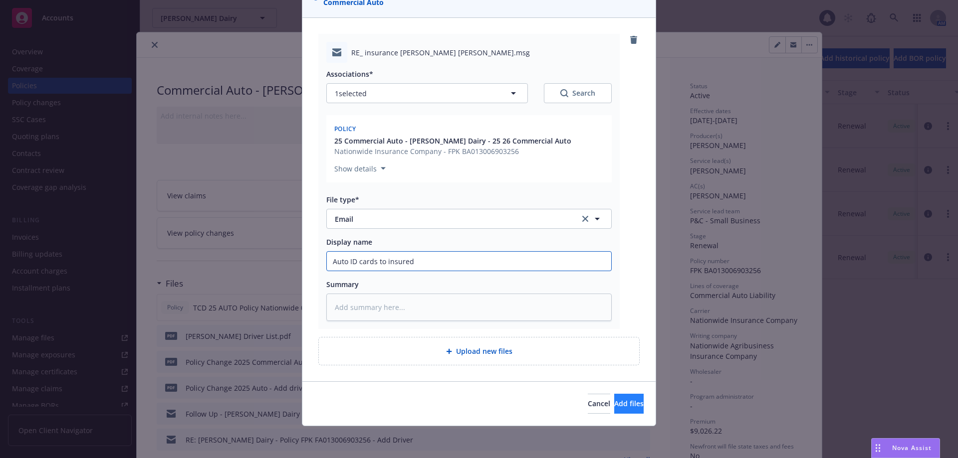
type input "Auto ID cards to insured"
click at [614, 402] on span "Add files" at bounding box center [628, 403] width 29 height 9
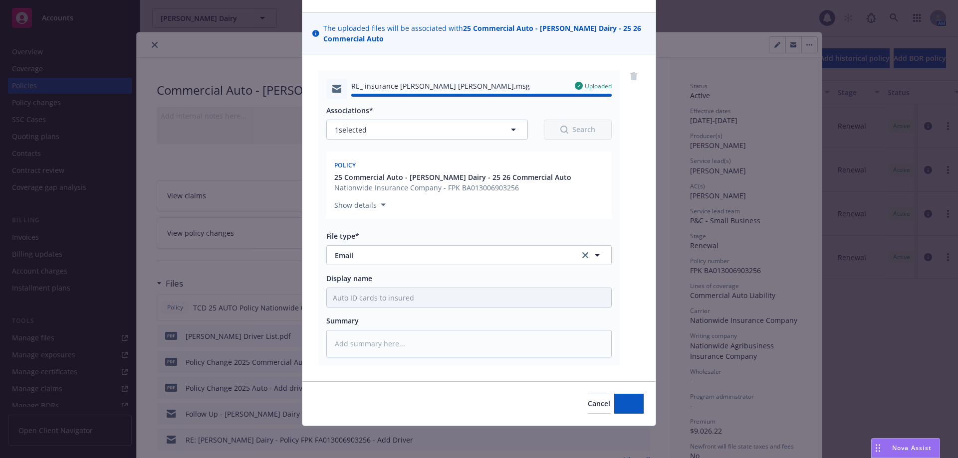
type textarea "x"
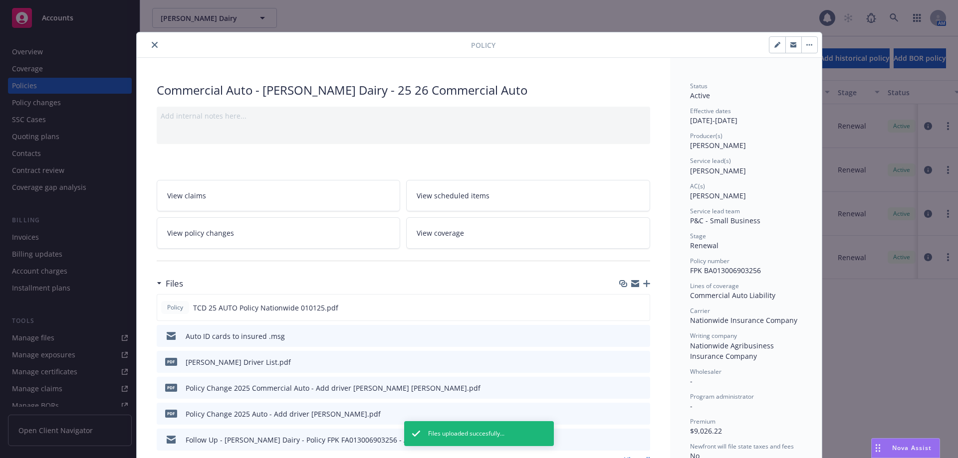
click at [152, 44] on icon "close" at bounding box center [155, 45] width 6 height 6
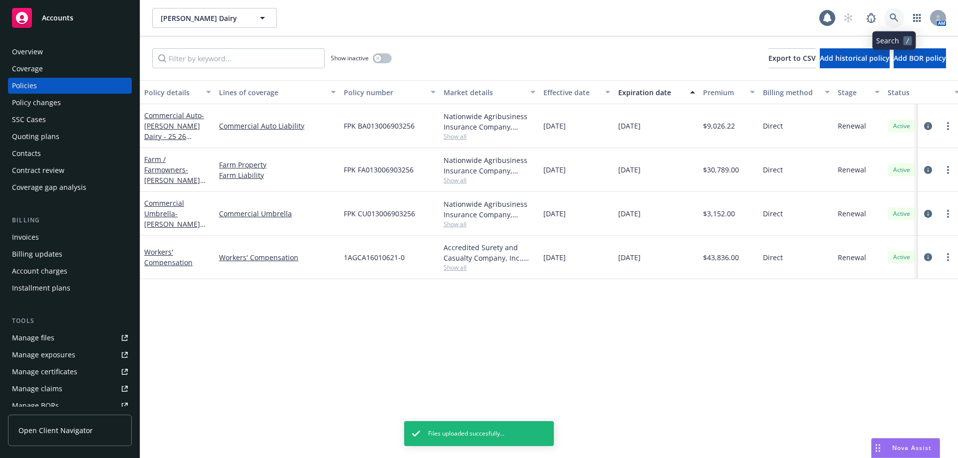
click at [890, 11] on link at bounding box center [894, 18] width 20 height 20
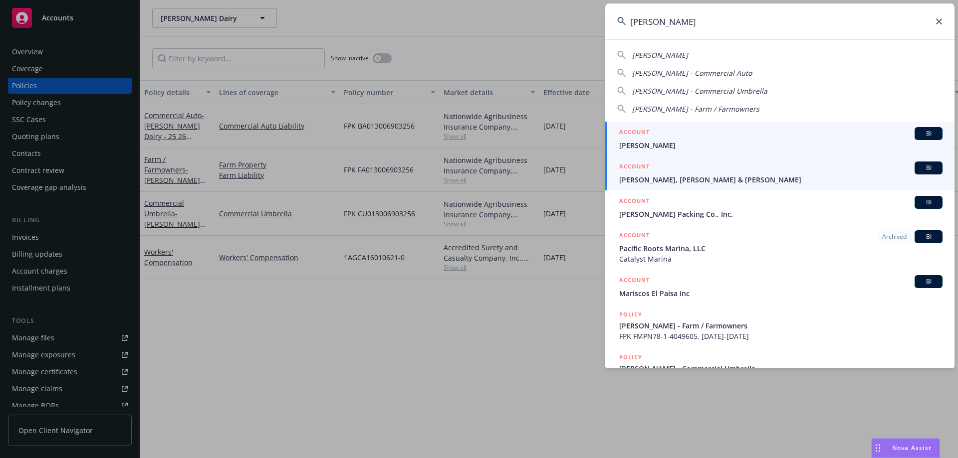
type input "maria pa"
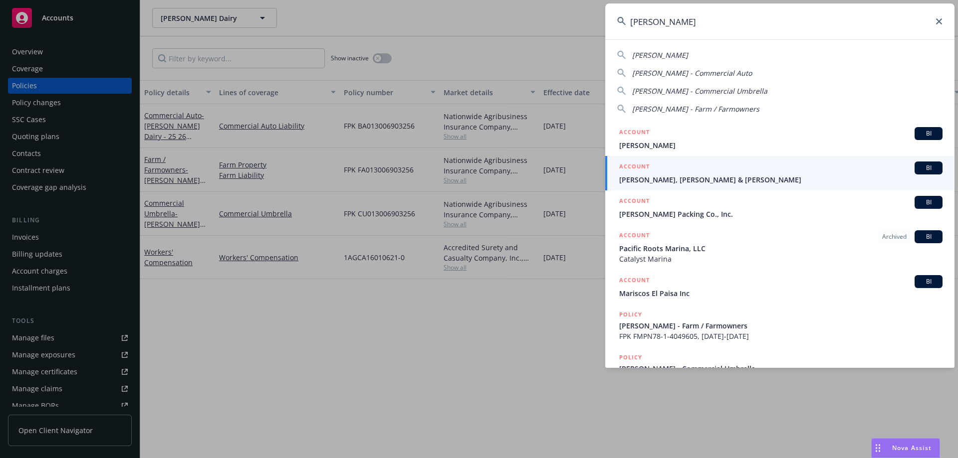
click at [665, 141] on span "[PERSON_NAME]" at bounding box center [780, 145] width 323 height 10
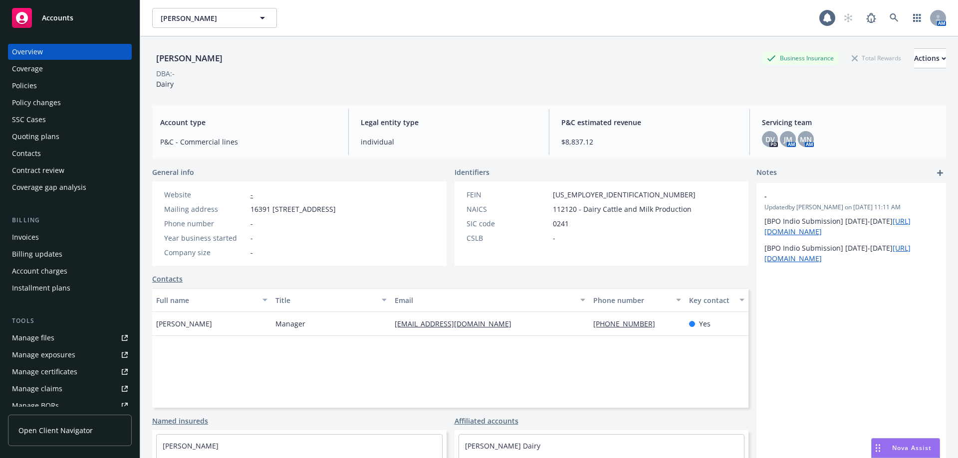
click at [53, 88] on div "Policies" at bounding box center [70, 86] width 116 height 16
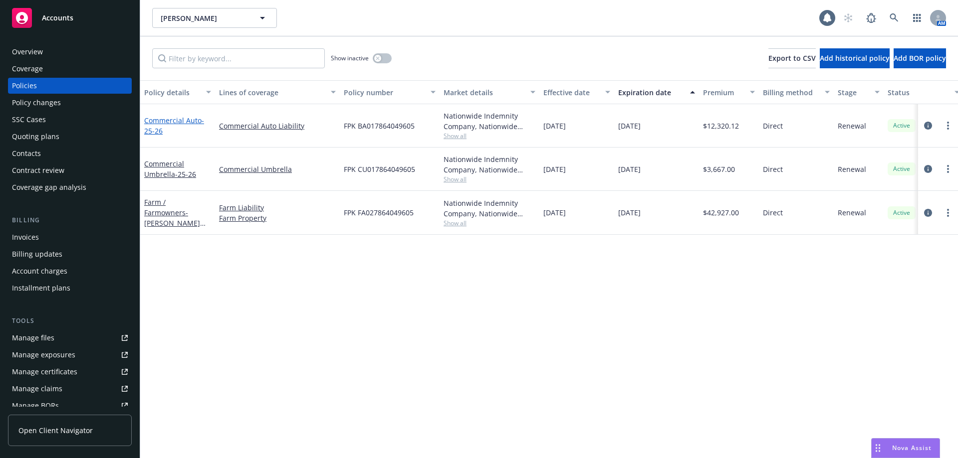
click at [171, 121] on link "Commercial Auto - 25-26" at bounding box center [174, 126] width 60 height 20
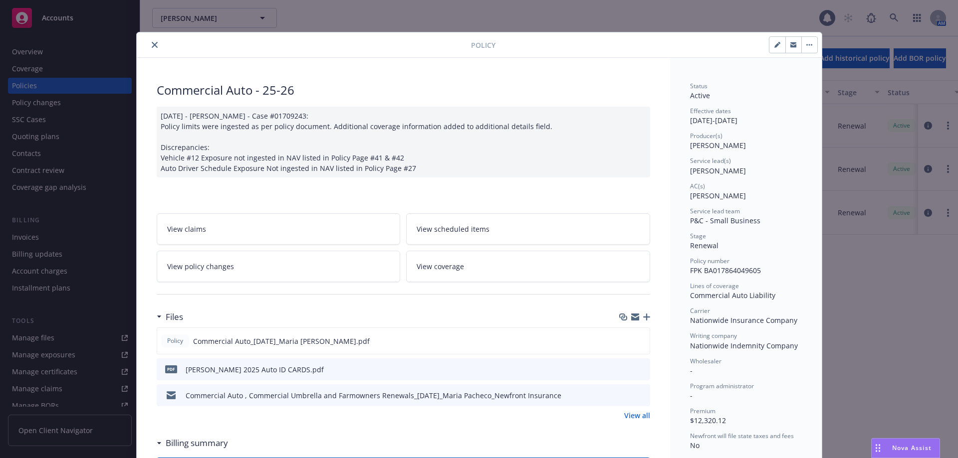
click at [643, 314] on icon "button" at bounding box center [646, 317] width 7 height 7
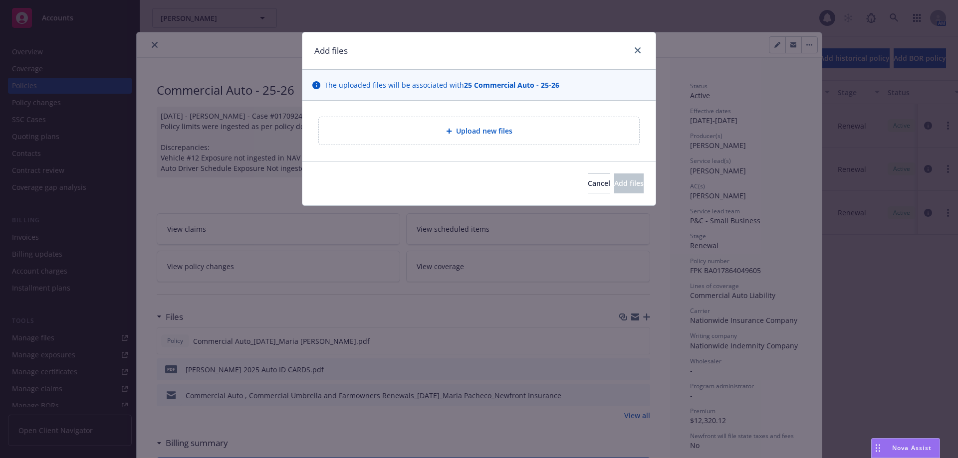
type textarea "x"
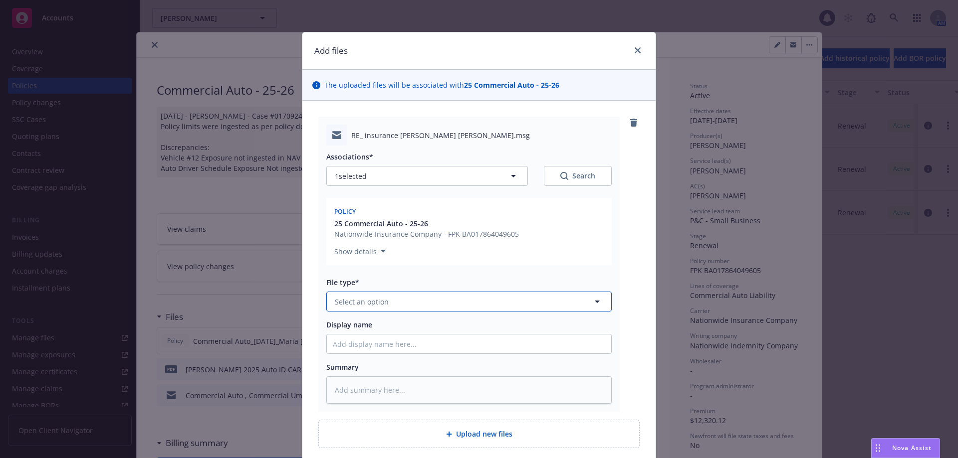
click at [382, 305] on span "Select an option" at bounding box center [362, 302] width 54 height 10
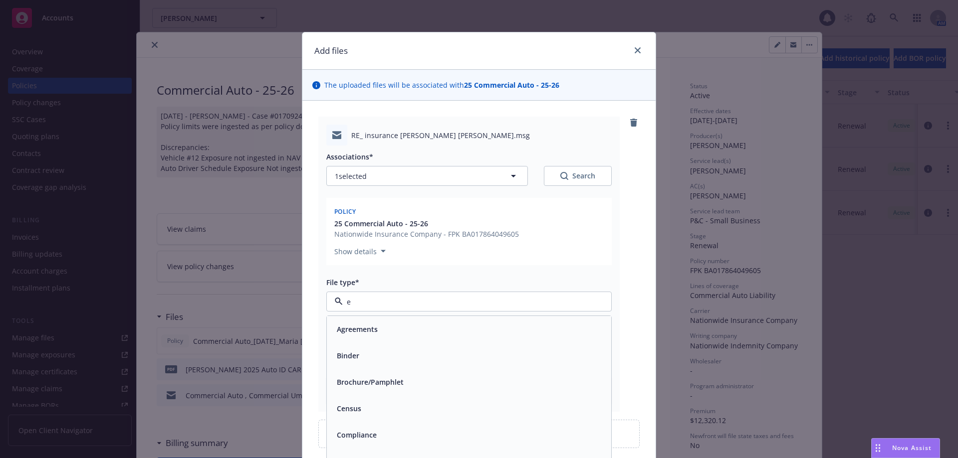
type input "em"
click at [403, 357] on div "Email" at bounding box center [469, 356] width 272 height 14
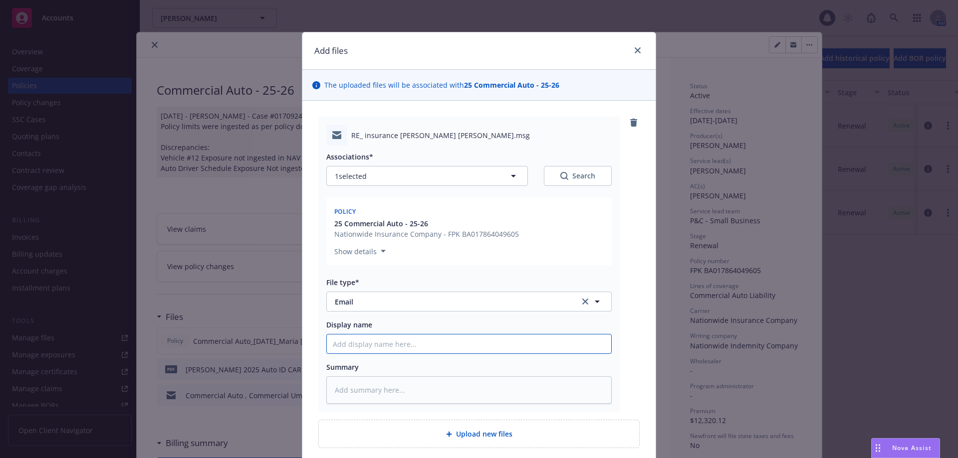
click at [401, 346] on input "Display name" at bounding box center [469, 344] width 284 height 19
type textarea "x"
type input "A"
type textarea "x"
type input "Au"
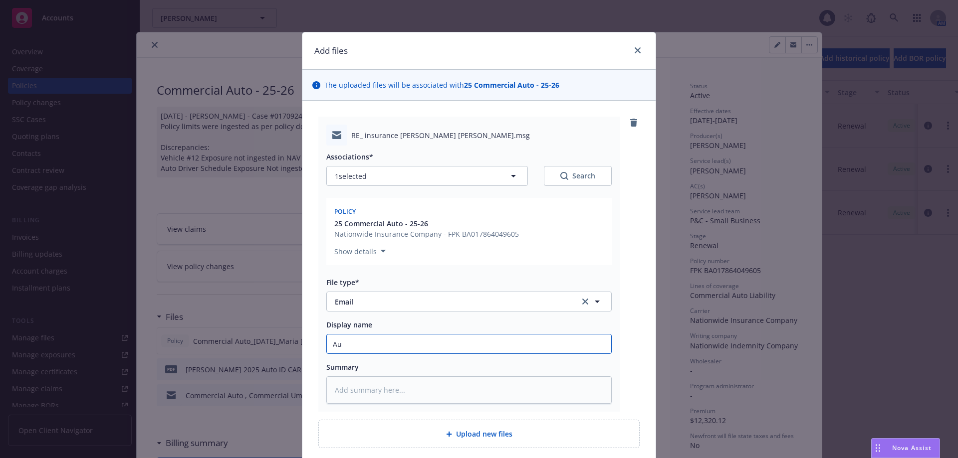
type textarea "x"
type input "Aut"
type textarea "x"
type input "Auto"
type textarea "x"
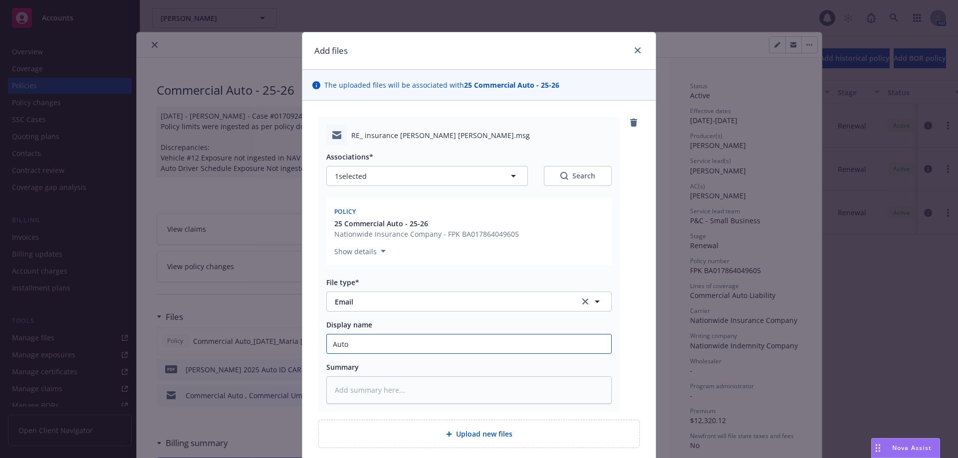
type input "Auto"
type textarea "x"
type input "Auto I"
type textarea "x"
type input "Auto ID"
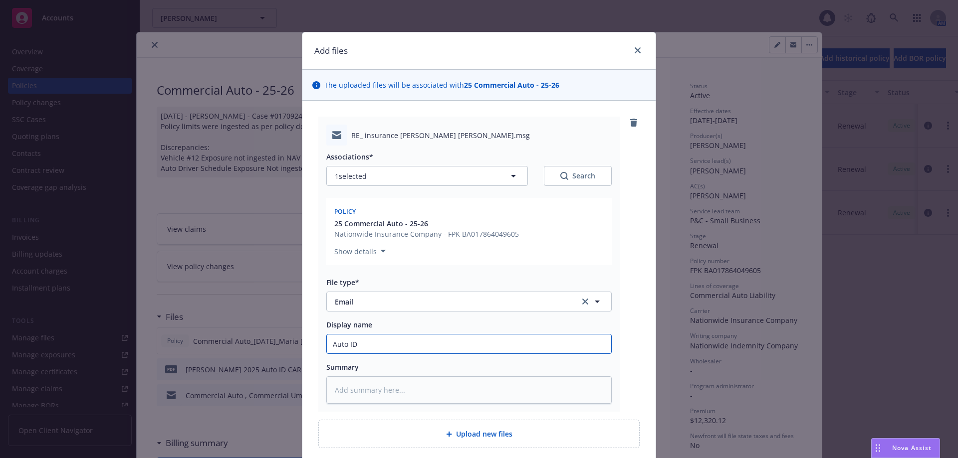
type textarea "x"
type input "Auto ID"
type textarea "x"
type input "Auto ID C"
type textarea "x"
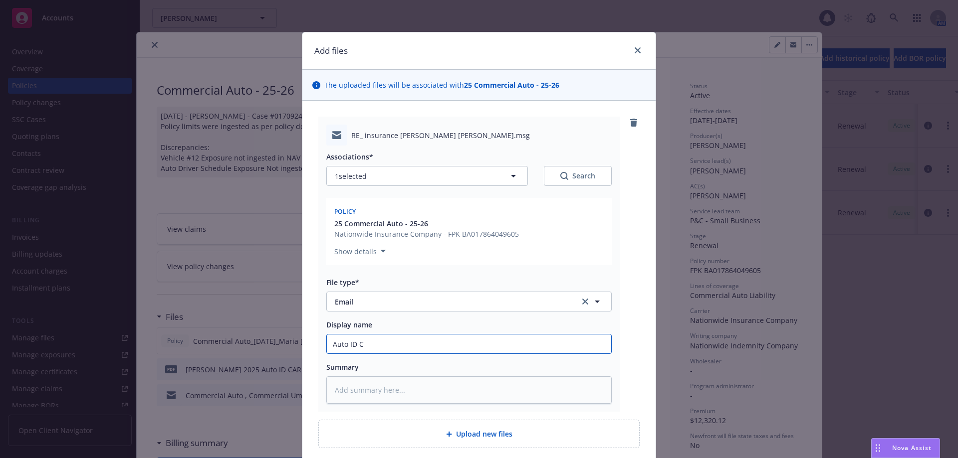
type input "Auto ID Ca"
type textarea "x"
type input "Auto ID Car"
type textarea "x"
type input "Auto ID Card"
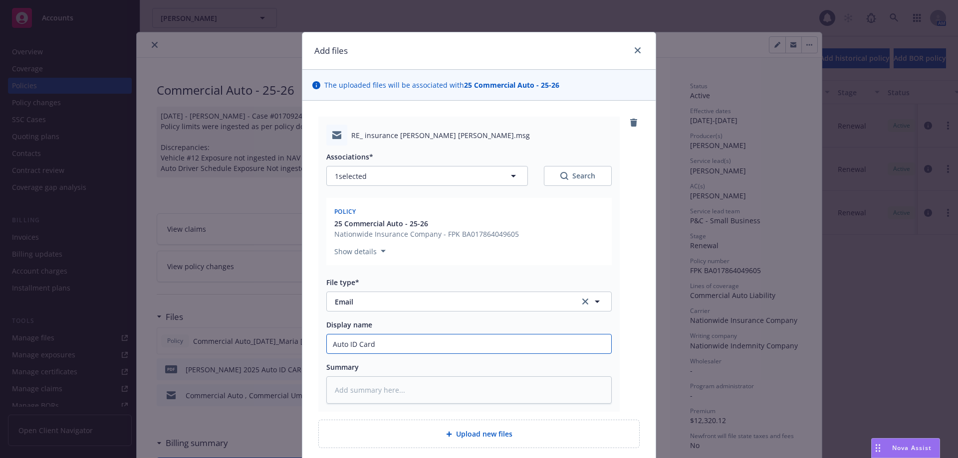
type textarea "x"
type input "Auto ID Cards"
type textarea "x"
type input "Auto ID Cards"
type textarea "x"
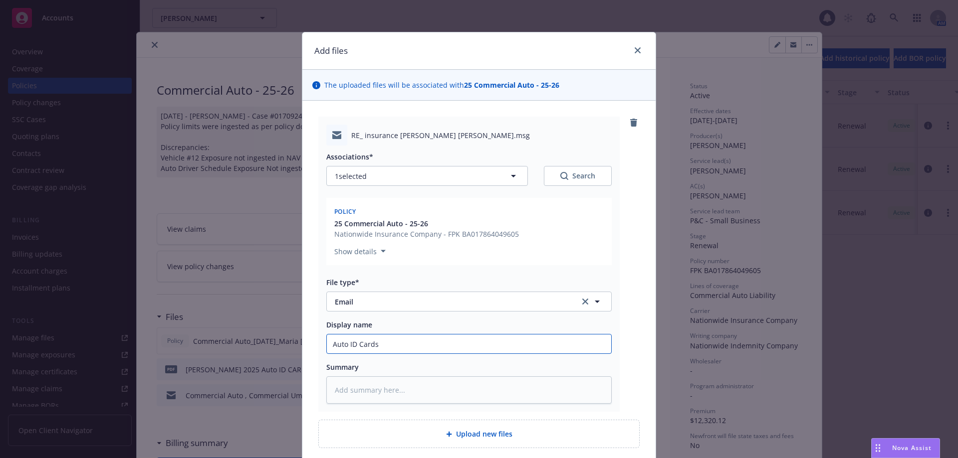
type input "Auto ID Cards t"
type textarea "x"
type input "Auto ID Cards to"
type textarea "x"
type input "Auto ID Cards to"
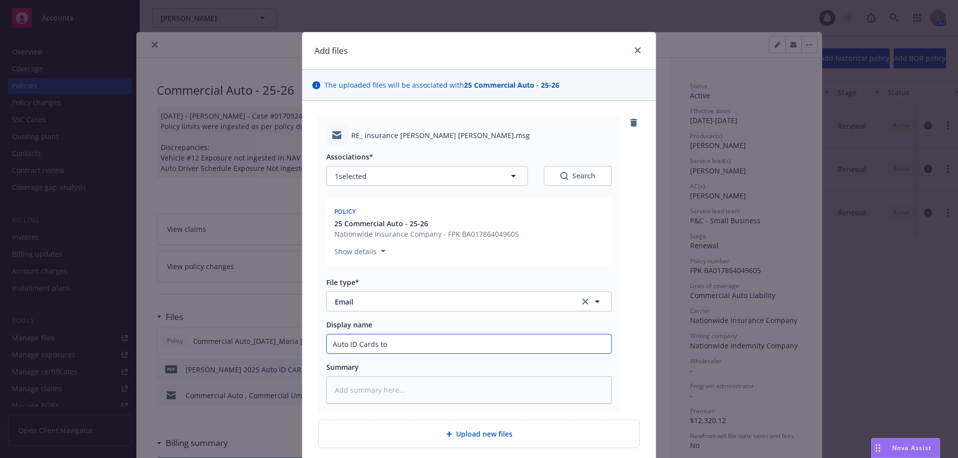
type textarea "x"
type input "Auto ID Cards to I"
type textarea "x"
type input "Auto ID Cards to In"
type textarea "x"
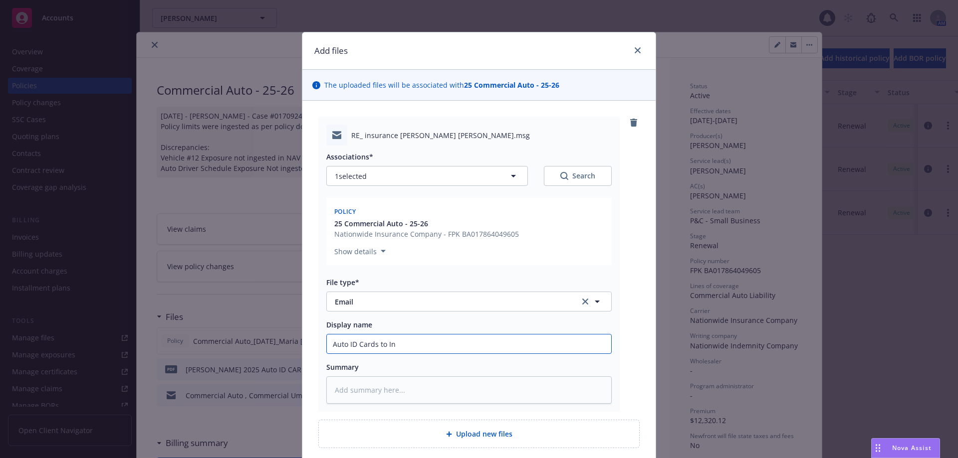
type input "Auto ID Cards to Ins"
type textarea "x"
type input "Auto ID Cards to Insu"
type textarea "x"
type input "Auto ID Cards to Insur"
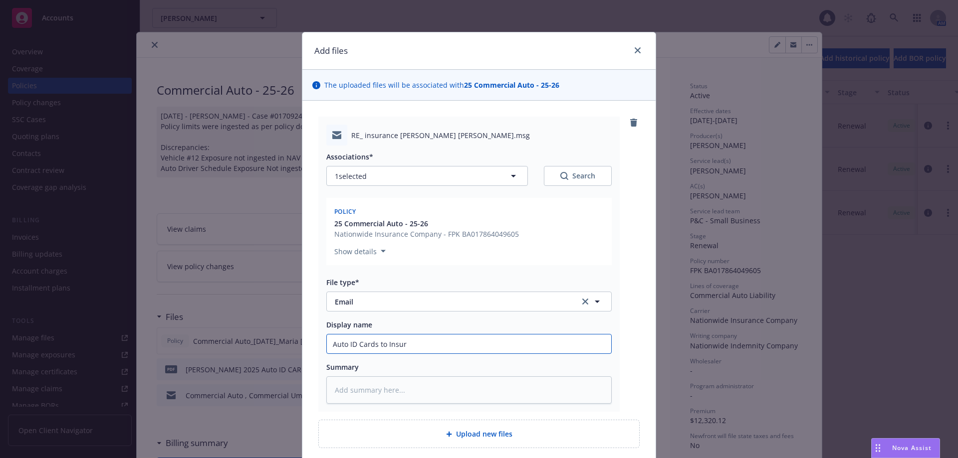
type textarea "x"
type input "Auto ID Cards to Insure"
type textarea "x"
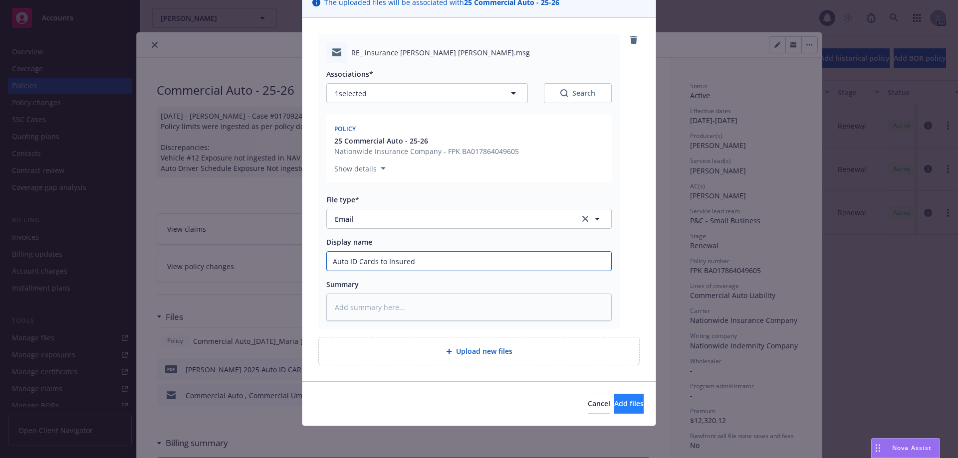
type input "Auto ID Cards to Insured"
click at [614, 402] on span "Add files" at bounding box center [628, 403] width 29 height 9
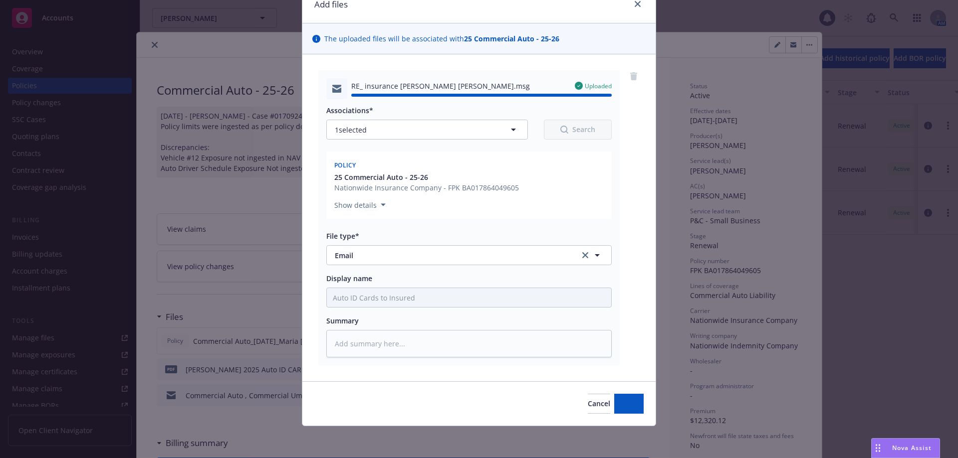
type textarea "x"
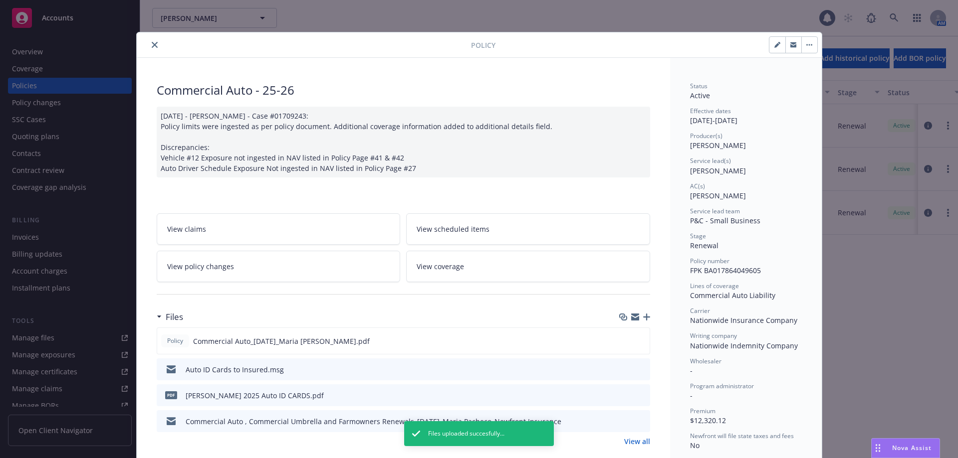
click at [154, 42] on button "close" at bounding box center [155, 45] width 12 height 12
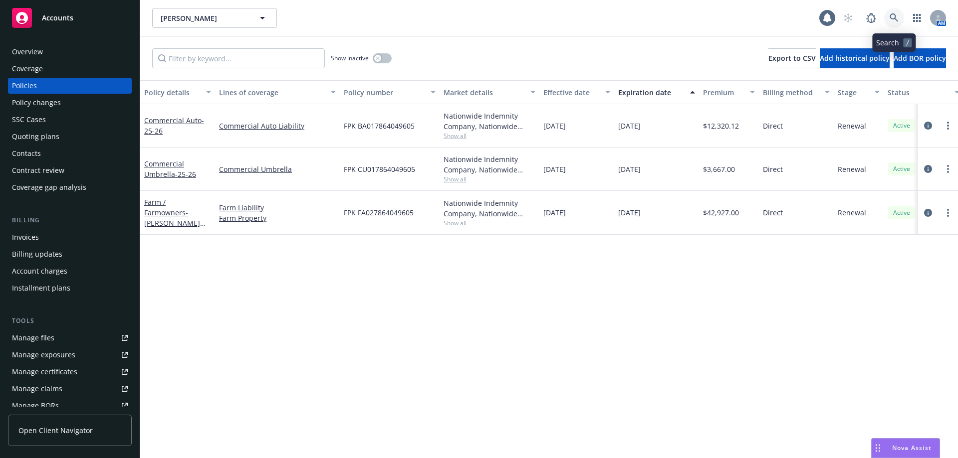
click at [893, 18] on icon at bounding box center [893, 17] width 9 height 9
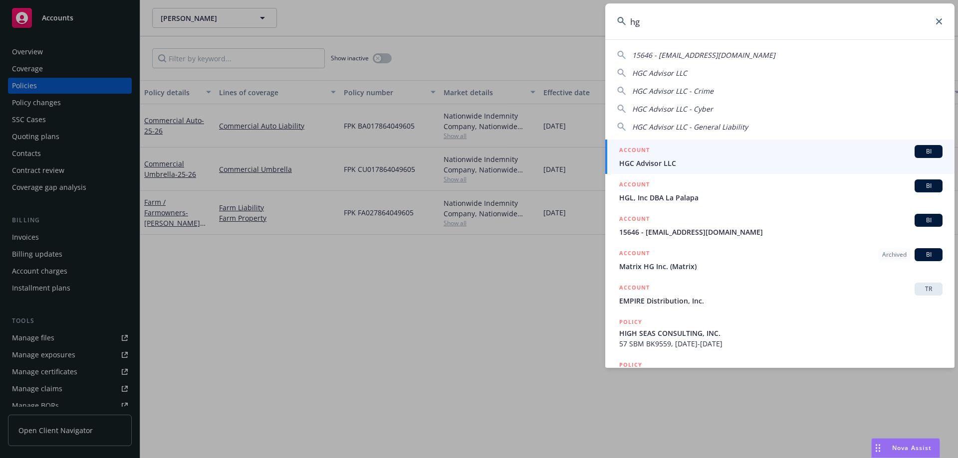
type input "h"
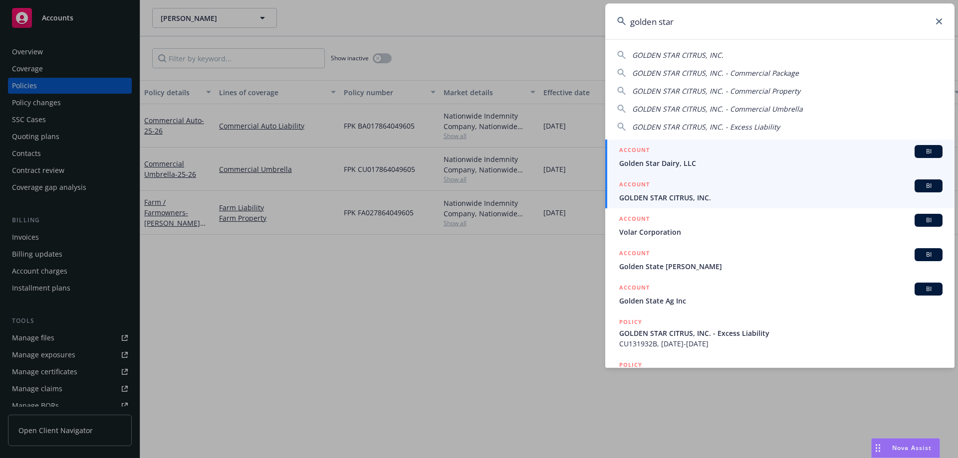
type input "golden star"
click at [672, 153] on div "ACCOUNT BI" at bounding box center [780, 151] width 323 height 13
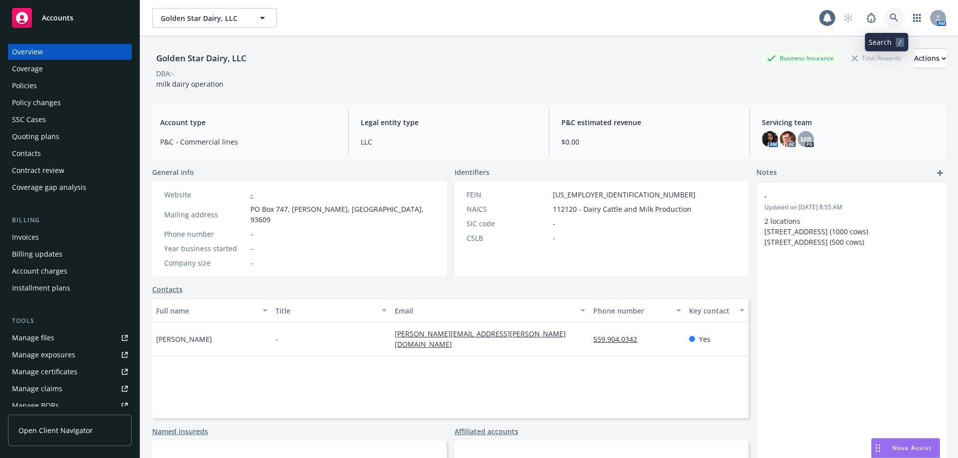
click at [889, 21] on icon at bounding box center [893, 17] width 9 height 9
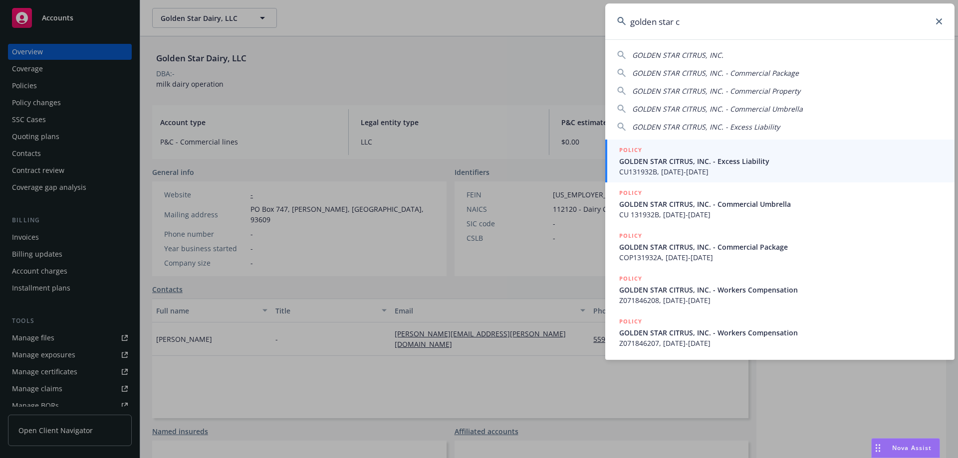
click at [691, 53] on span "GOLDEN STAR CITRUS, INC." at bounding box center [677, 54] width 91 height 9
type input "GOLDEN STAR CITRUS, INC."
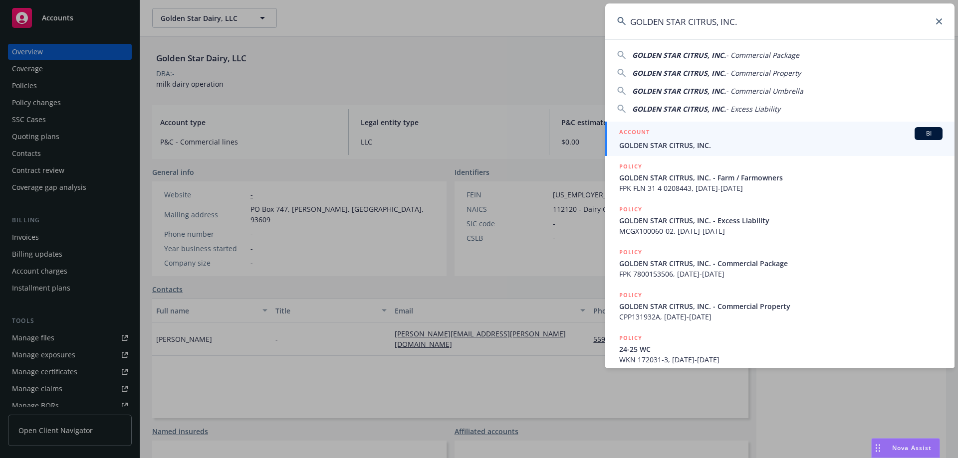
click at [678, 138] on div "ACCOUNT BI" at bounding box center [780, 133] width 323 height 13
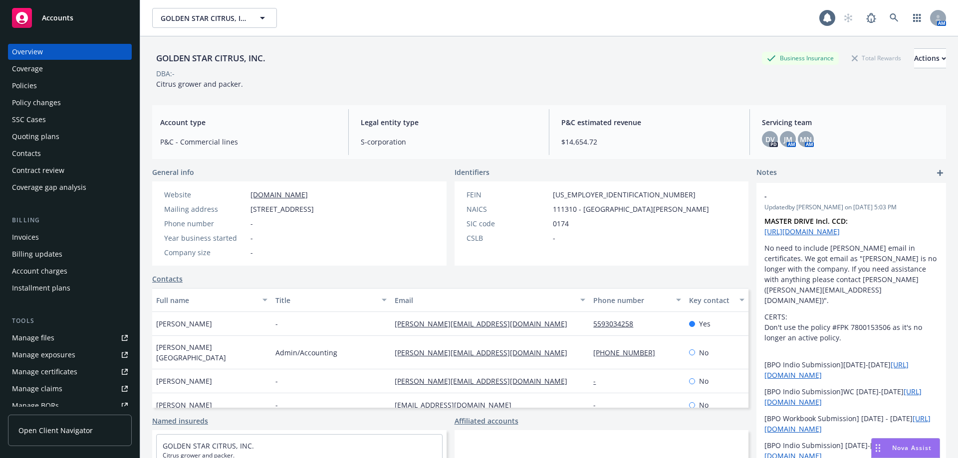
click at [40, 88] on div "Policies" at bounding box center [70, 86] width 116 height 16
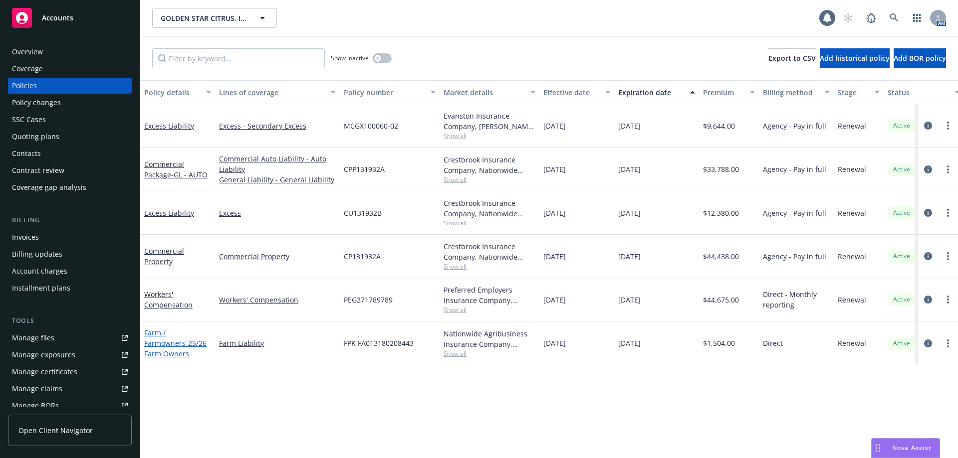
click at [164, 339] on span "- 25/26 Farm Owners" at bounding box center [175, 349] width 62 height 20
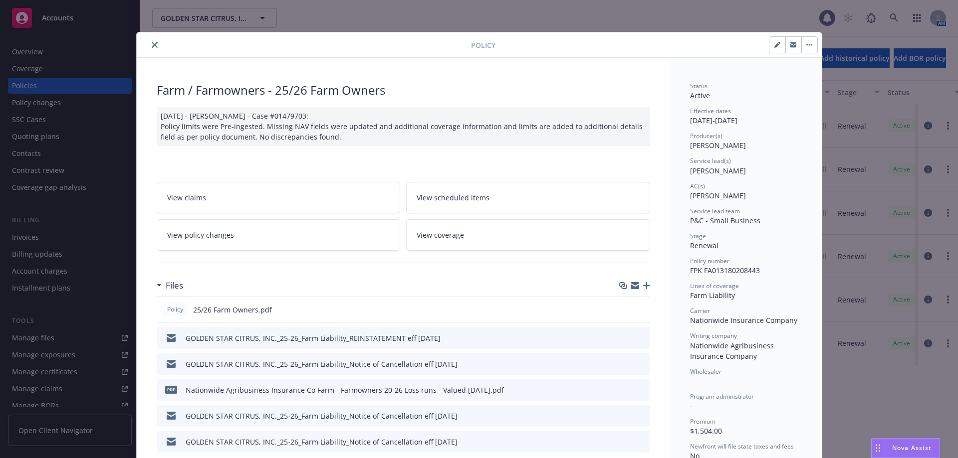
click at [153, 43] on icon "close" at bounding box center [155, 45] width 6 height 6
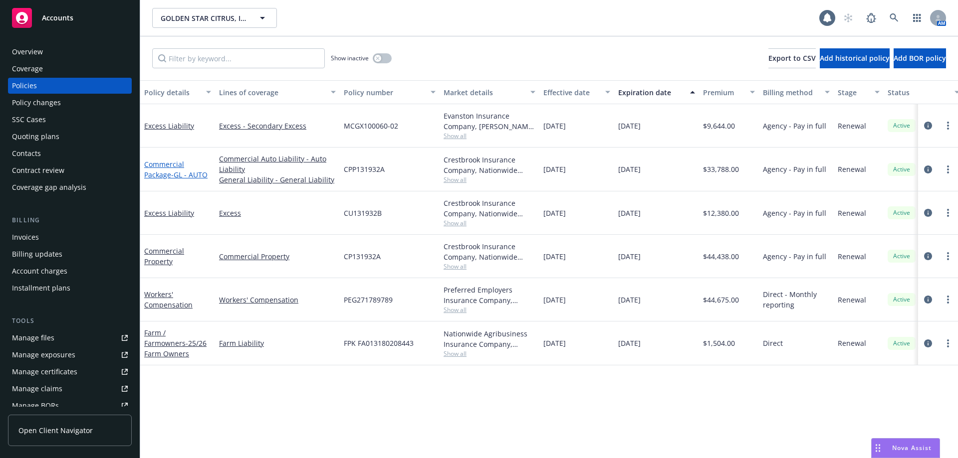
click at [163, 173] on link "Commercial Package - GL - AUTO" at bounding box center [175, 170] width 63 height 20
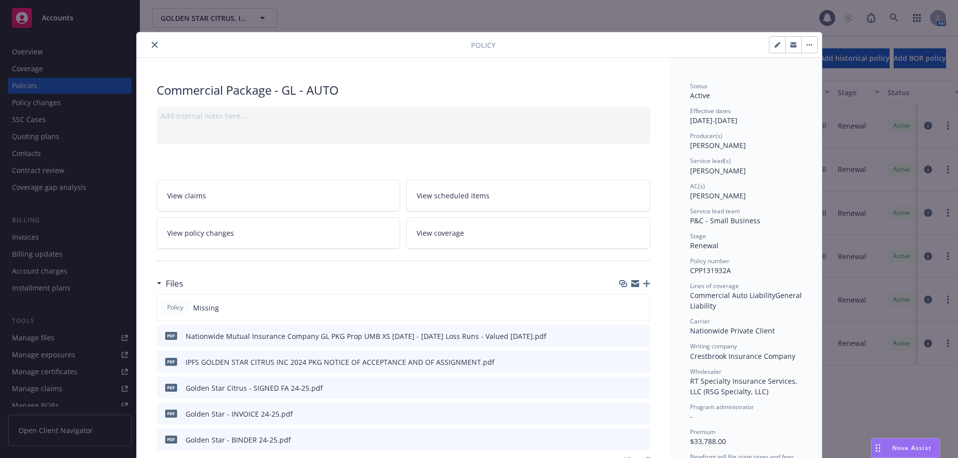
click at [152, 47] on icon "close" at bounding box center [155, 45] width 6 height 6
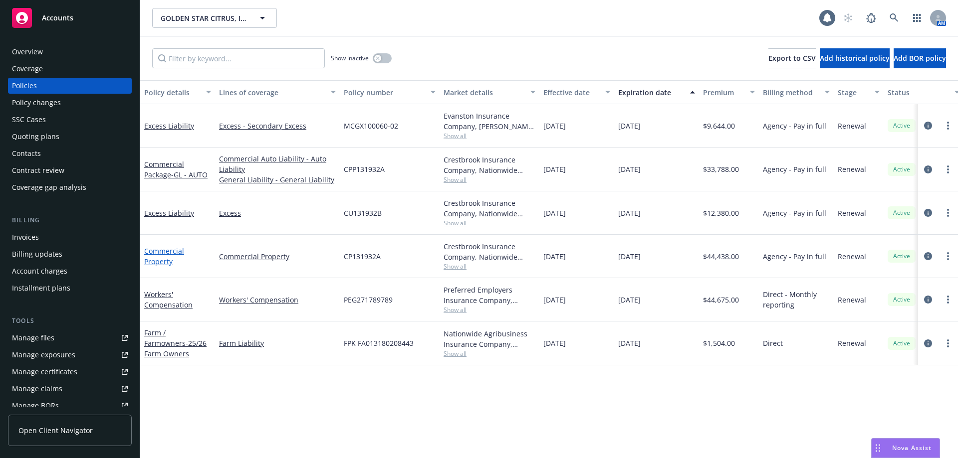
click at [163, 259] on link "Commercial Property" at bounding box center [164, 256] width 40 height 20
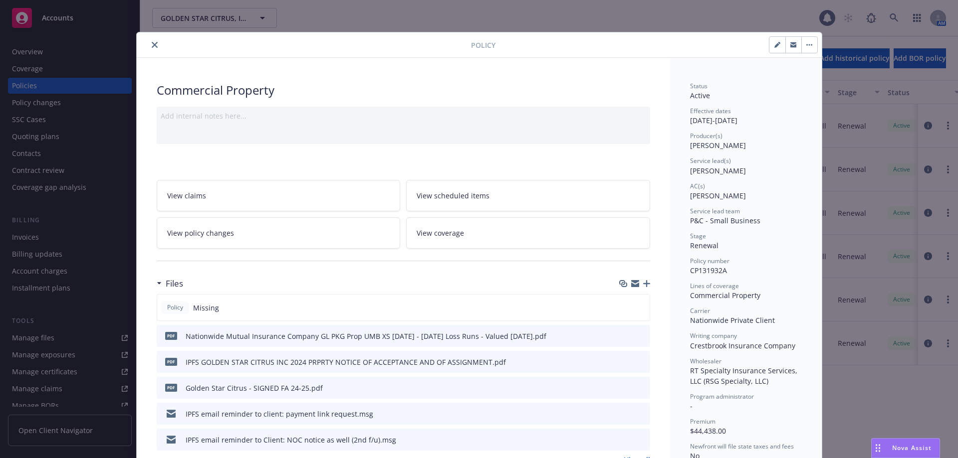
click at [152, 46] on icon "close" at bounding box center [155, 45] width 6 height 6
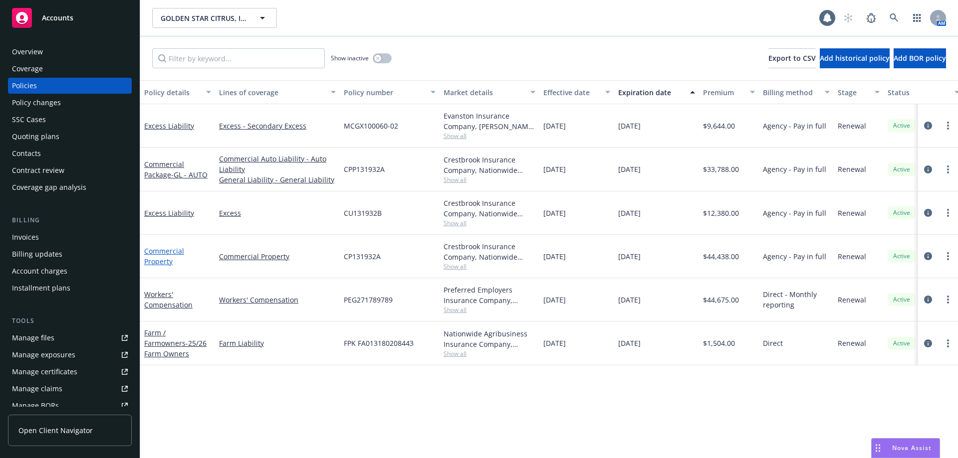
click at [159, 262] on link "Commercial Property" at bounding box center [164, 256] width 40 height 20
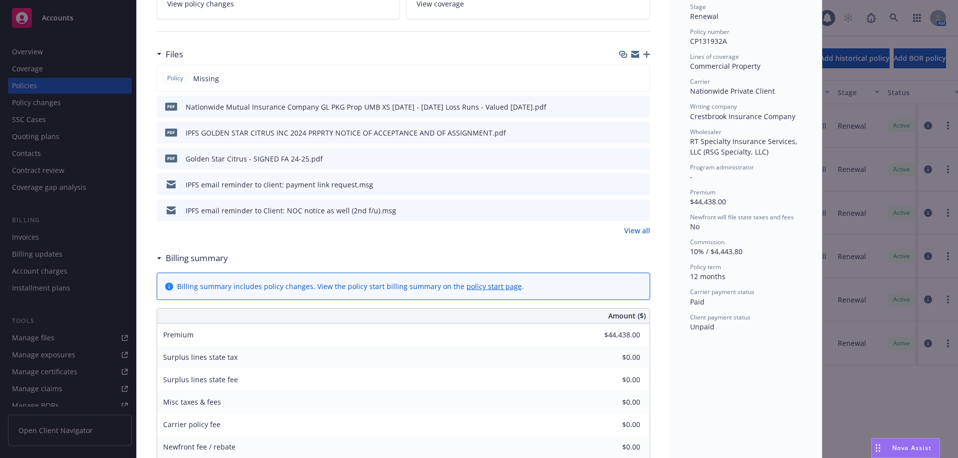
scroll to position [130, 0]
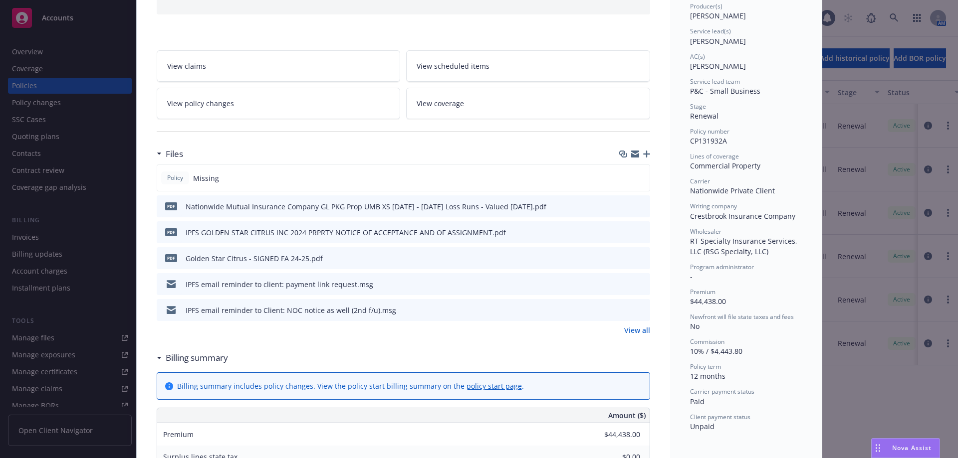
click at [634, 332] on link "View all" at bounding box center [637, 330] width 26 height 10
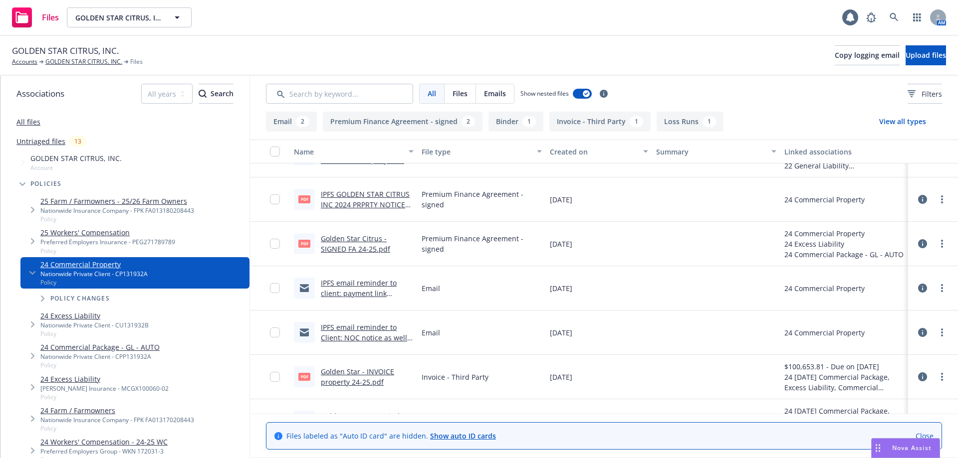
scroll to position [60, 0]
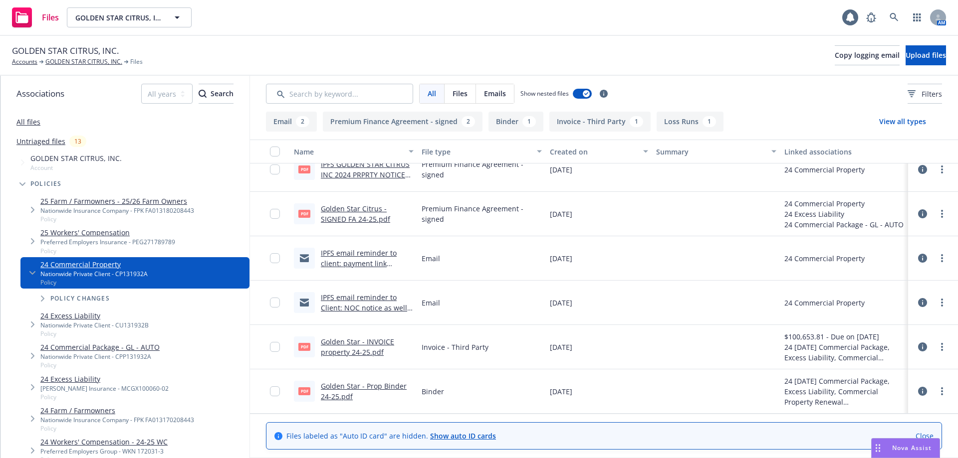
click at [331, 392] on div "Golden Star - Prop Binder 24-25.pdf" at bounding box center [367, 391] width 93 height 21
click at [344, 387] on link "Golden Star - Prop Binder 24-25.pdf" at bounding box center [364, 392] width 86 height 20
click at [332, 400] on link "Golden Star - Prop Binder 24-25.pdf" at bounding box center [364, 392] width 86 height 20
click at [347, 356] on link "Golden Star - INVOICE property 24-25.pdf" at bounding box center [357, 347] width 73 height 20
click at [916, 23] on link "button" at bounding box center [917, 17] width 20 height 20
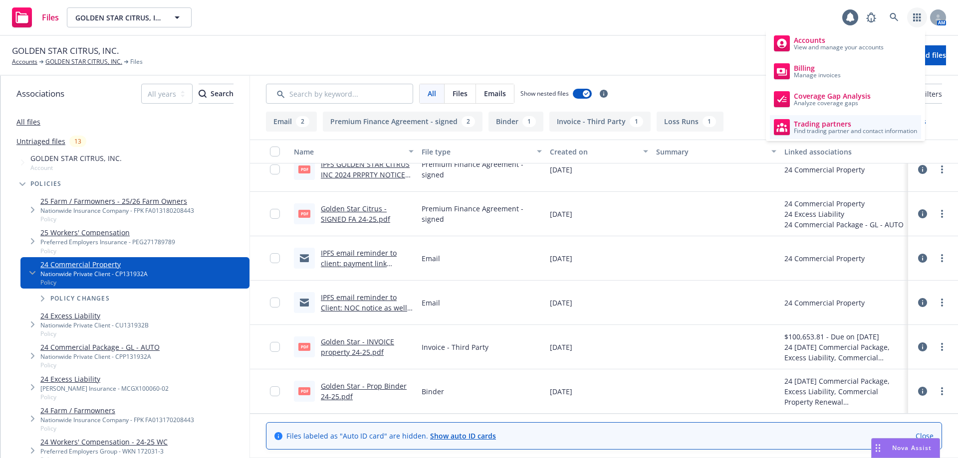
click at [812, 122] on span "Trading partners" at bounding box center [855, 124] width 123 height 8
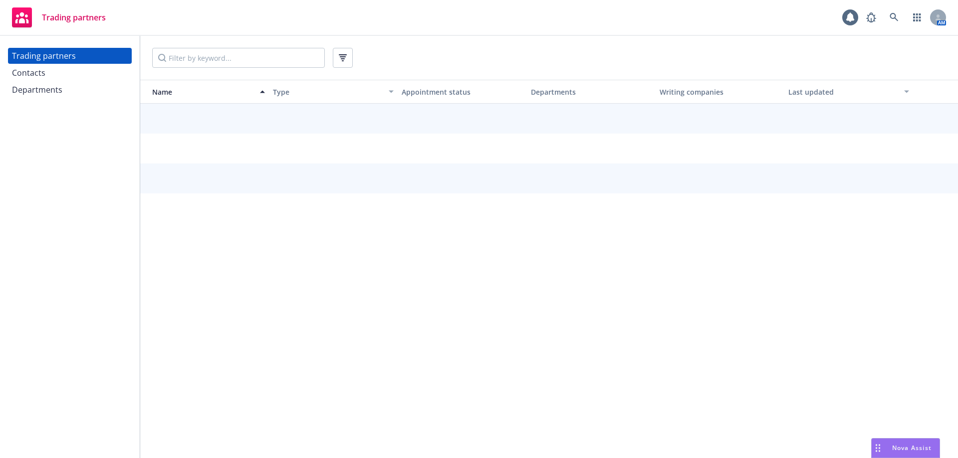
click at [53, 75] on div "Contacts" at bounding box center [70, 73] width 116 height 16
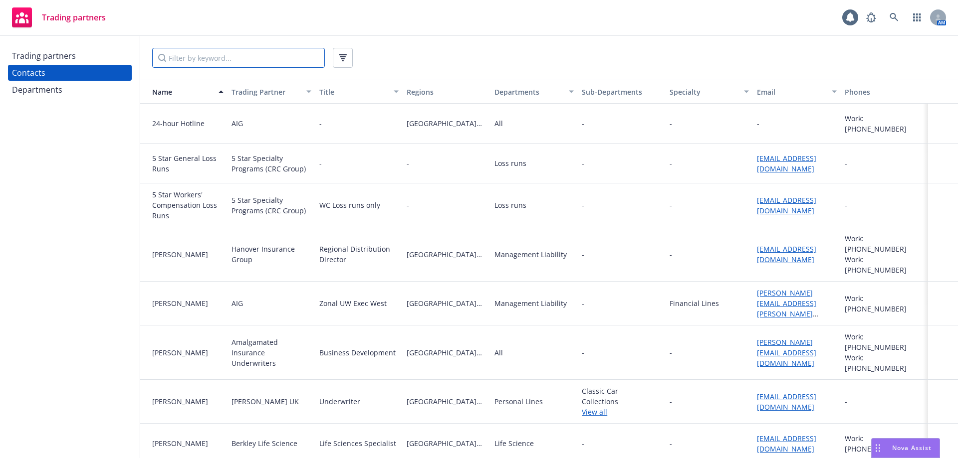
click at [215, 59] on input "Filter by keyword..." at bounding box center [238, 58] width 173 height 20
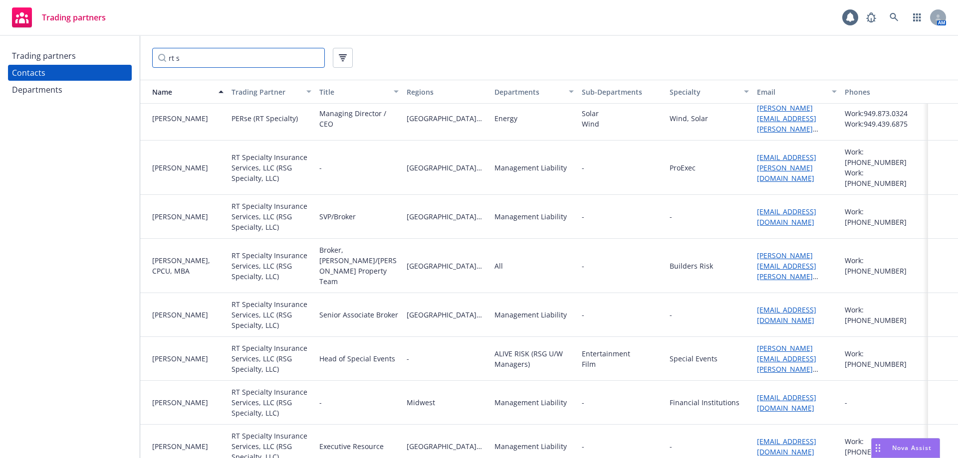
scroll to position [1347, 0]
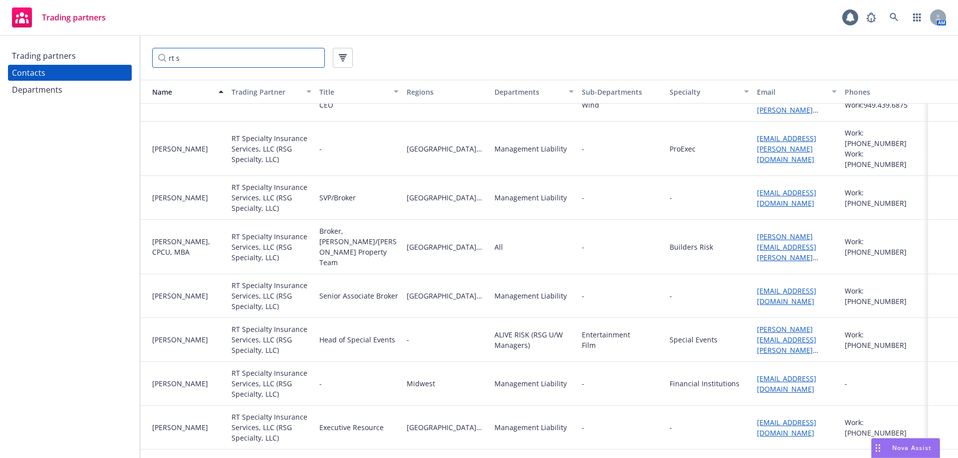
type input "rt s"
click at [916, 18] on icon "button" at bounding box center [917, 17] width 8 height 8
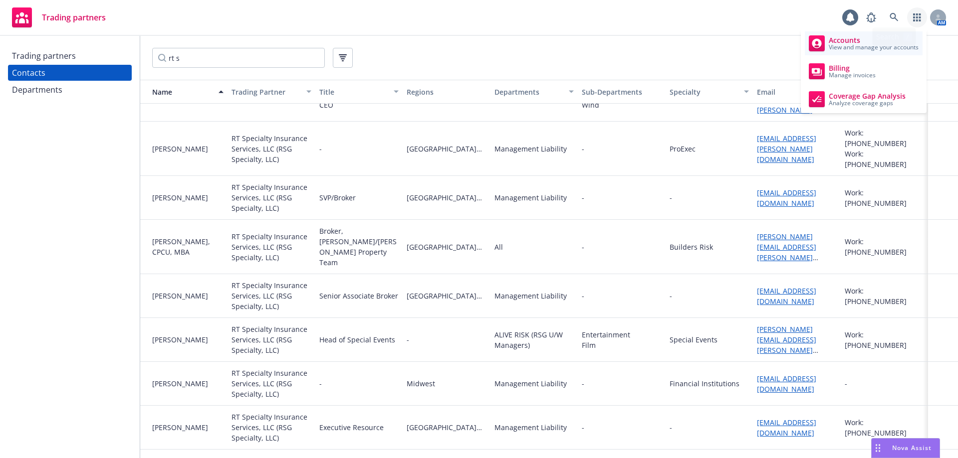
click at [861, 41] on span "Accounts" at bounding box center [874, 40] width 90 height 8
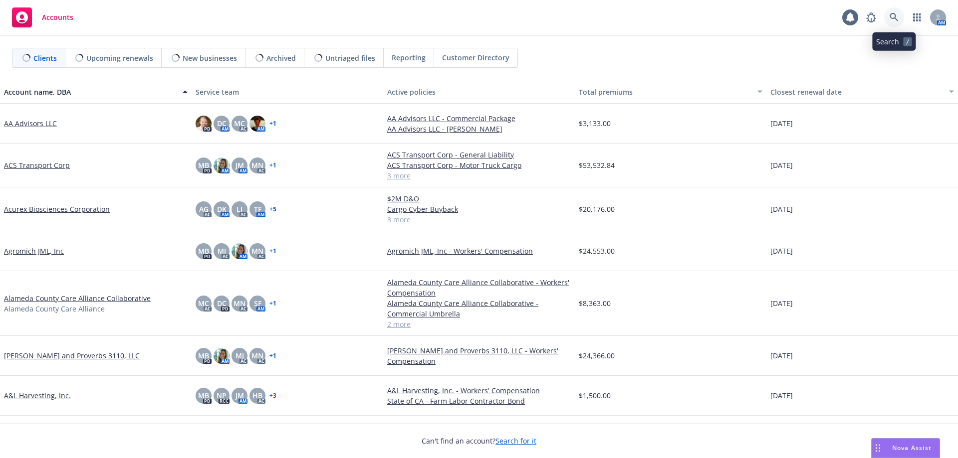
click at [894, 18] on icon at bounding box center [893, 17] width 8 height 8
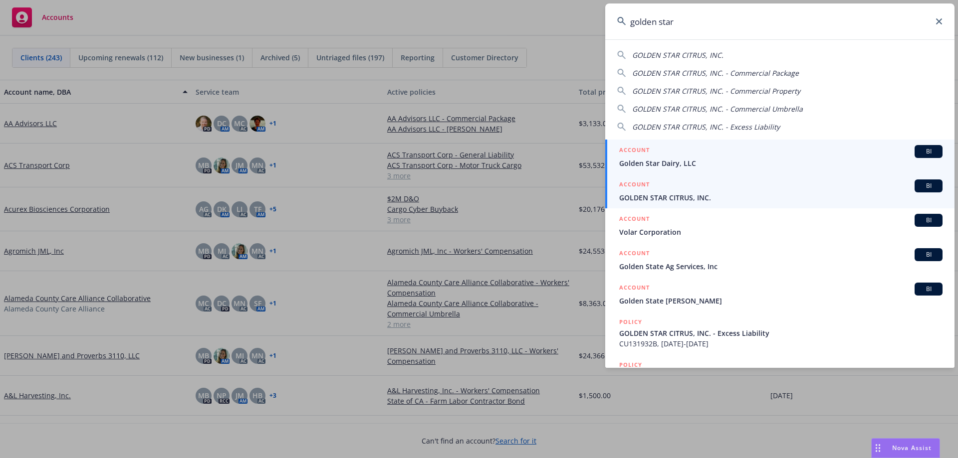
type input "golden star"
click at [668, 191] on div "ACCOUNT BI" at bounding box center [780, 186] width 323 height 13
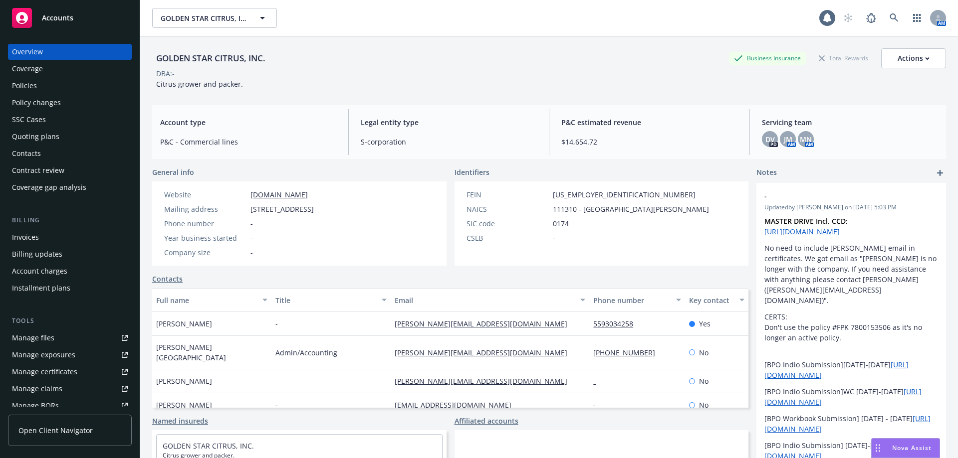
click at [70, 85] on div "Policies" at bounding box center [70, 86] width 116 height 16
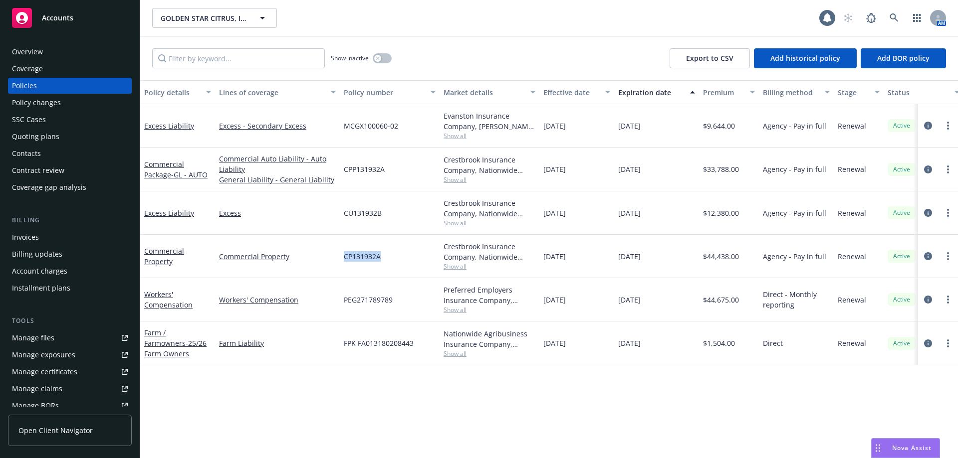
drag, startPoint x: 380, startPoint y: 257, endPoint x: 343, endPoint y: 257, distance: 37.4
click at [343, 257] on div "CP131932A" at bounding box center [390, 256] width 100 height 43
copy span "CP131932A"
drag, startPoint x: 583, startPoint y: 258, endPoint x: 540, endPoint y: 257, distance: 42.4
click at [540, 257] on div "[DATE]" at bounding box center [576, 256] width 75 height 43
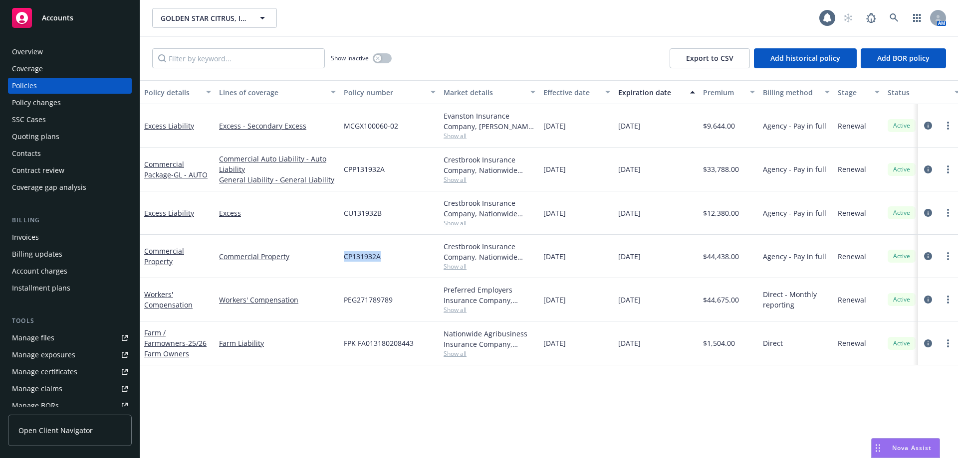
copy span "12/08/2024"
click at [946, 257] on link "more" at bounding box center [948, 256] width 12 height 12
click at [888, 398] on link "Copy logging email" at bounding box center [894, 397] width 117 height 20
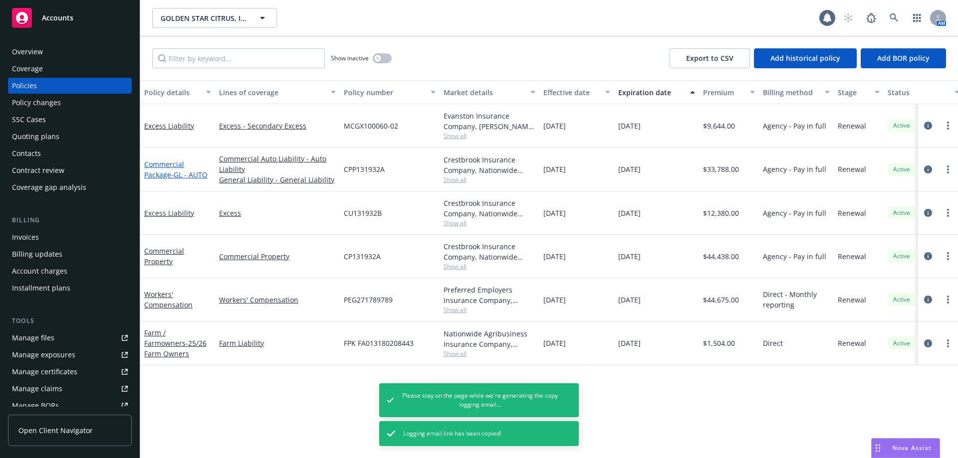
click at [172, 177] on span "- GL - AUTO" at bounding box center [189, 174] width 36 height 9
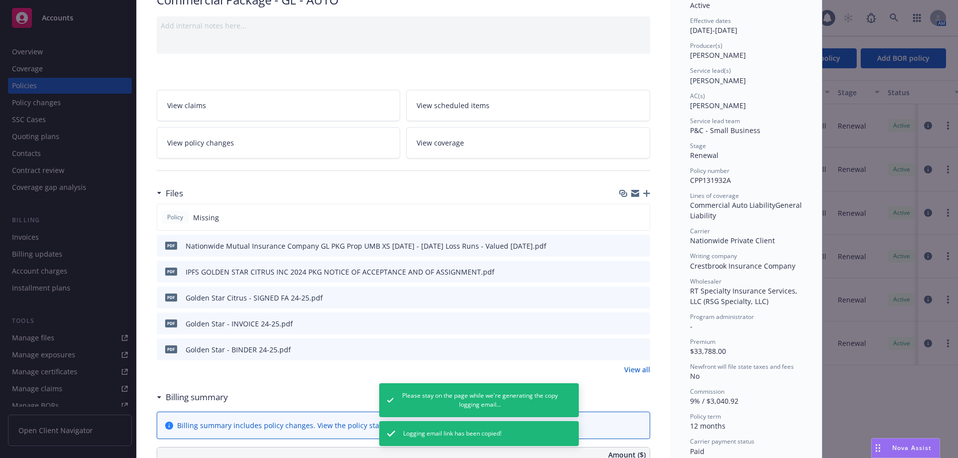
scroll to position [200, 0]
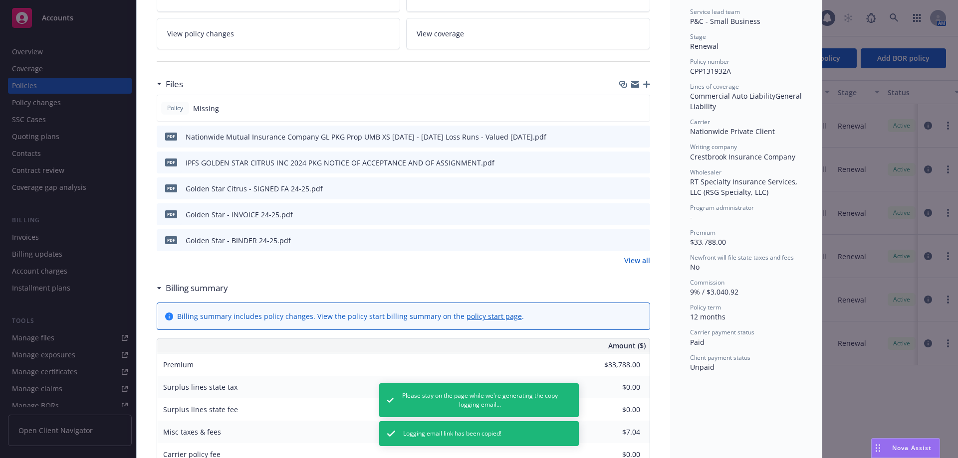
click at [626, 263] on link "View all" at bounding box center [637, 260] width 26 height 10
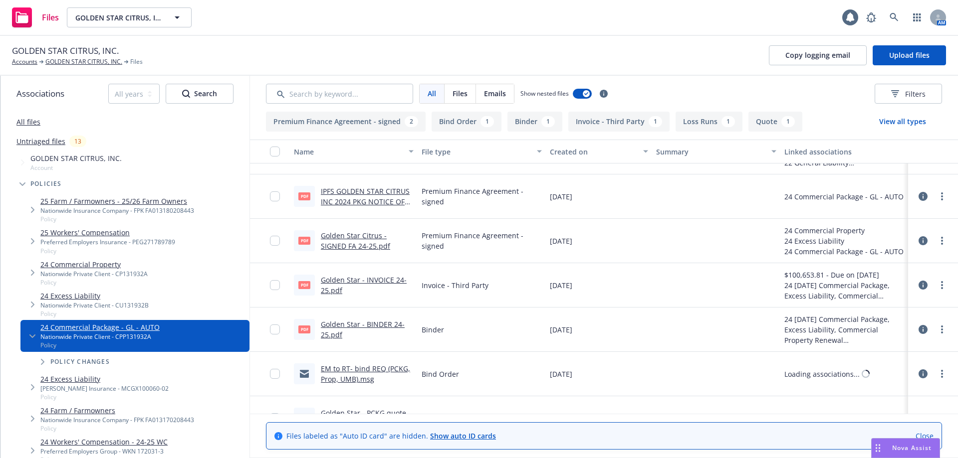
scroll to position [60, 0]
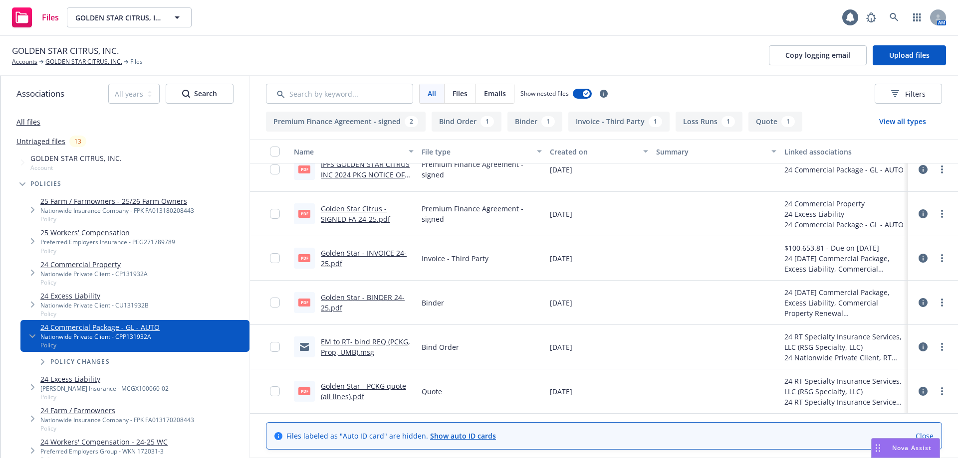
click at [346, 352] on link "EM to RT- bind REQ (PCKG, Prop, UMB).msg" at bounding box center [365, 347] width 89 height 20
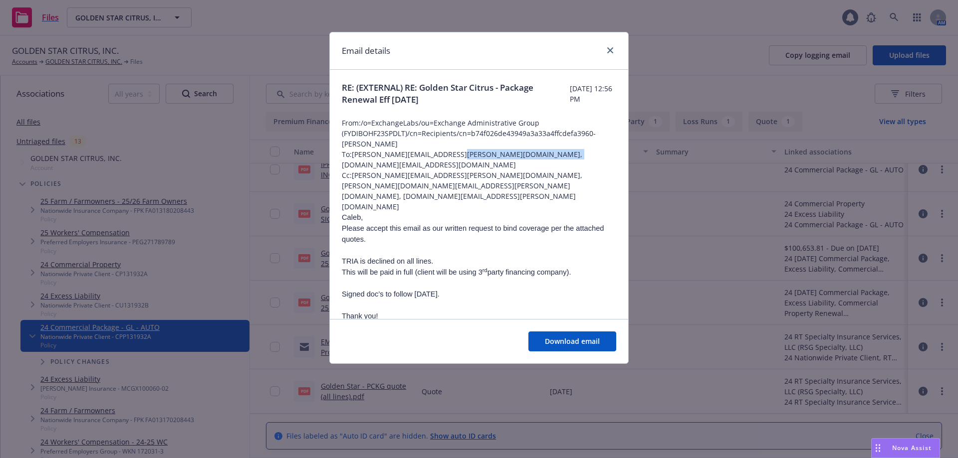
drag, startPoint x: 545, startPoint y: 153, endPoint x: 453, endPoint y: 153, distance: 92.3
click at [453, 153] on span "To: allan.ramirez@newfront.com, caleb.cerise@rtspecialty.com" at bounding box center [479, 159] width 274 height 21
copy span "caleb.cerise@rtspecialty.com"
click at [608, 52] on icon "close" at bounding box center [610, 50] width 6 height 6
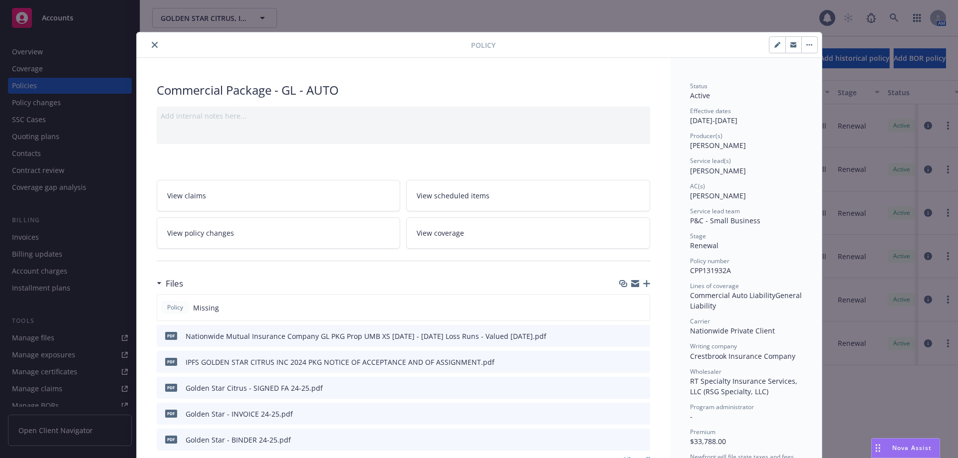
click at [151, 42] on button "close" at bounding box center [155, 45] width 12 height 12
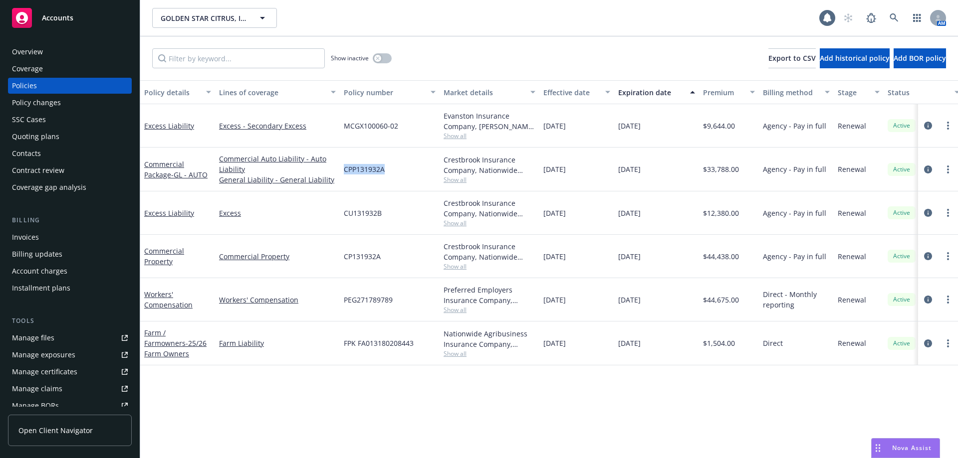
drag, startPoint x: 386, startPoint y: 168, endPoint x: 342, endPoint y: 169, distance: 43.4
click at [342, 169] on div "CPP131932A" at bounding box center [390, 170] width 100 height 44
copy span "CPP131932A"
click at [888, 12] on link at bounding box center [894, 18] width 20 height 20
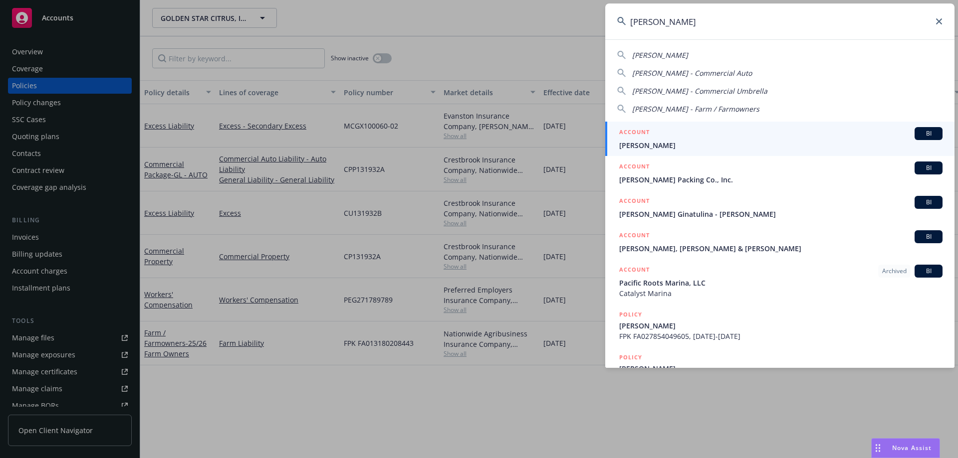
type input "maria pac"
click at [680, 137] on div "ACCOUNT BI" at bounding box center [780, 133] width 323 height 13
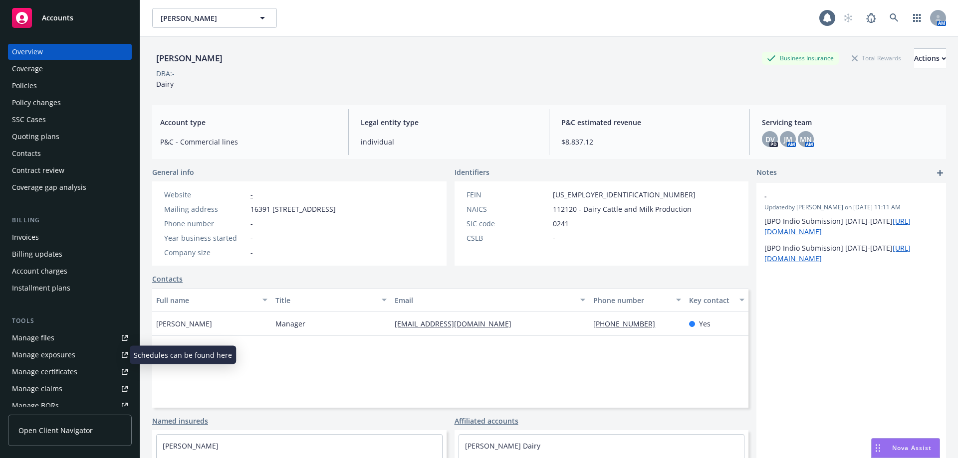
click at [63, 348] on div "Manage exposures" at bounding box center [43, 355] width 63 height 16
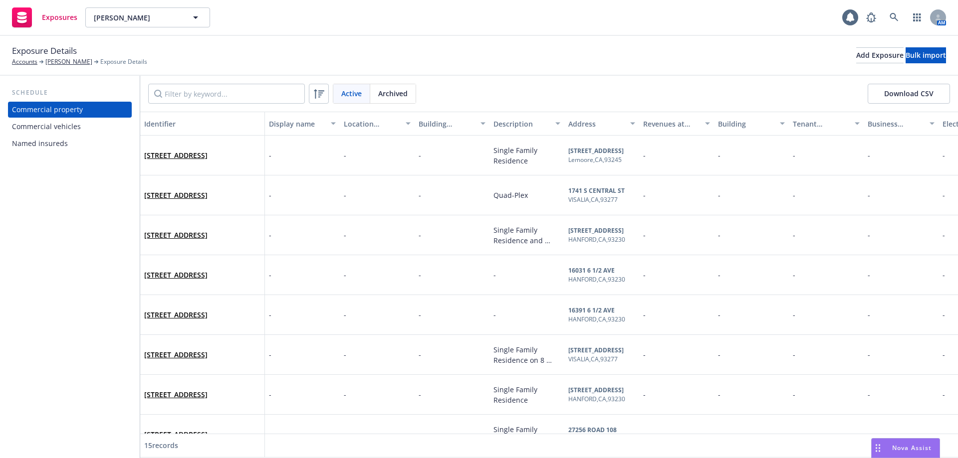
click at [80, 125] on div "Commercial vehicles" at bounding box center [70, 127] width 116 height 16
